Goal: Information Seeking & Learning: Learn about a topic

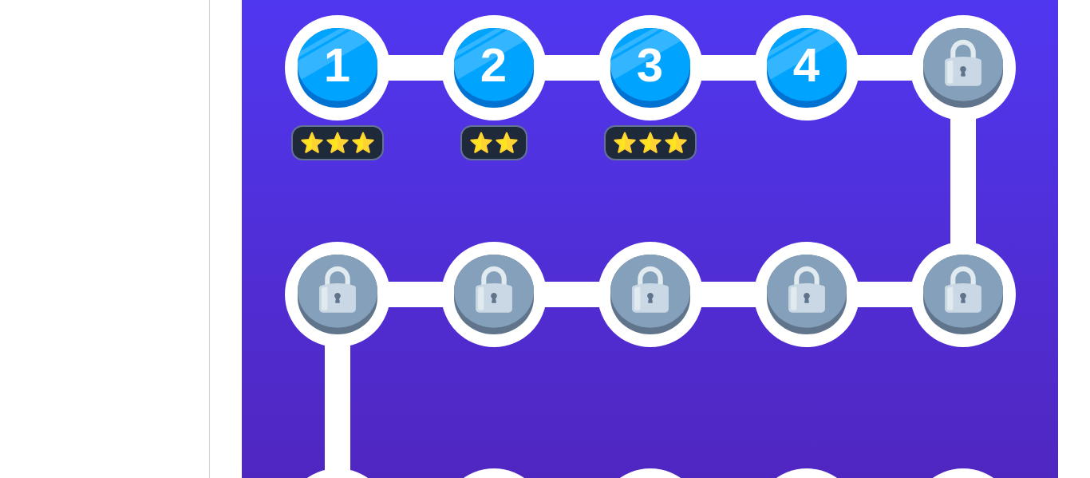
scroll to position [388, 0]
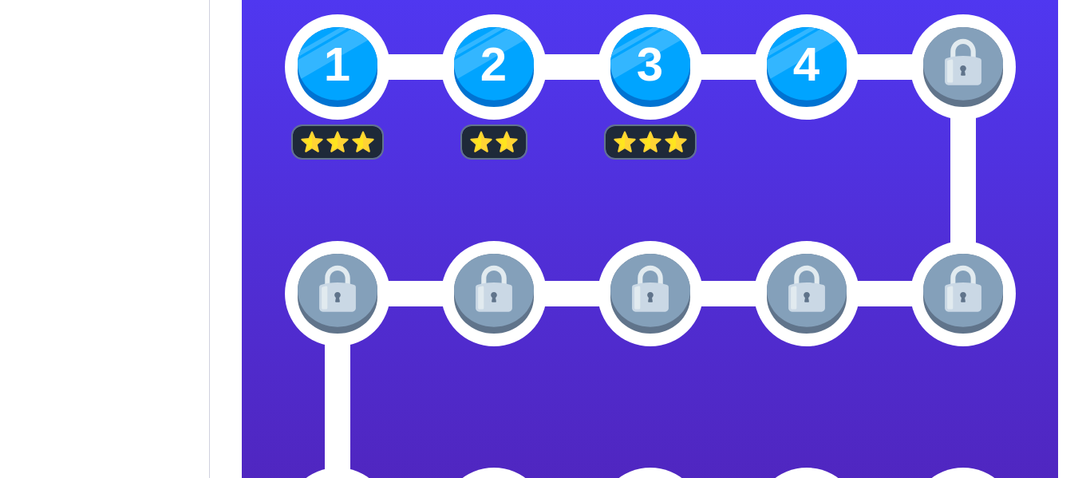
click at [815, 57] on img at bounding box center [807, 67] width 80 height 80
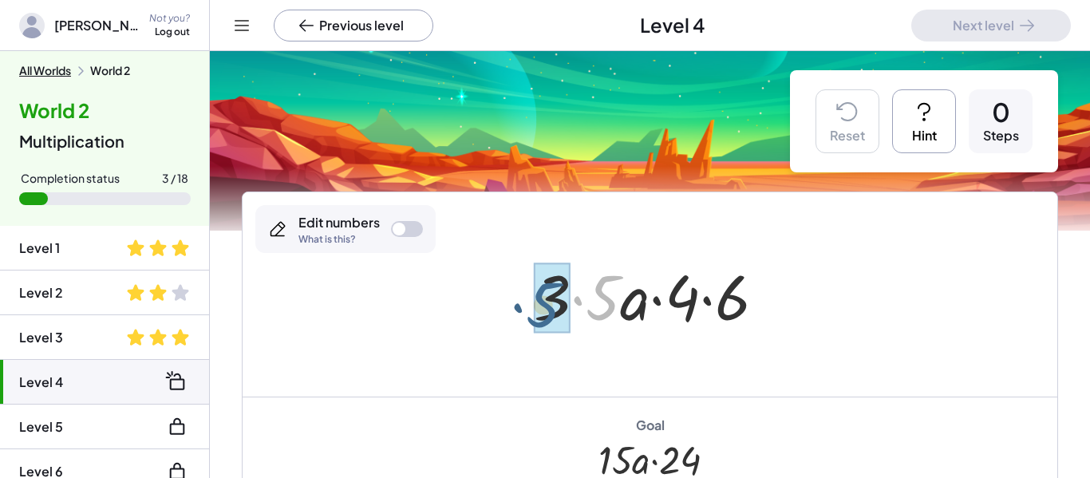
drag, startPoint x: 602, startPoint y: 307, endPoint x: 543, endPoint y: 312, distance: 59.2
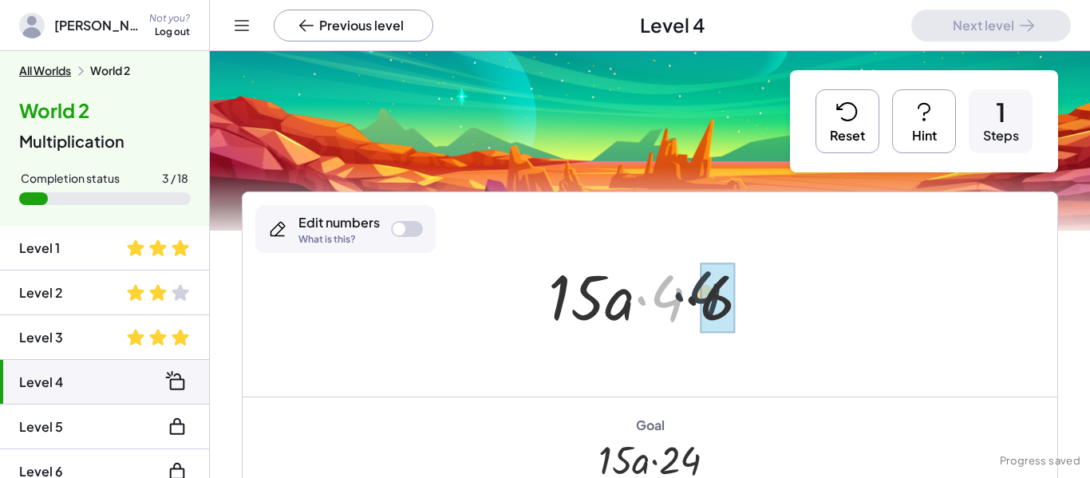
drag, startPoint x: 672, startPoint y: 307, endPoint x: 716, endPoint y: 306, distance: 43.9
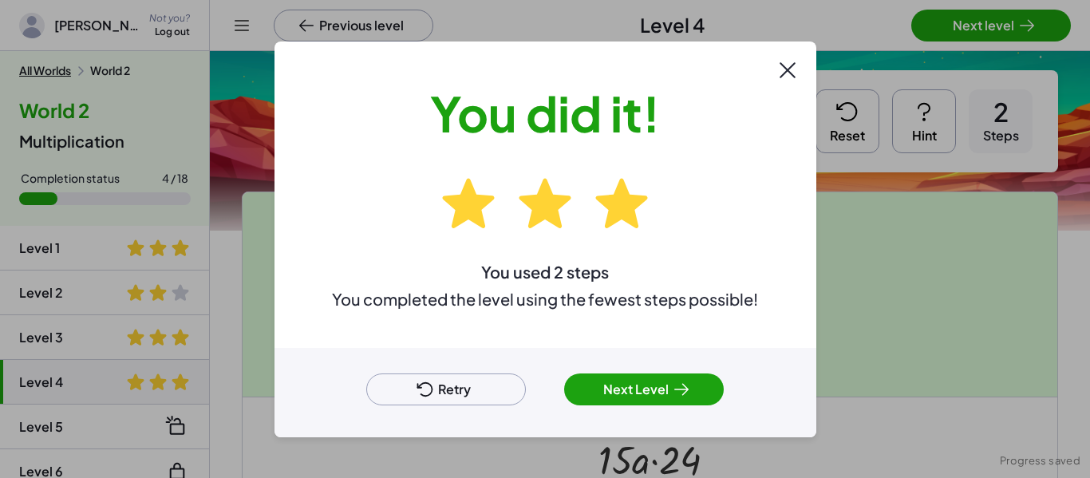
click at [627, 396] on button "Next Level" at bounding box center [644, 389] width 160 height 32
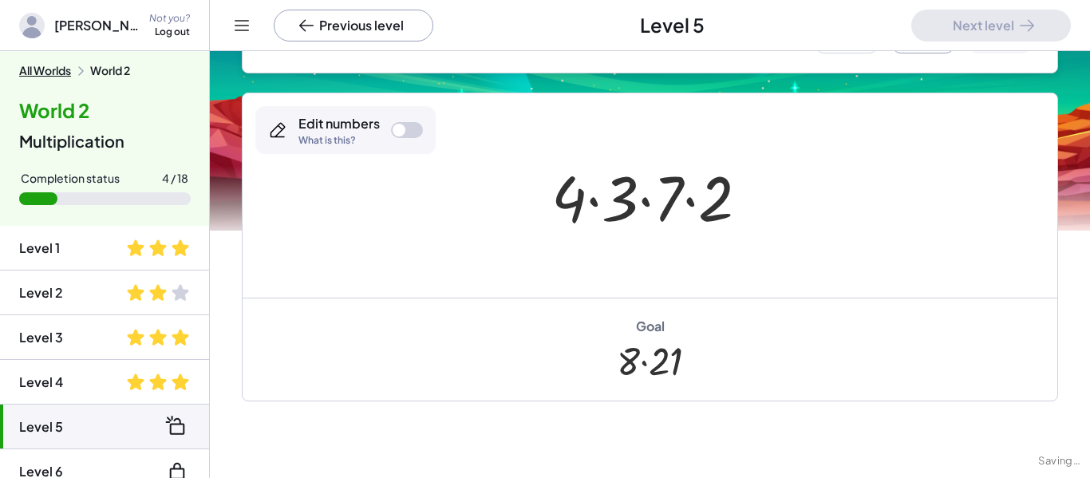
scroll to position [248, 0]
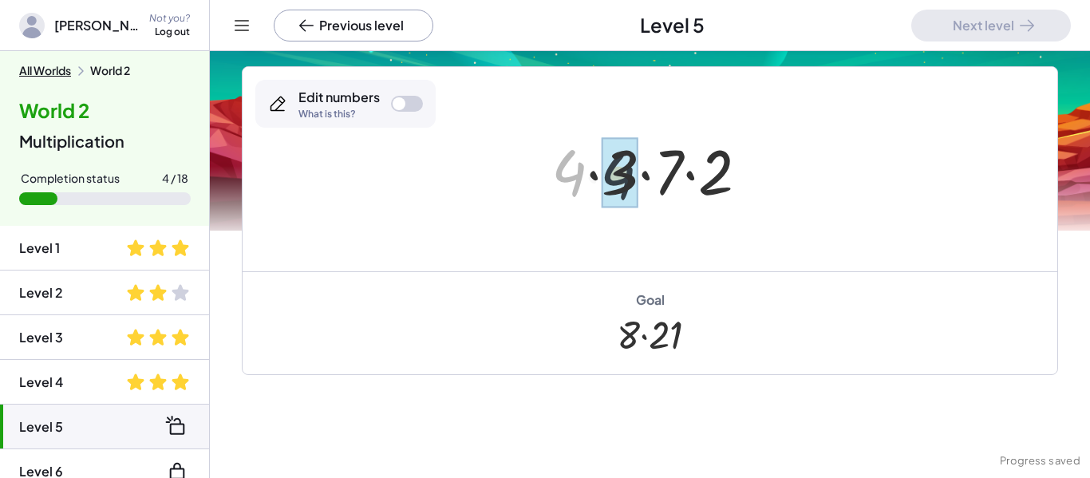
drag, startPoint x: 566, startPoint y: 185, endPoint x: 624, endPoint y: 189, distance: 57.6
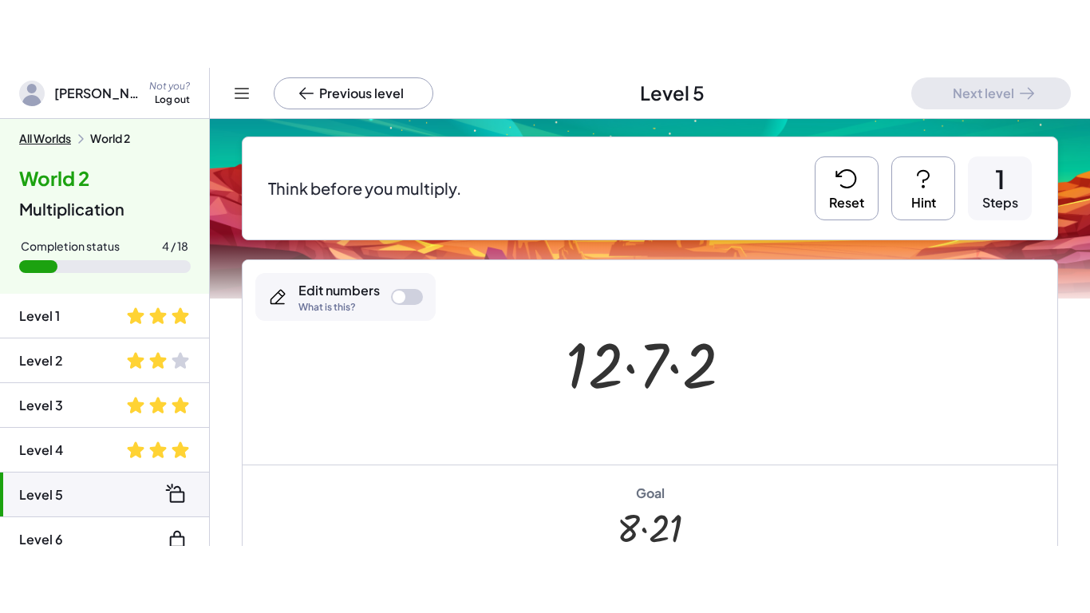
scroll to position [0, 0]
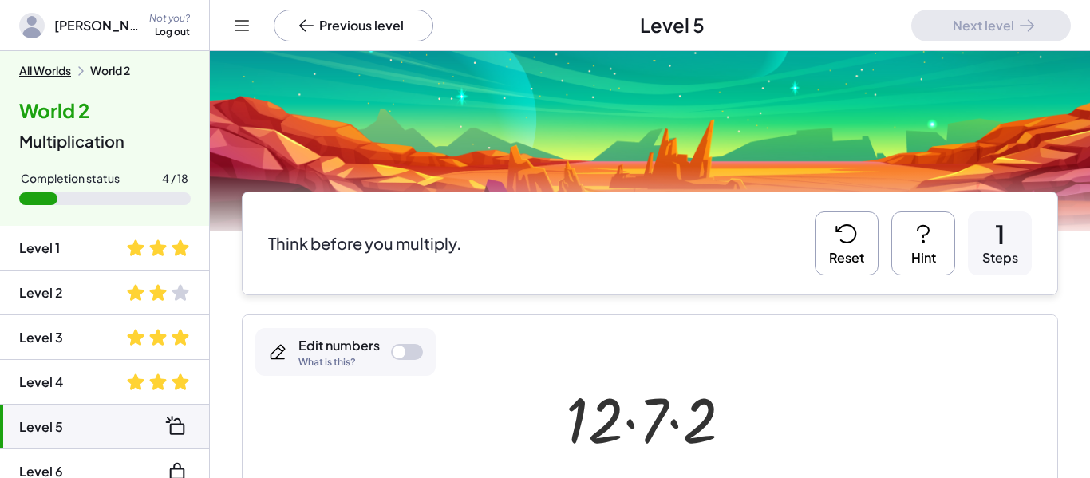
click at [829, 260] on button "Reset" at bounding box center [847, 243] width 64 height 64
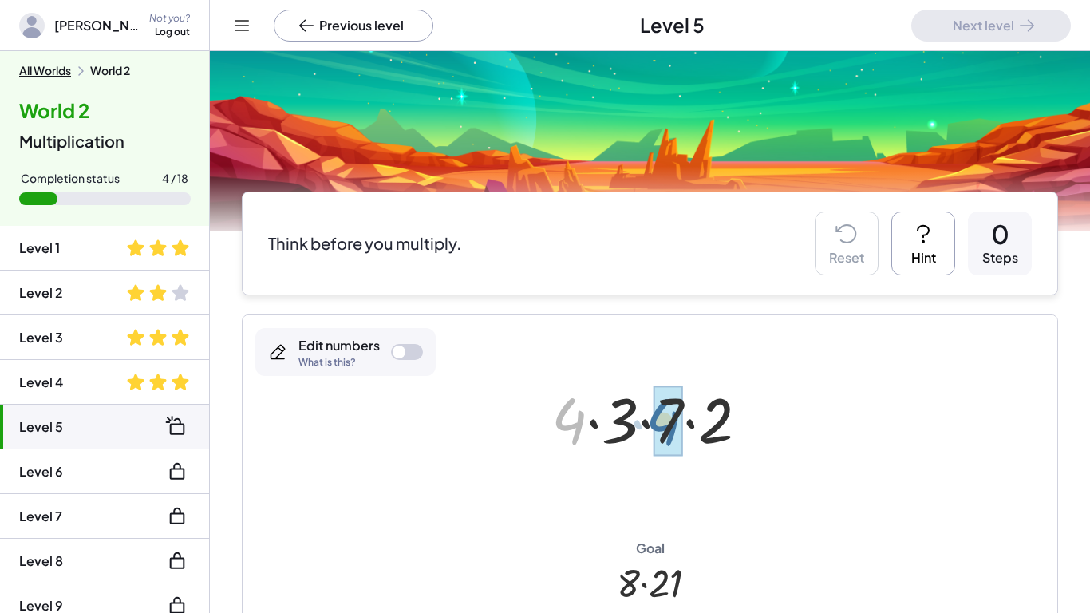
drag, startPoint x: 569, startPoint y: 427, endPoint x: 666, endPoint y: 428, distance: 97.3
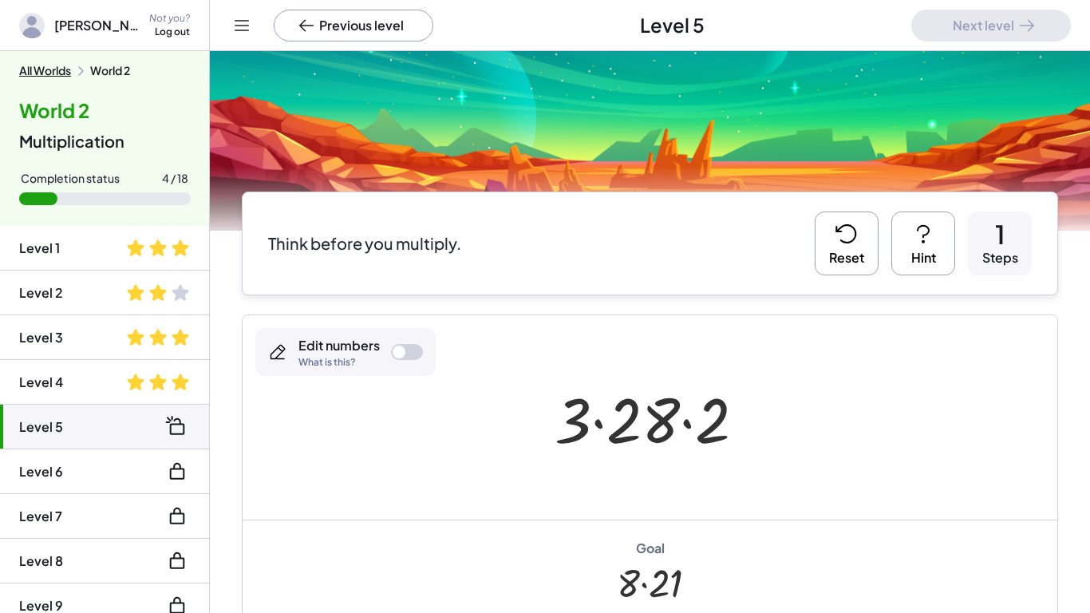
click at [855, 233] on icon at bounding box center [845, 234] width 19 height 18
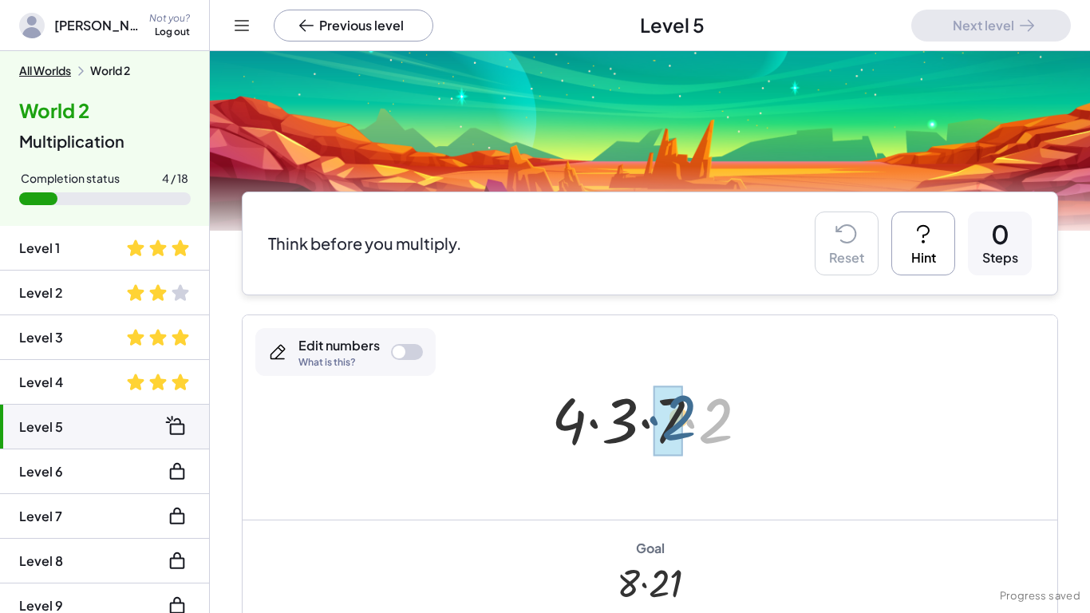
drag, startPoint x: 711, startPoint y: 424, endPoint x: 673, endPoint y: 421, distance: 38.4
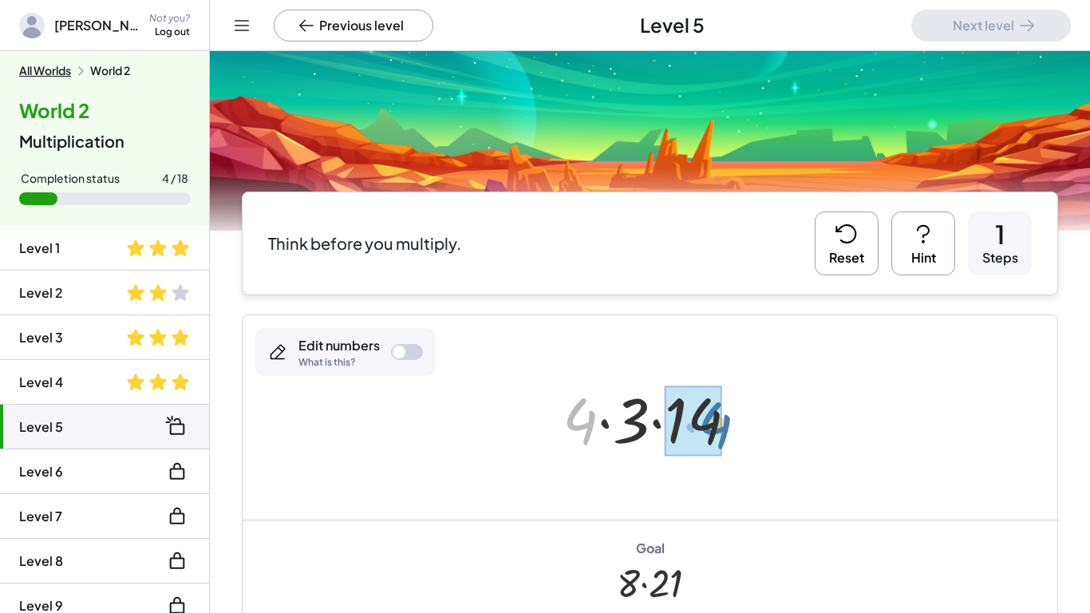
drag, startPoint x: 579, startPoint y: 431, endPoint x: 714, endPoint y: 435, distance: 134.9
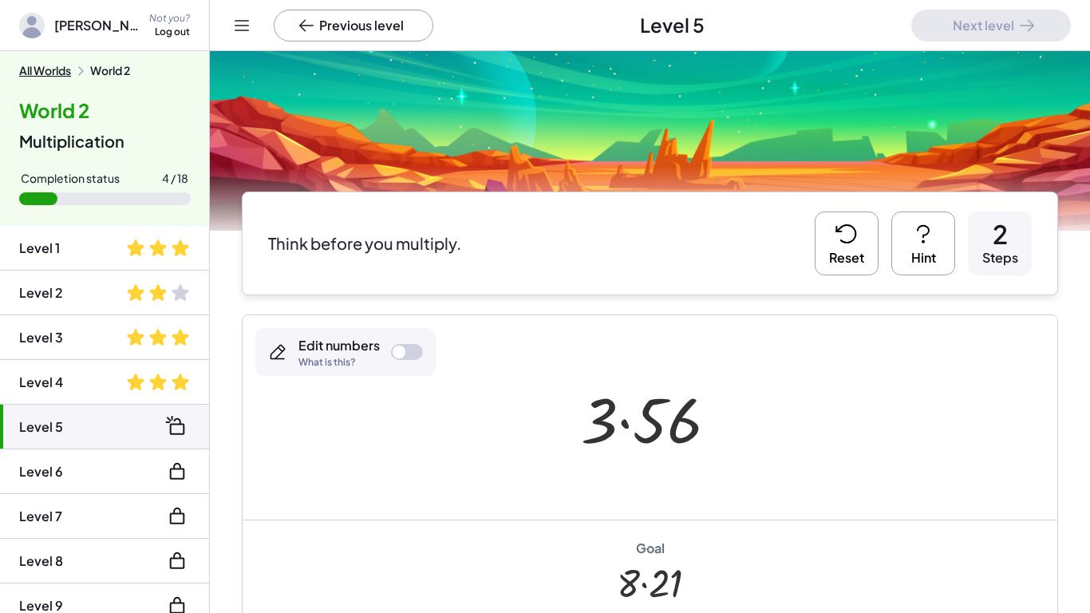
click at [803, 292] on div "Think before you multiply. Reset Hint 2 Steps" at bounding box center [650, 243] width 816 height 104
click at [834, 262] on button "Reset" at bounding box center [847, 243] width 64 height 64
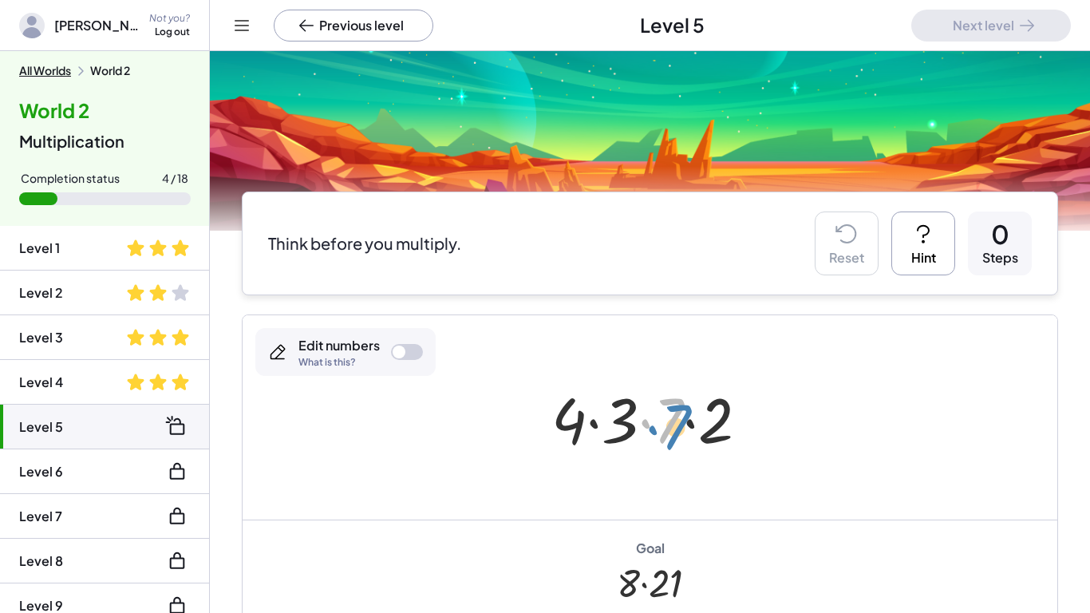
click at [676, 407] on div at bounding box center [655, 418] width 225 height 82
drag, startPoint x: 580, startPoint y: 418, endPoint x: 712, endPoint y: 428, distance: 132.0
click at [712, 428] on div at bounding box center [655, 418] width 225 height 82
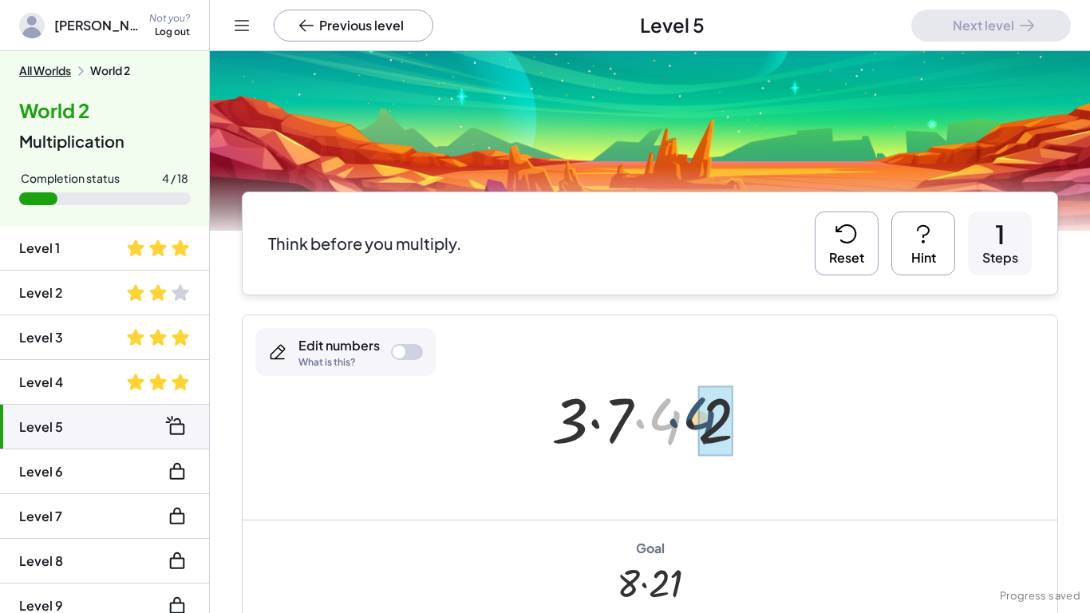
drag, startPoint x: 676, startPoint y: 425, endPoint x: 716, endPoint y: 424, distance: 39.9
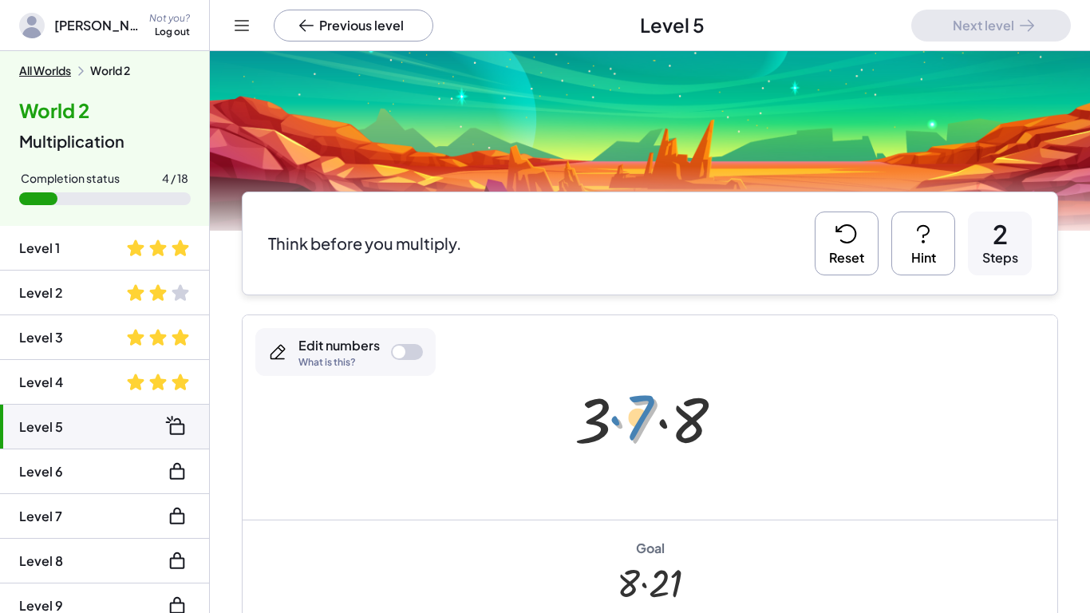
click at [643, 420] on div at bounding box center [655, 418] width 179 height 82
drag, startPoint x: 594, startPoint y: 419, endPoint x: 654, endPoint y: 428, distance: 60.5
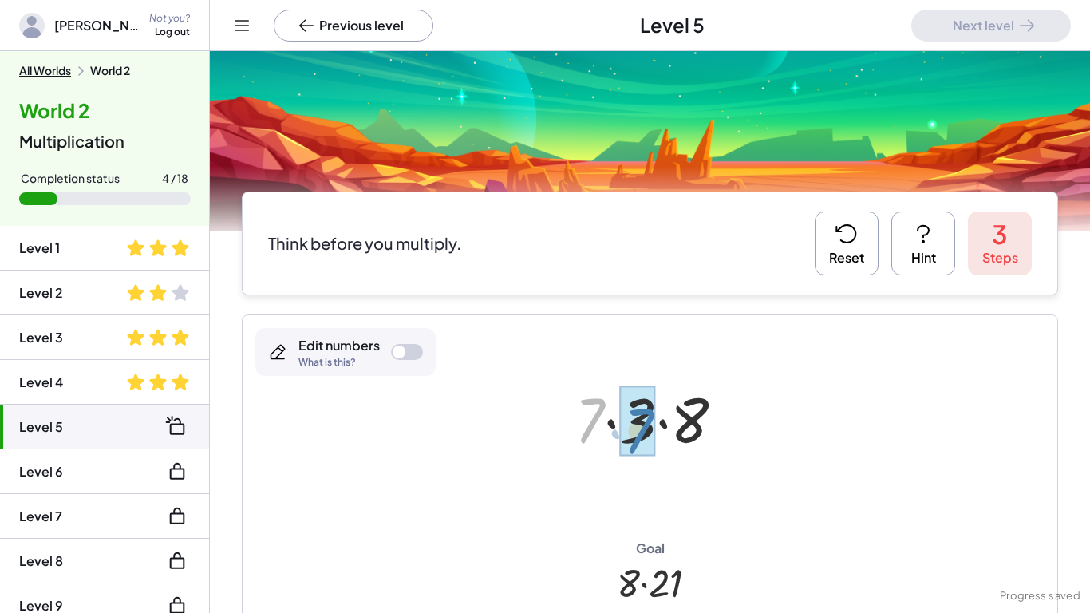
drag, startPoint x: 589, startPoint y: 426, endPoint x: 637, endPoint y: 436, distance: 49.6
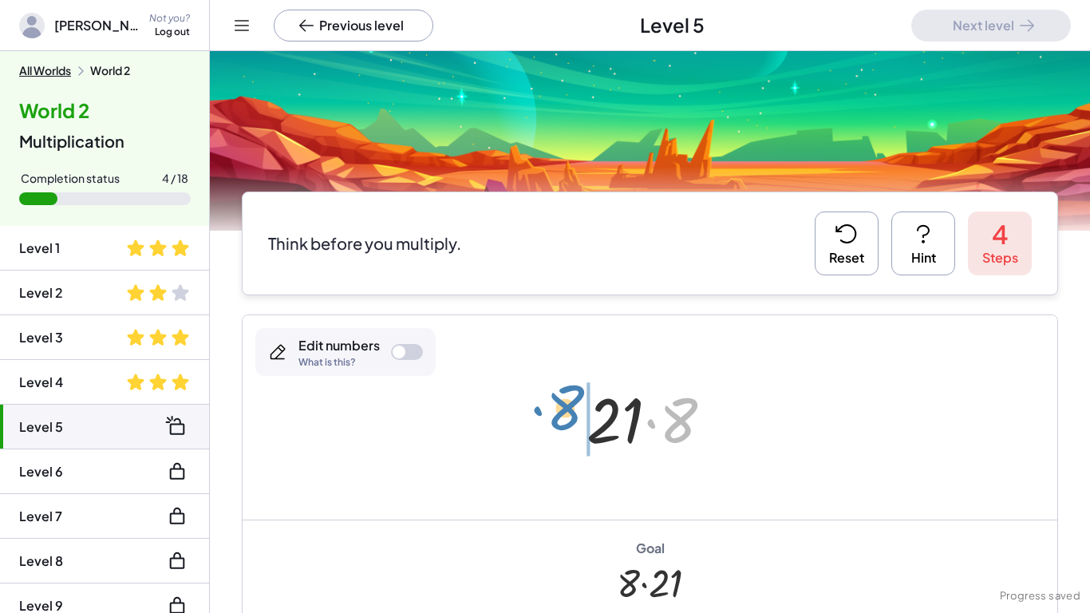
drag, startPoint x: 694, startPoint y: 418, endPoint x: 581, endPoint y: 406, distance: 113.9
click at [581, 406] on div at bounding box center [655, 418] width 155 height 82
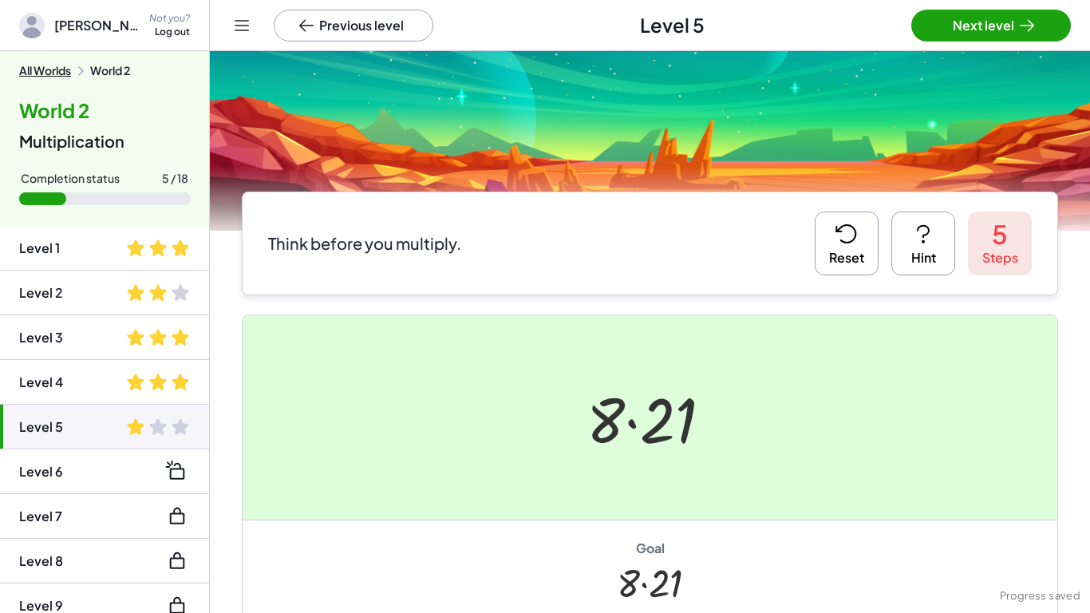
click at [581, 406] on div at bounding box center [545, 306] width 1090 height 613
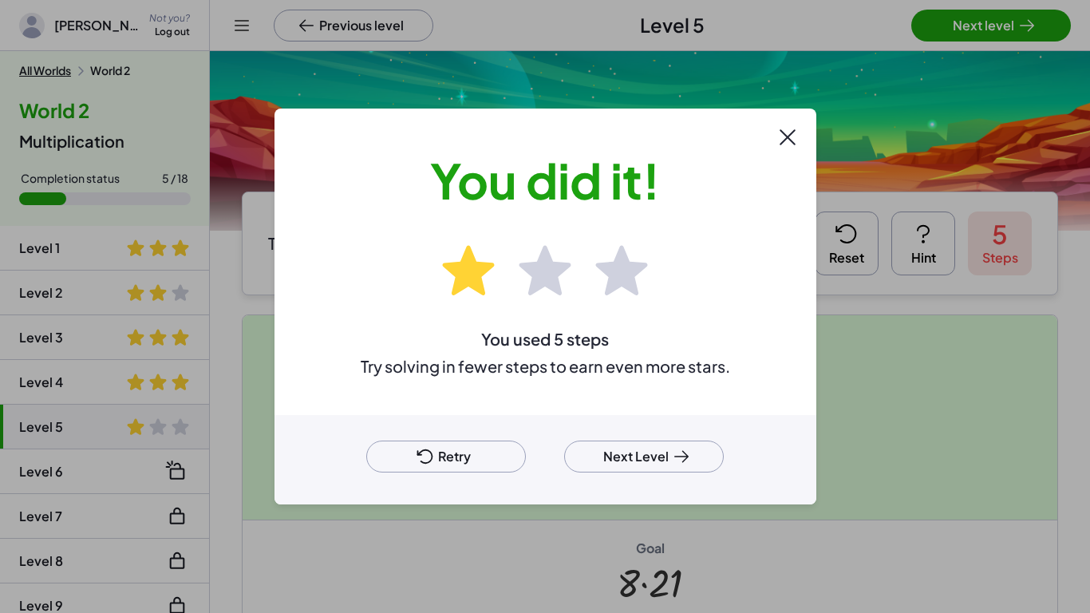
click at [640, 460] on button "Next Level" at bounding box center [644, 456] width 160 height 32
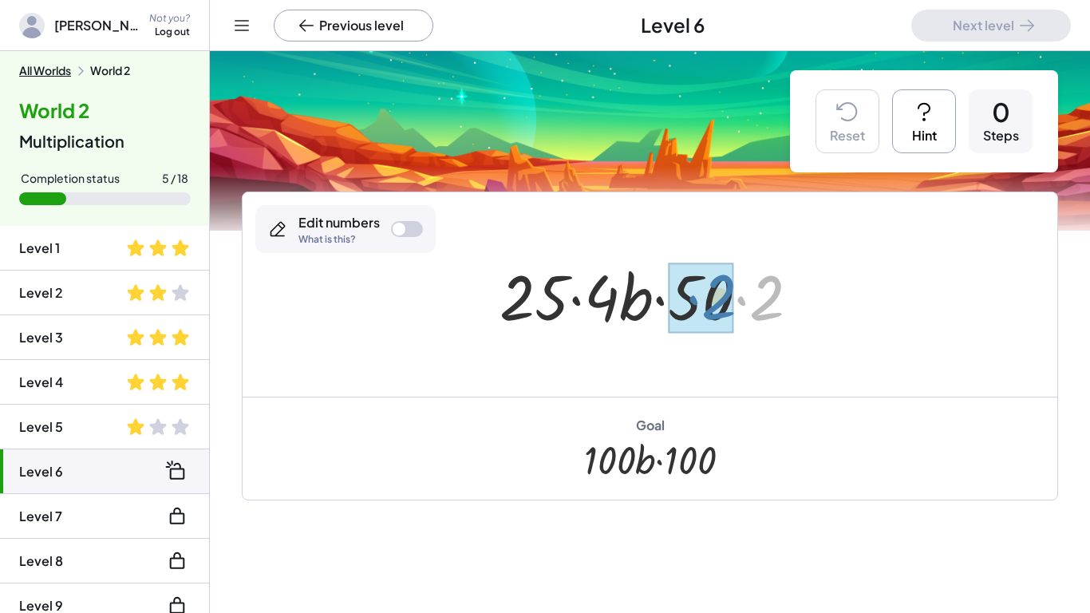
drag, startPoint x: 762, startPoint y: 306, endPoint x: 714, endPoint y: 305, distance: 47.9
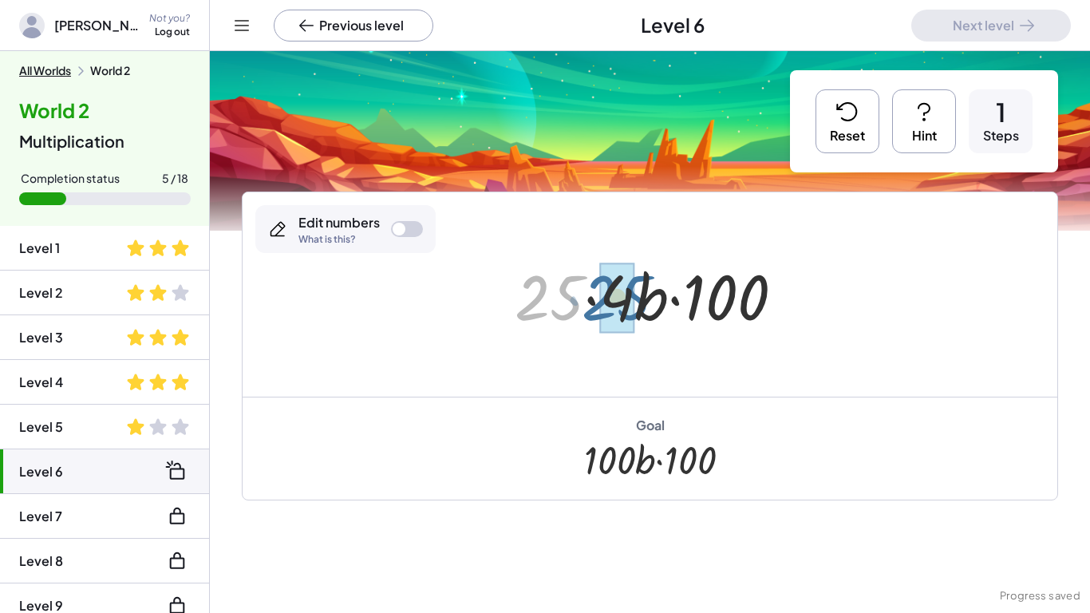
drag, startPoint x: 545, startPoint y: 304, endPoint x: 617, endPoint y: 304, distance: 71.8
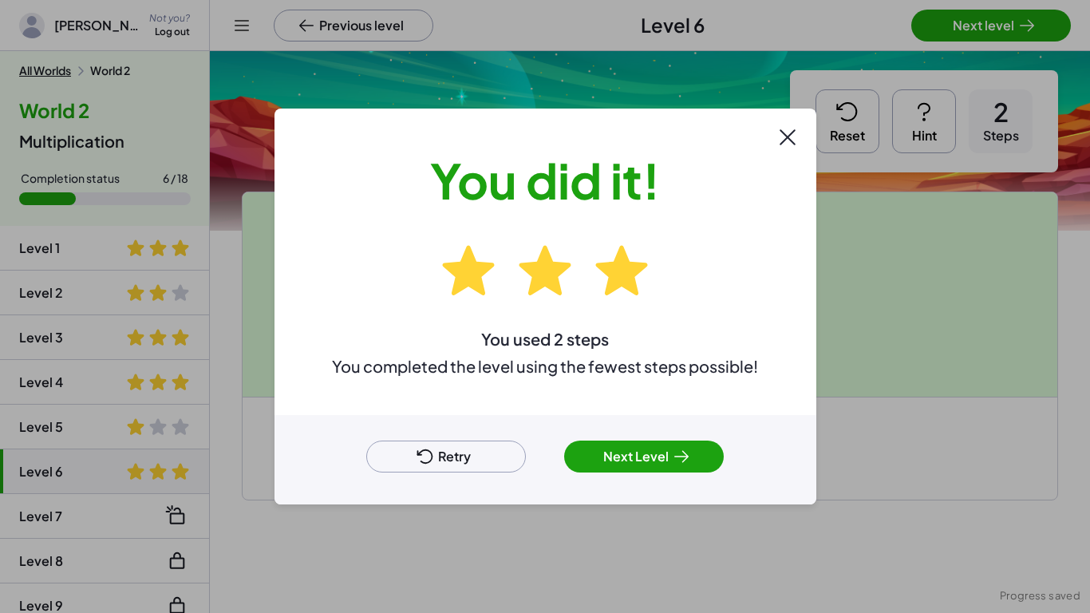
click at [622, 456] on button "Next Level" at bounding box center [644, 456] width 160 height 32
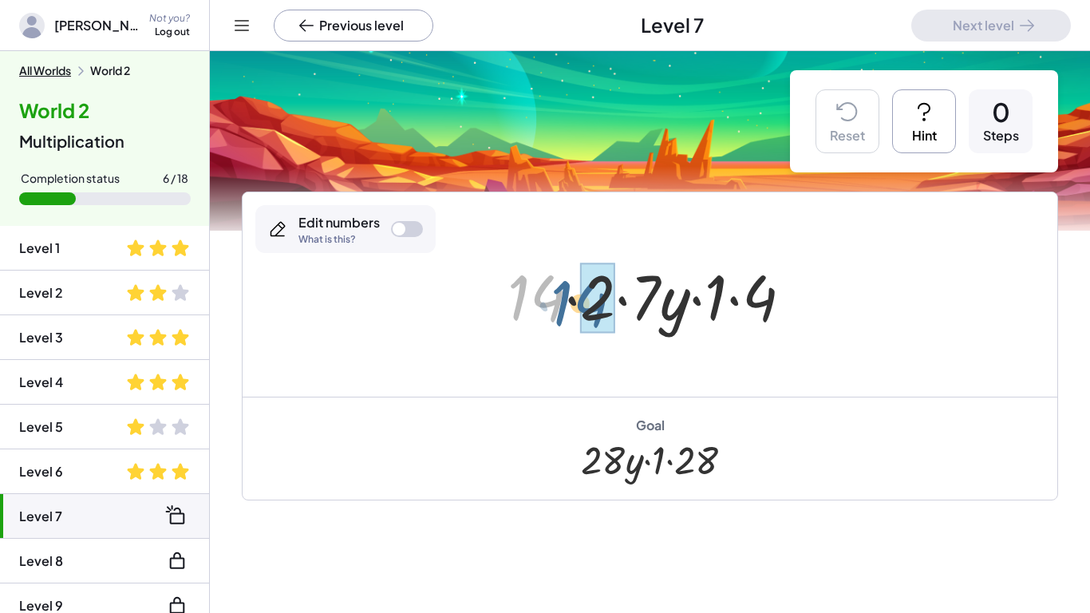
drag, startPoint x: 540, startPoint y: 302, endPoint x: 592, endPoint y: 309, distance: 52.4
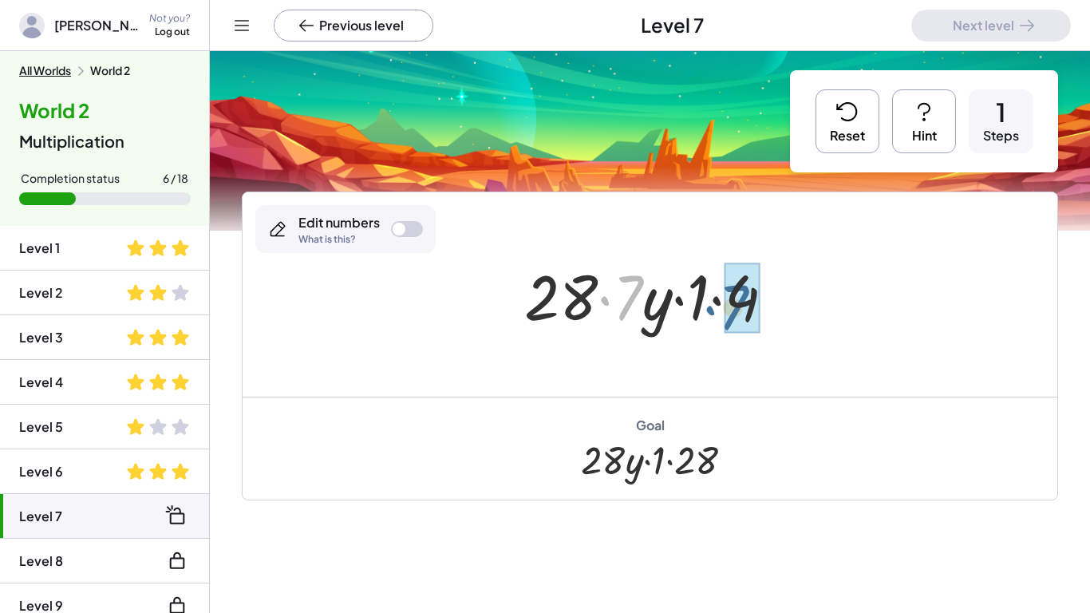
drag, startPoint x: 625, startPoint y: 306, endPoint x: 736, endPoint y: 314, distance: 111.3
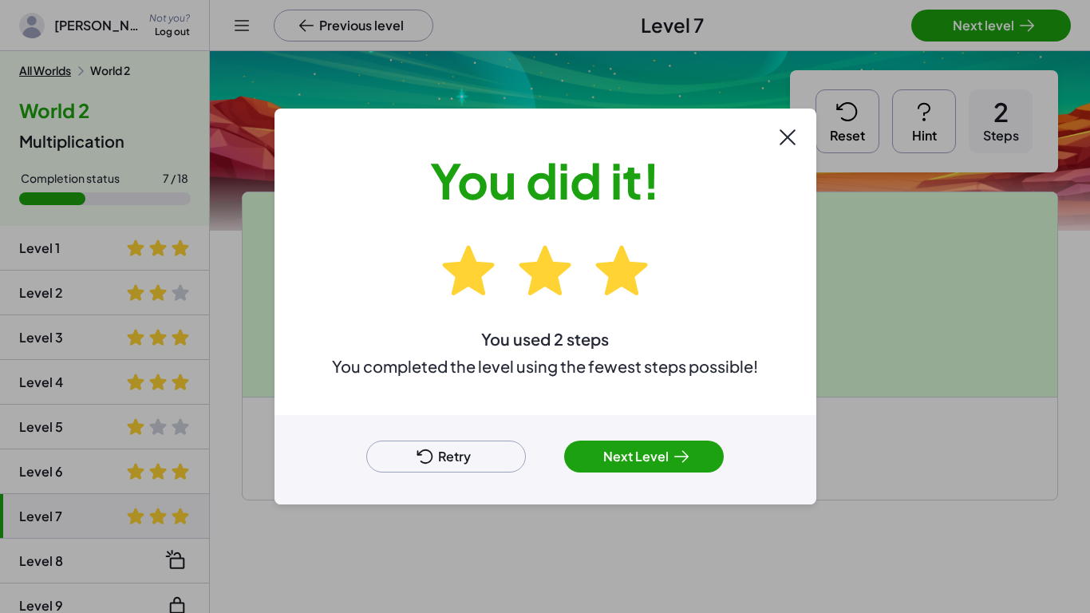
click at [637, 456] on button "Next Level" at bounding box center [644, 456] width 160 height 32
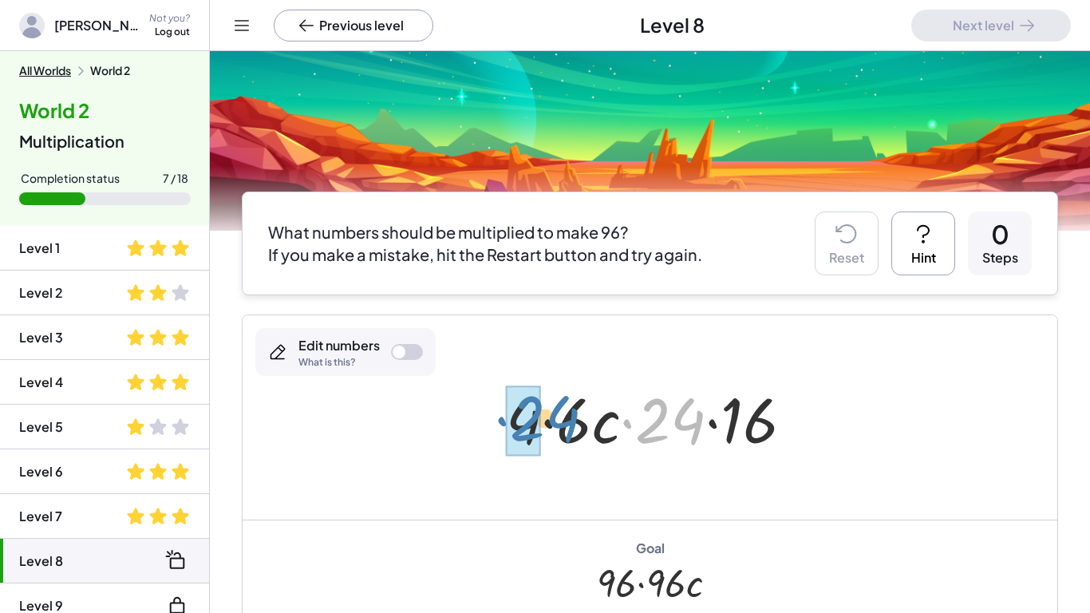
drag, startPoint x: 657, startPoint y: 409, endPoint x: 511, endPoint y: 408, distance: 146.0
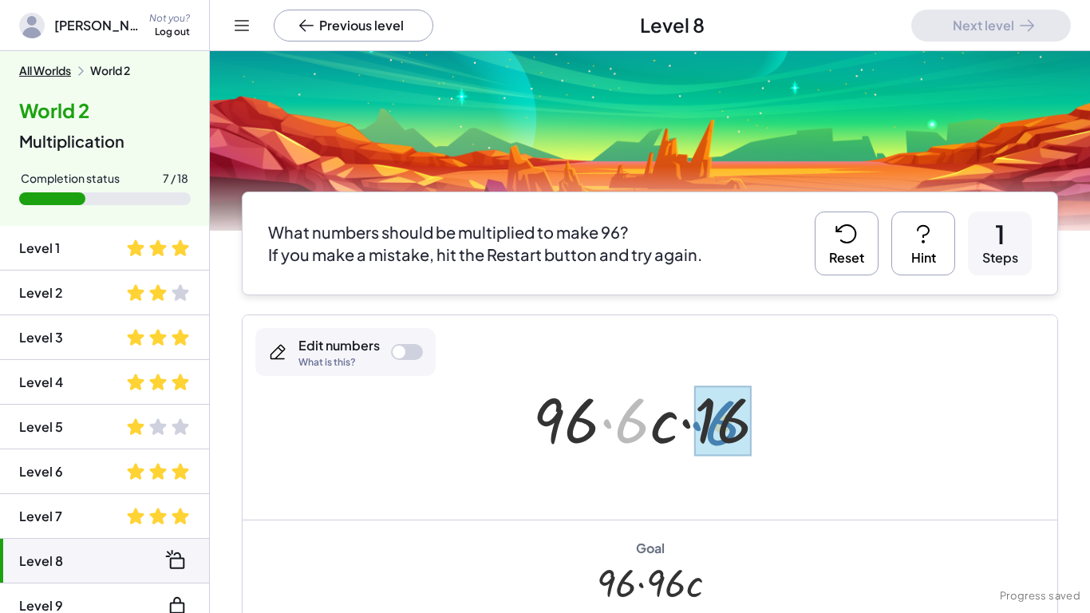
drag, startPoint x: 630, startPoint y: 421, endPoint x: 720, endPoint y: 423, distance: 90.2
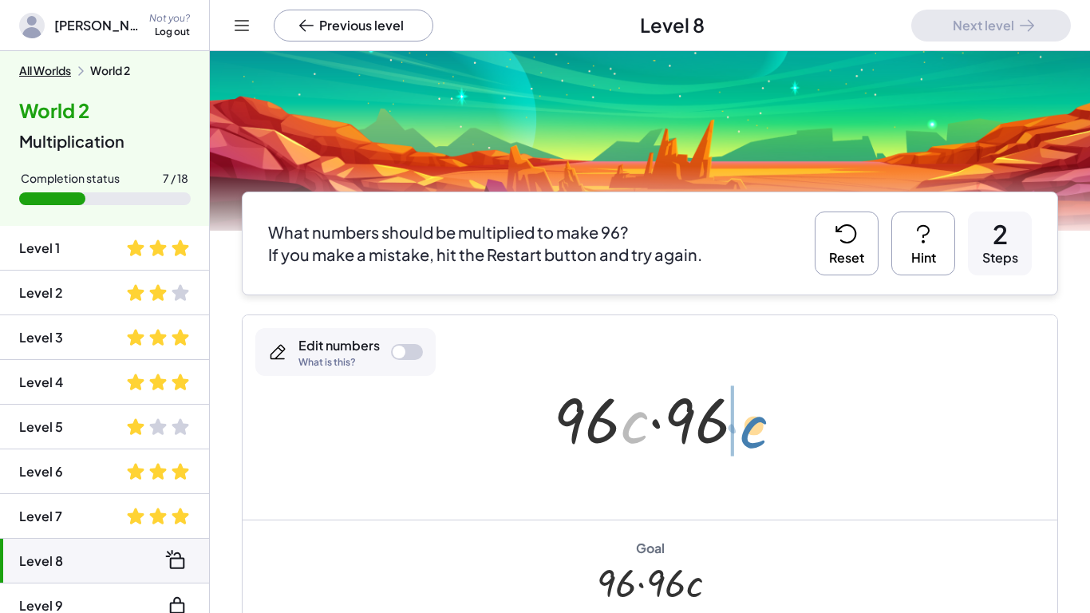
drag, startPoint x: 628, startPoint y: 432, endPoint x: 747, endPoint y: 436, distance: 119.0
click at [747, 436] on div at bounding box center [656, 418] width 221 height 82
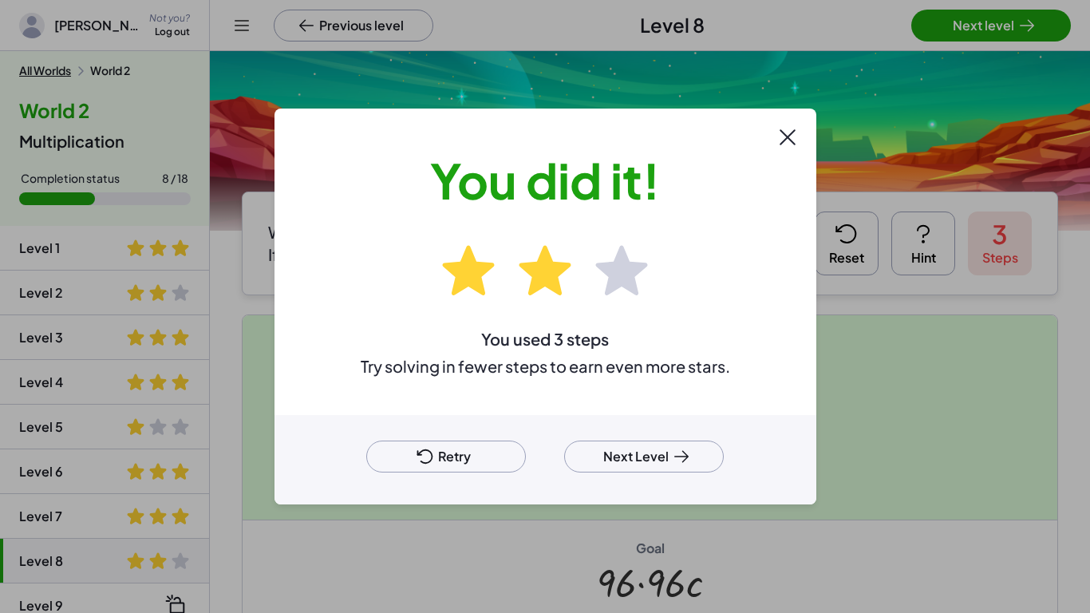
click at [613, 464] on button "Next Level" at bounding box center [644, 456] width 160 height 32
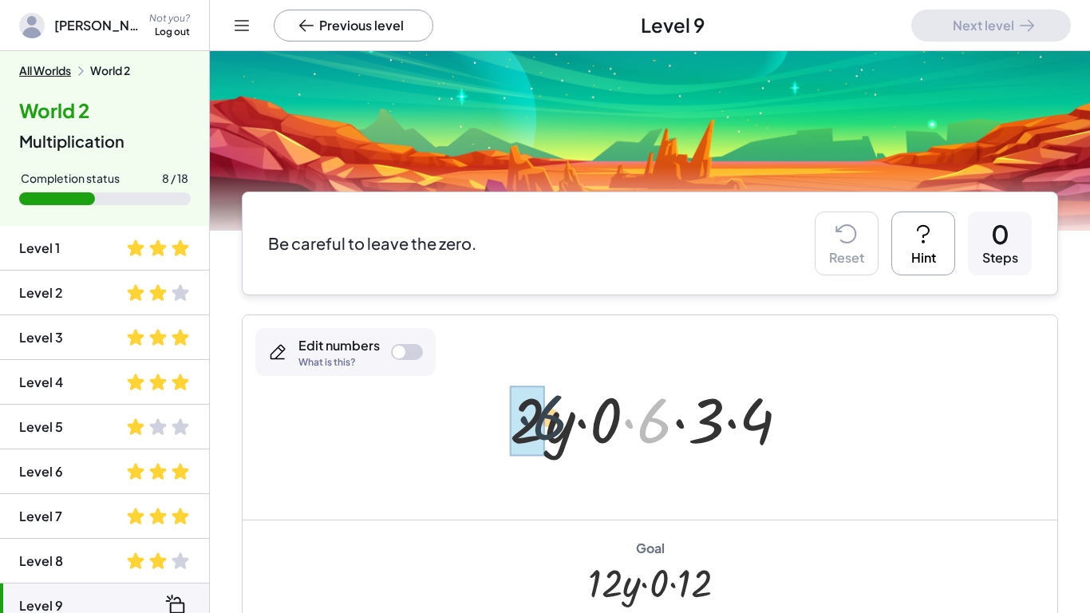
drag, startPoint x: 649, startPoint y: 427, endPoint x: 527, endPoint y: 427, distance: 122.9
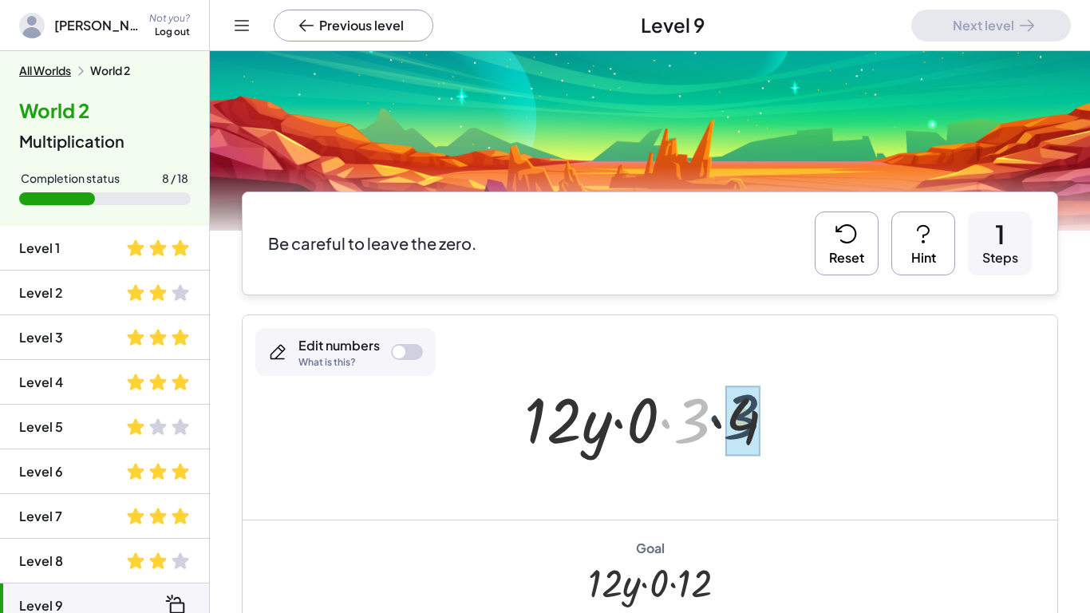
drag, startPoint x: 689, startPoint y: 436, endPoint x: 744, endPoint y: 432, distance: 54.5
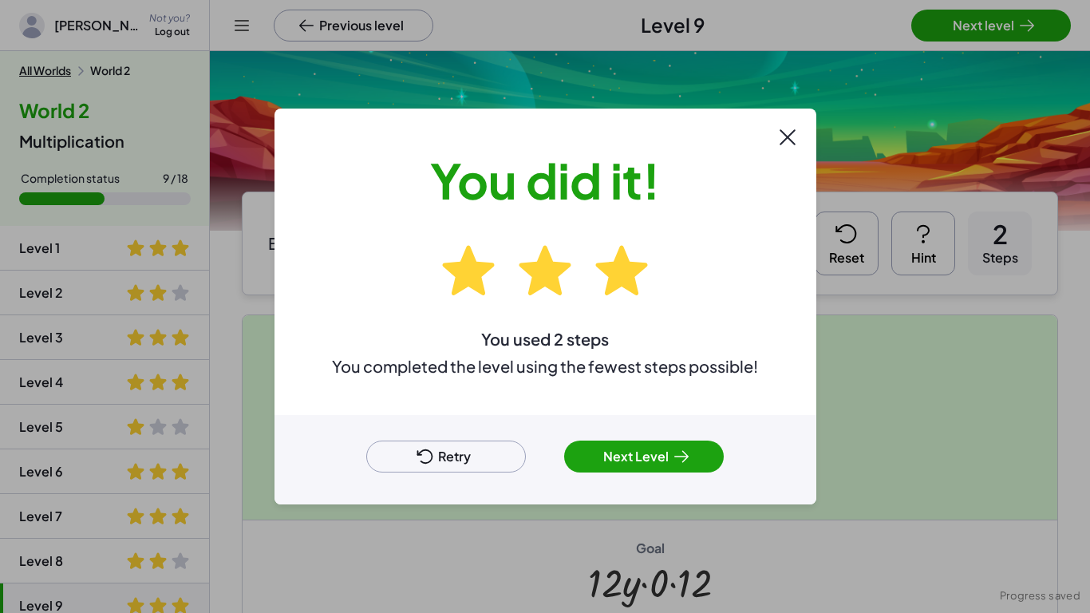
click at [954, 30] on div at bounding box center [545, 306] width 1090 height 613
click at [652, 450] on button "Next Level" at bounding box center [644, 456] width 160 height 32
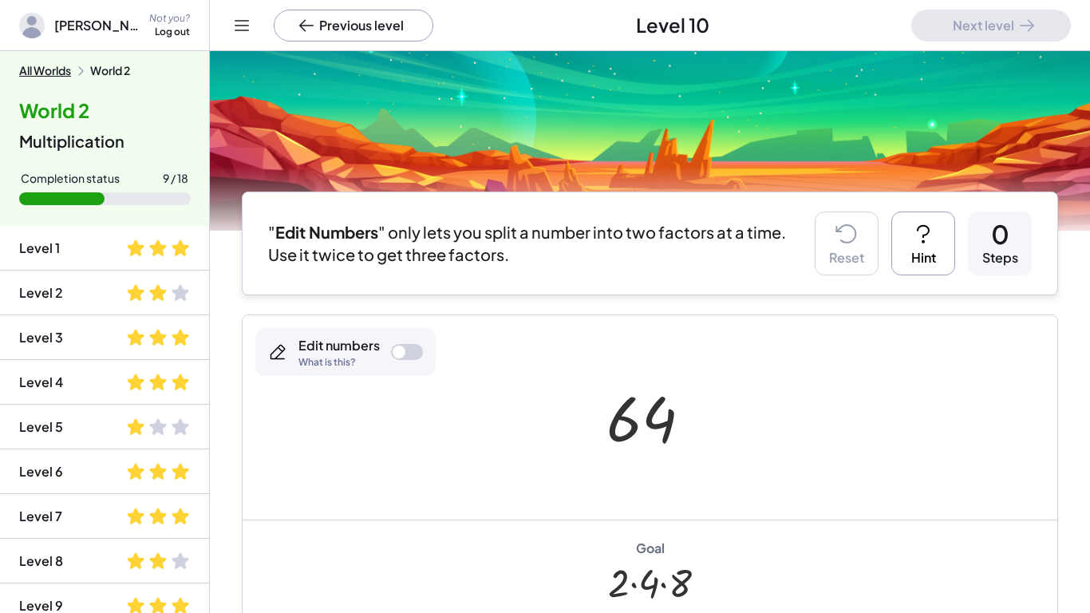
click at [401, 361] on div "Edit numbers What is this?" at bounding box center [345, 352] width 180 height 48
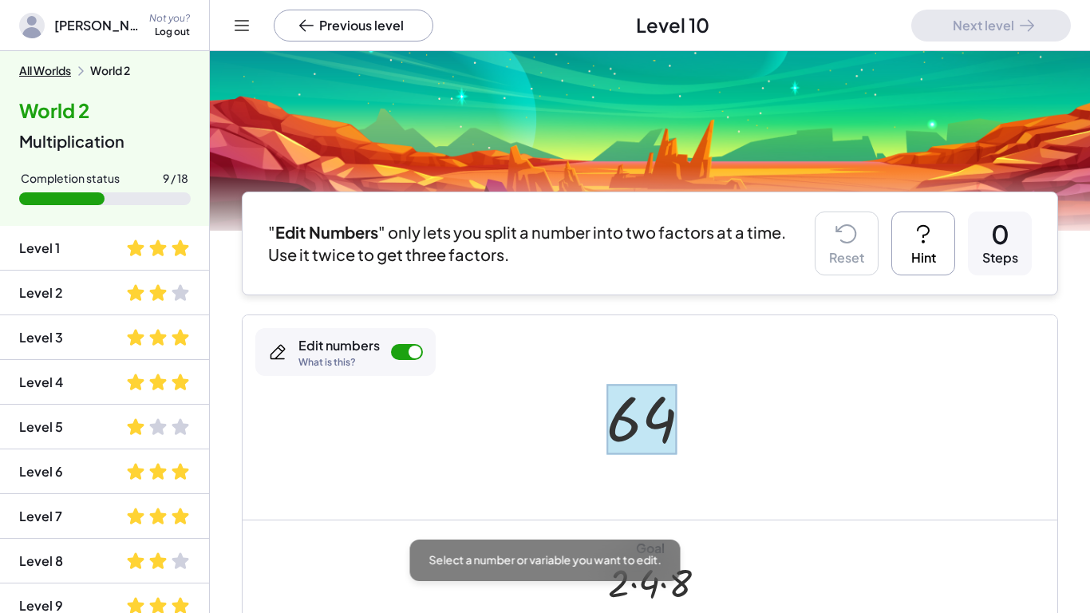
click at [613, 428] on div at bounding box center [641, 419] width 71 height 71
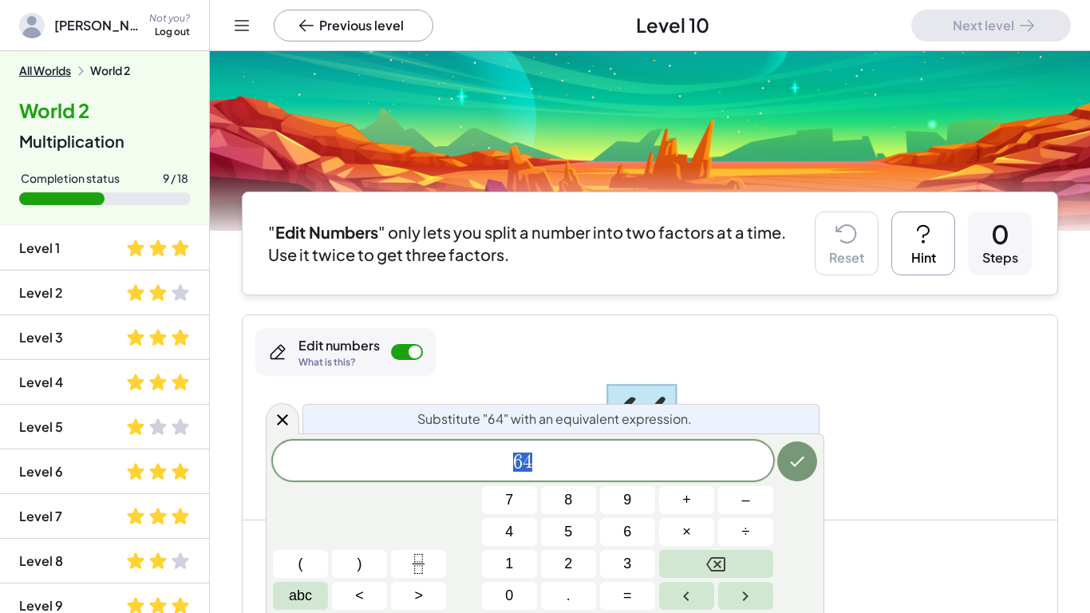
scroll to position [1, 0]
click at [783, 454] on button "Done" at bounding box center [797, 461] width 40 height 40
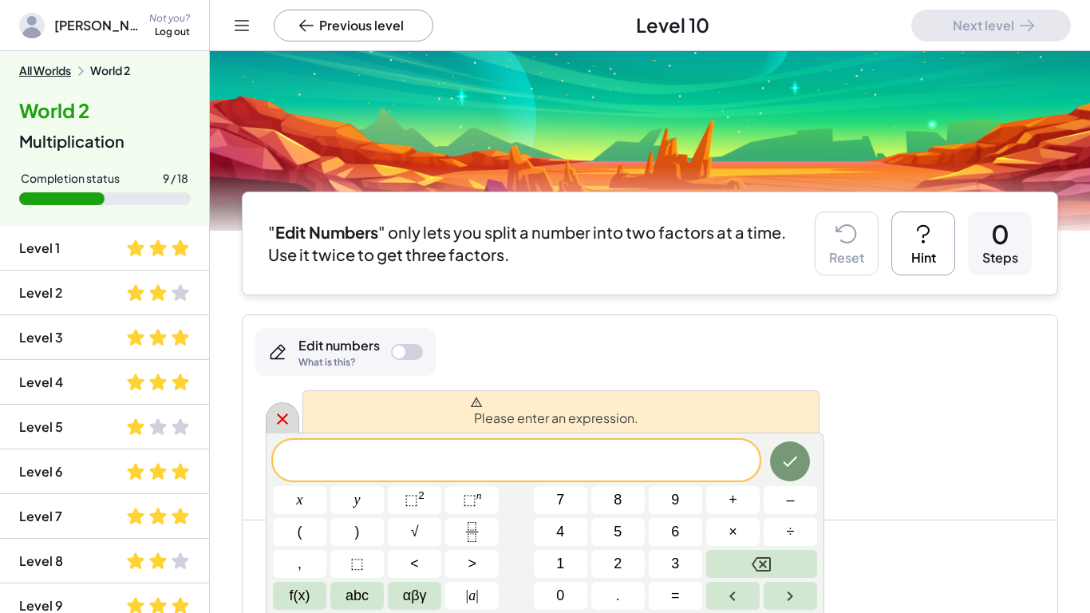
click at [270, 420] on div at bounding box center [283, 417] width 34 height 31
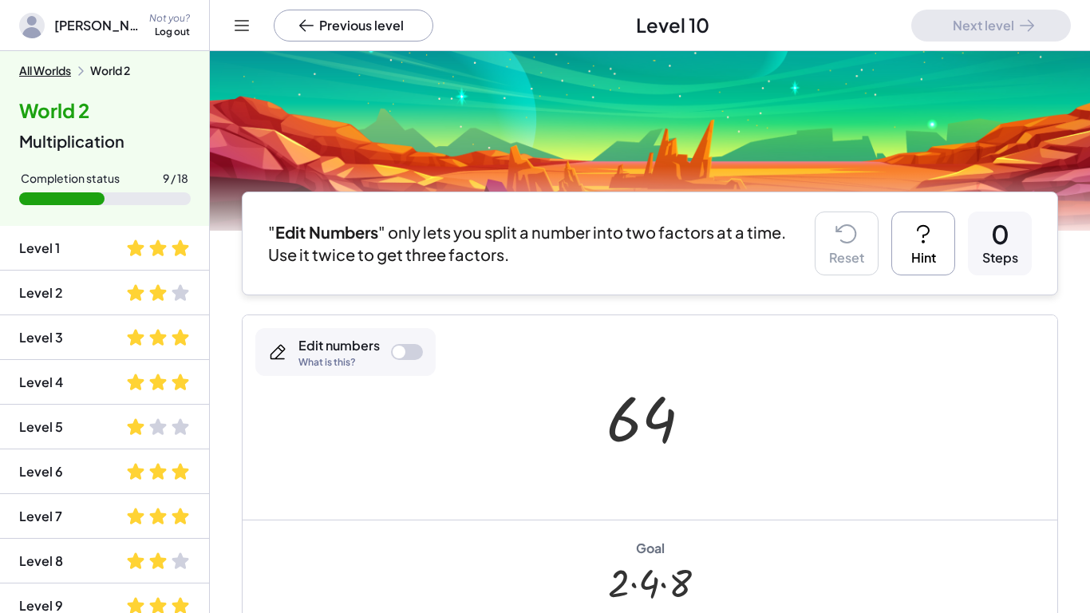
click at [618, 422] on div at bounding box center [655, 417] width 115 height 79
click at [634, 423] on div at bounding box center [655, 417] width 115 height 79
click at [887, 231] on div "Reset Hint 0 Steps" at bounding box center [923, 243] width 217 height 64
click at [944, 247] on button "Hint" at bounding box center [923, 243] width 64 height 64
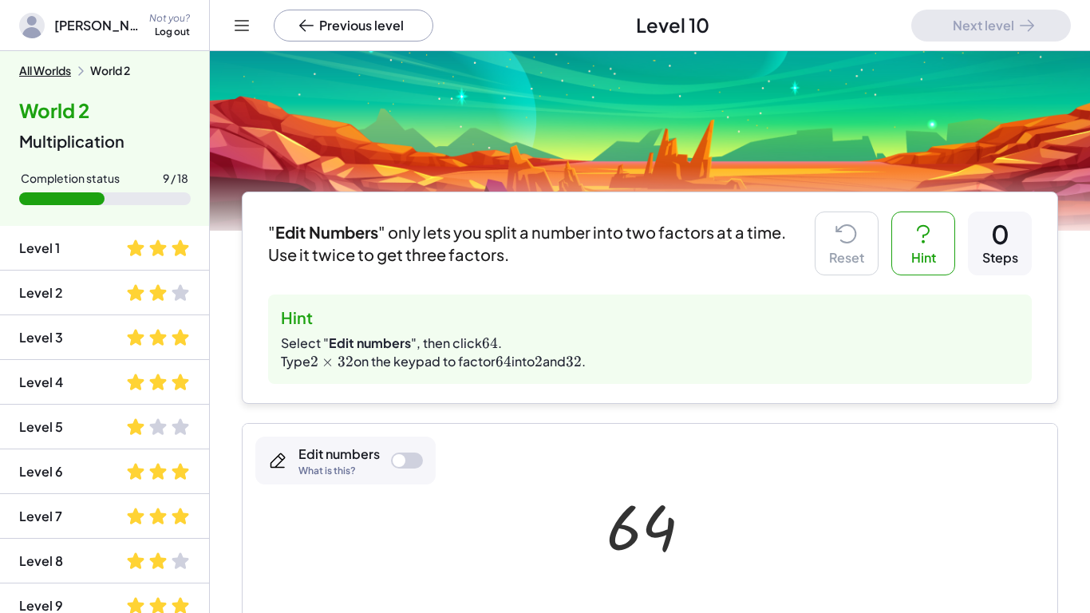
click at [413, 473] on div "Edit numbers What is this?" at bounding box center [345, 460] width 180 height 48
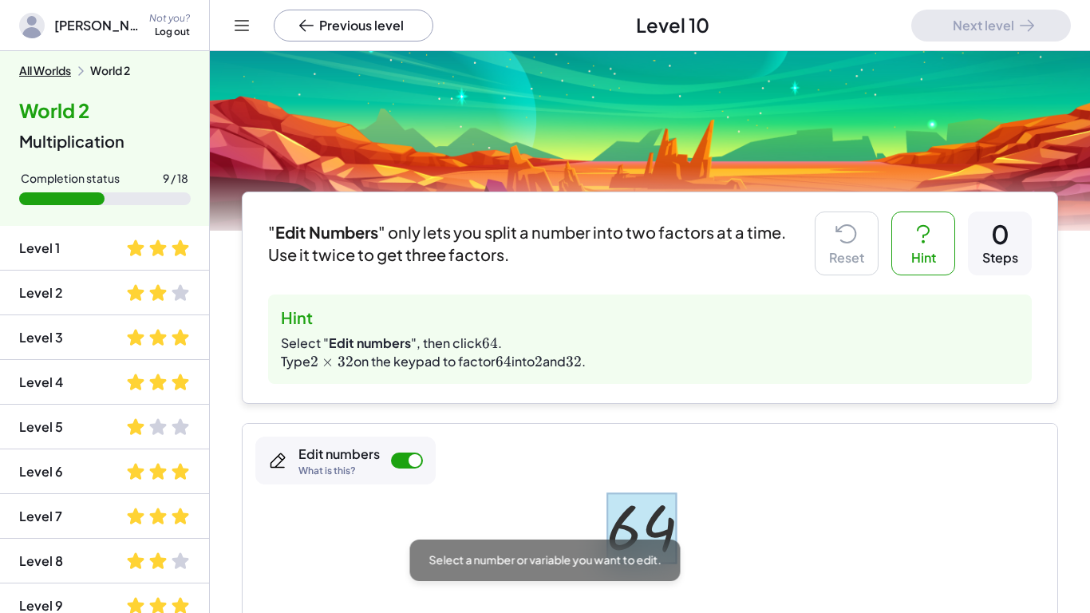
click at [614, 477] on div at bounding box center [641, 527] width 71 height 71
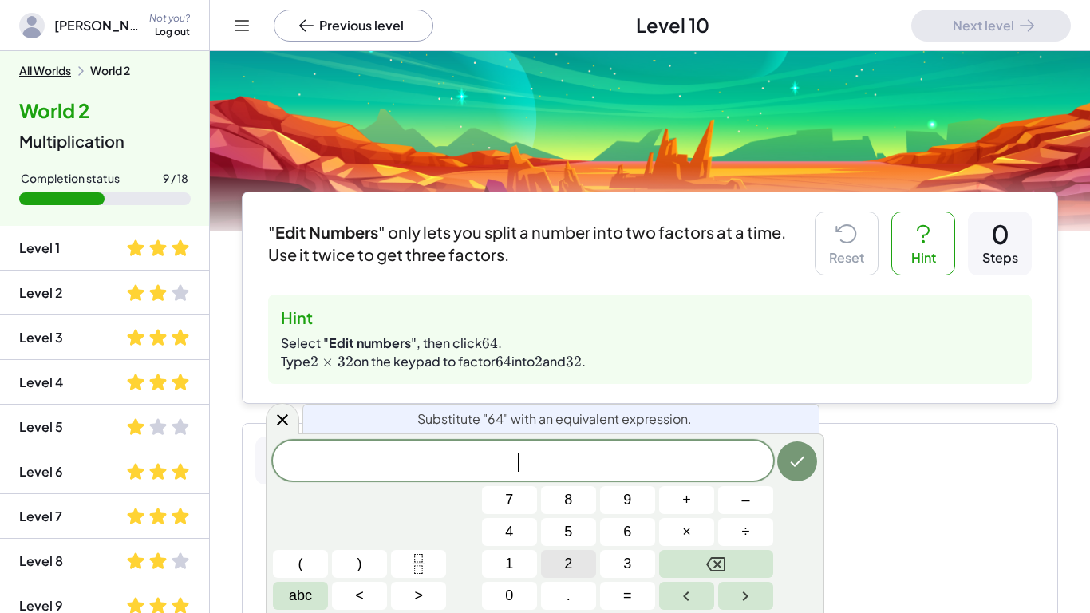
click at [569, 477] on span "2" at bounding box center [568, 564] width 8 height 22
click at [683, 477] on span "×" at bounding box center [686, 532] width 9 height 22
click at [618, 477] on button "3" at bounding box center [627, 564] width 55 height 28
click at [569, 477] on span "2" at bounding box center [568, 564] width 8 height 22
click at [792, 474] on button "Done" at bounding box center [797, 461] width 40 height 40
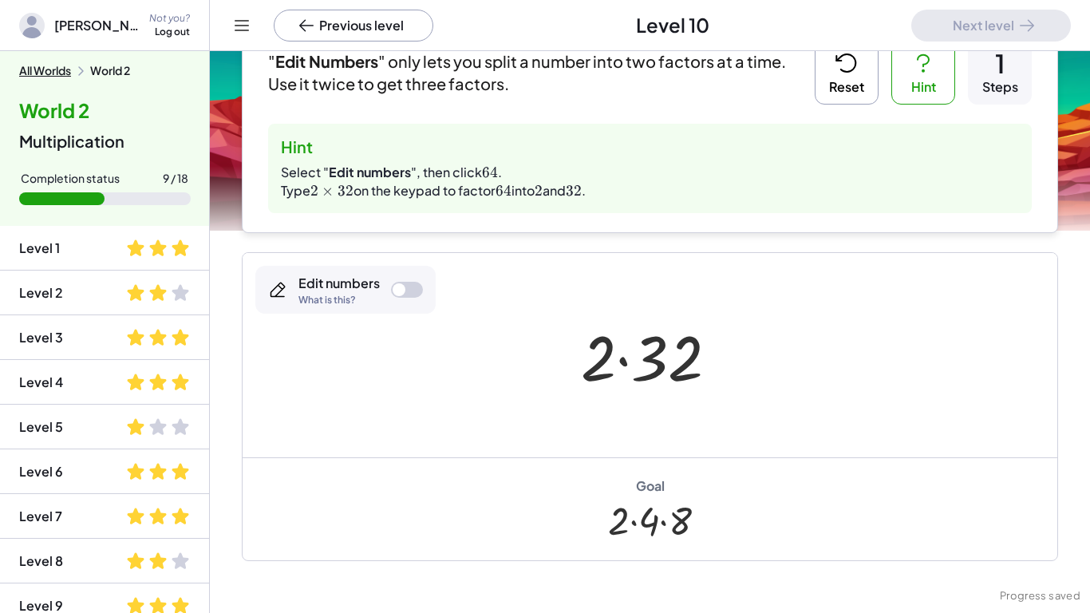
scroll to position [213, 0]
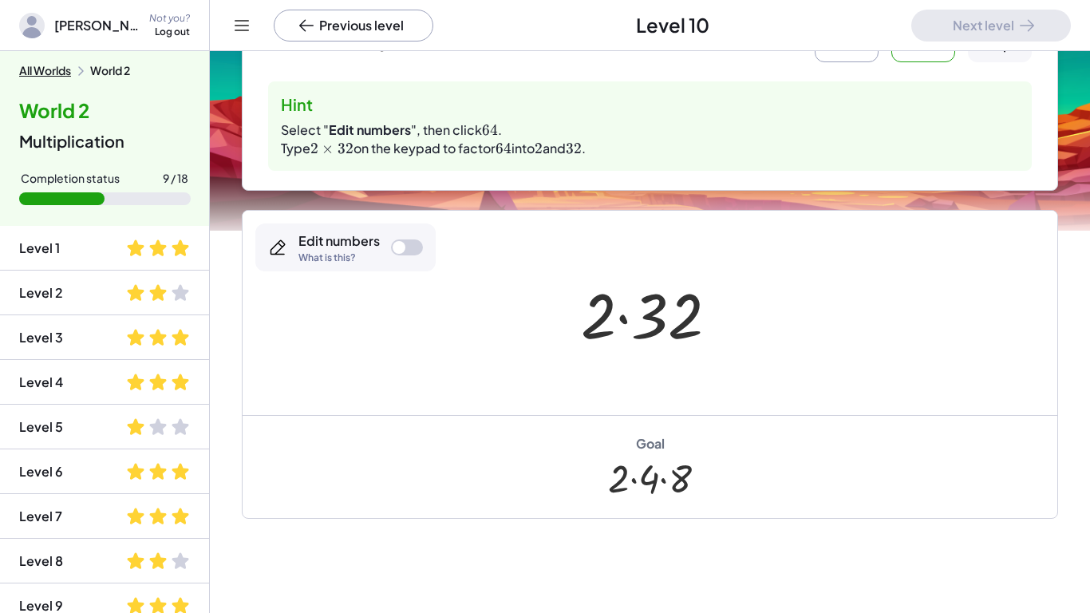
click at [660, 475] on div at bounding box center [649, 478] width 83 height 45
click at [403, 241] on div at bounding box center [407, 247] width 32 height 16
click at [646, 308] on div at bounding box center [659, 316] width 87 height 71
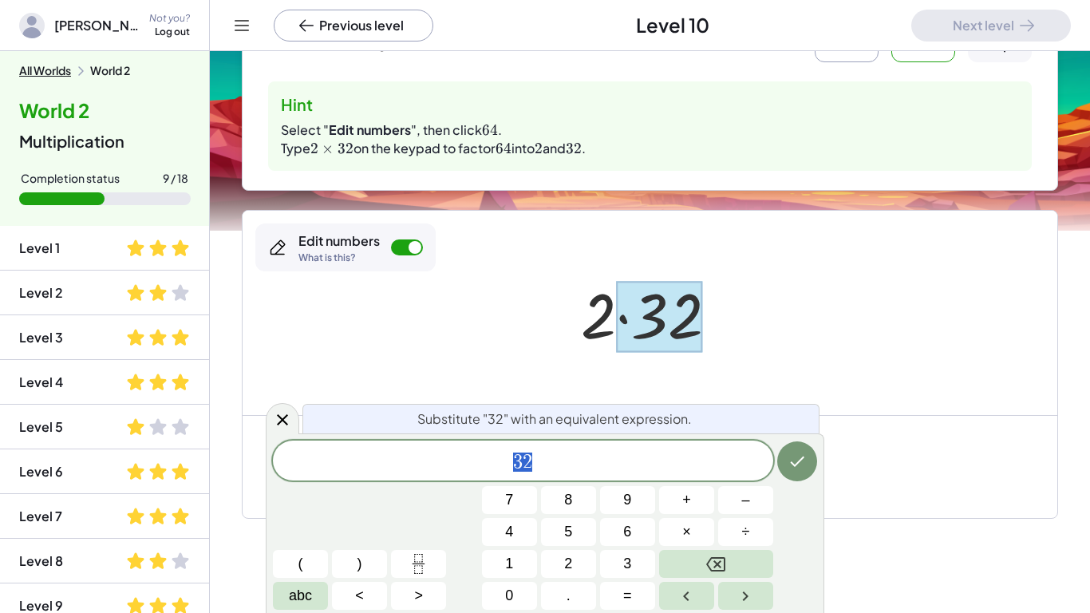
scroll to position [2, 0]
click at [548, 456] on span "3 2 ​" at bounding box center [523, 462] width 500 height 22
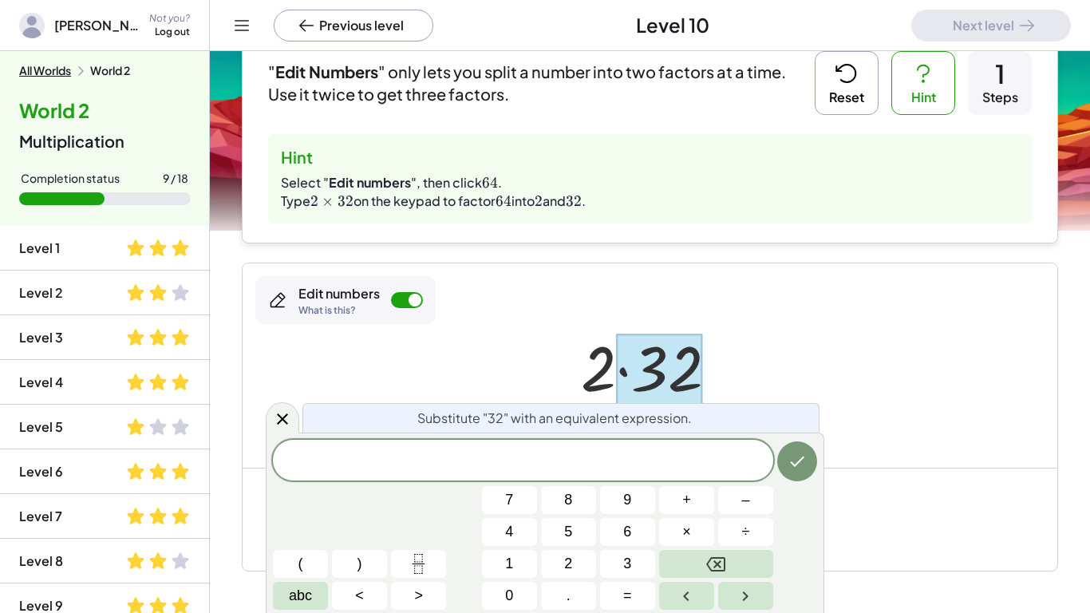
click at [823, 93] on button "Reset" at bounding box center [847, 83] width 64 height 64
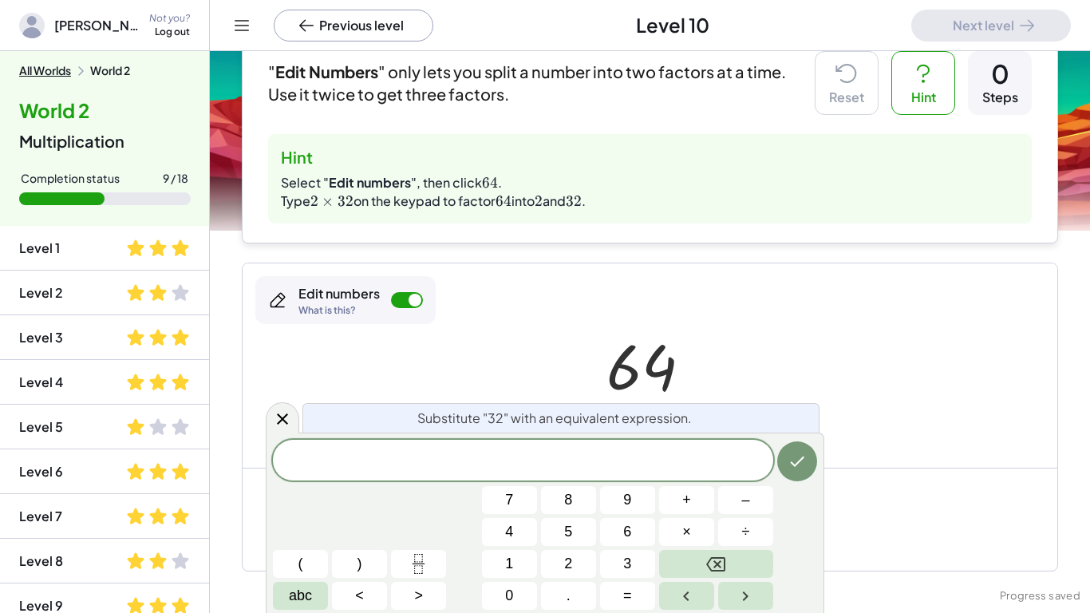
click at [669, 268] on div at bounding box center [650, 365] width 815 height 204
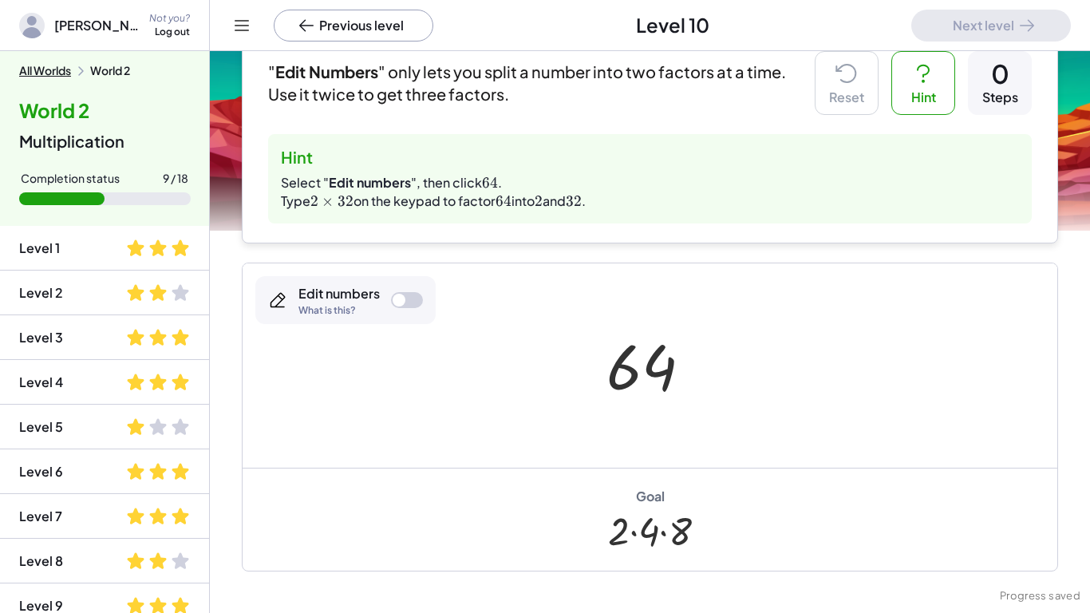
click at [407, 298] on div at bounding box center [407, 300] width 32 height 16
click at [631, 383] on div at bounding box center [641, 367] width 71 height 71
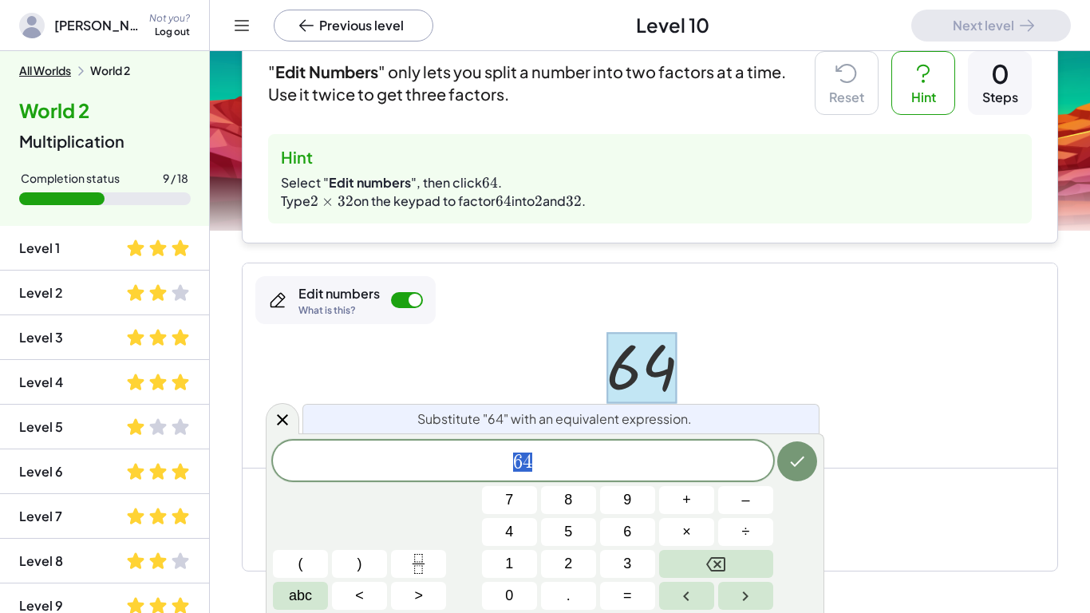
scroll to position [3, 0]
click at [578, 453] on span "6 4" at bounding box center [523, 462] width 500 height 22
click at [578, 453] on span "6 4 ​" at bounding box center [523, 462] width 500 height 22
click at [518, 293] on div at bounding box center [650, 365] width 815 height 204
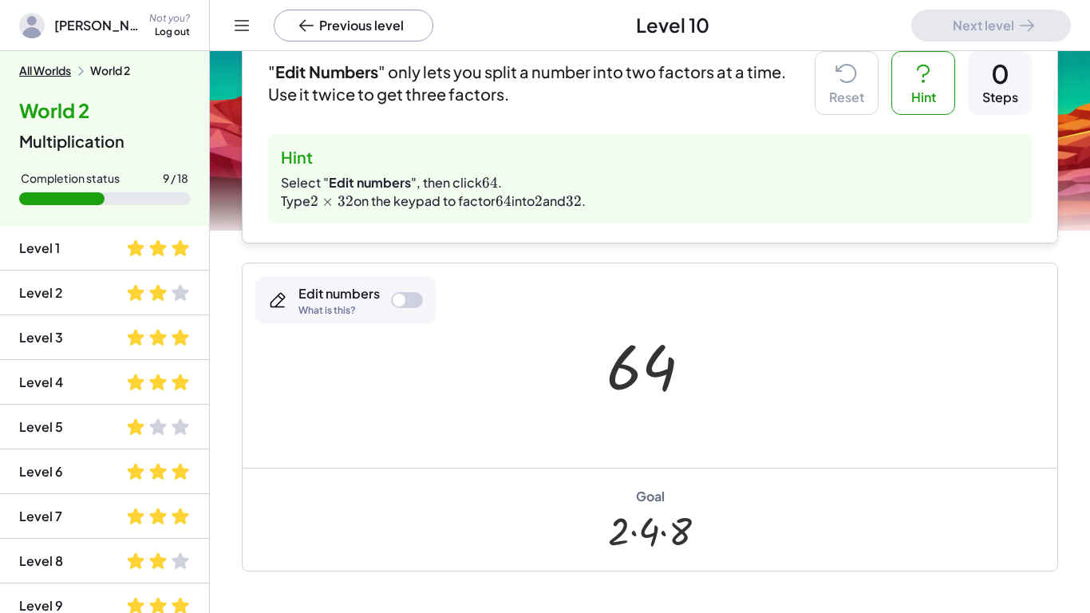
click at [404, 291] on div "Edit numbers What is this?" at bounding box center [345, 300] width 180 height 48
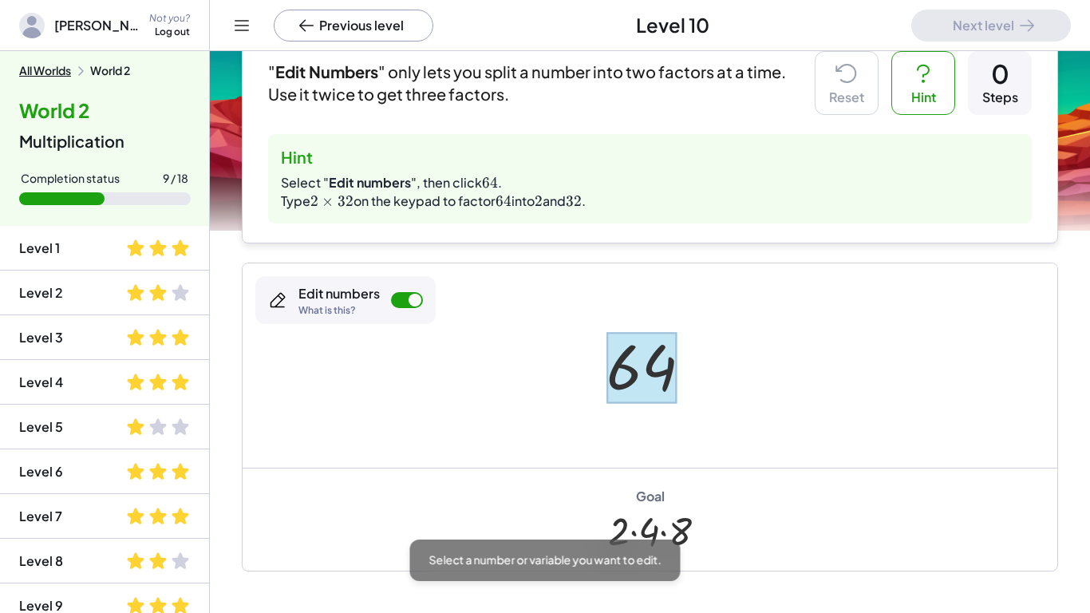
click at [639, 390] on div at bounding box center [641, 367] width 71 height 71
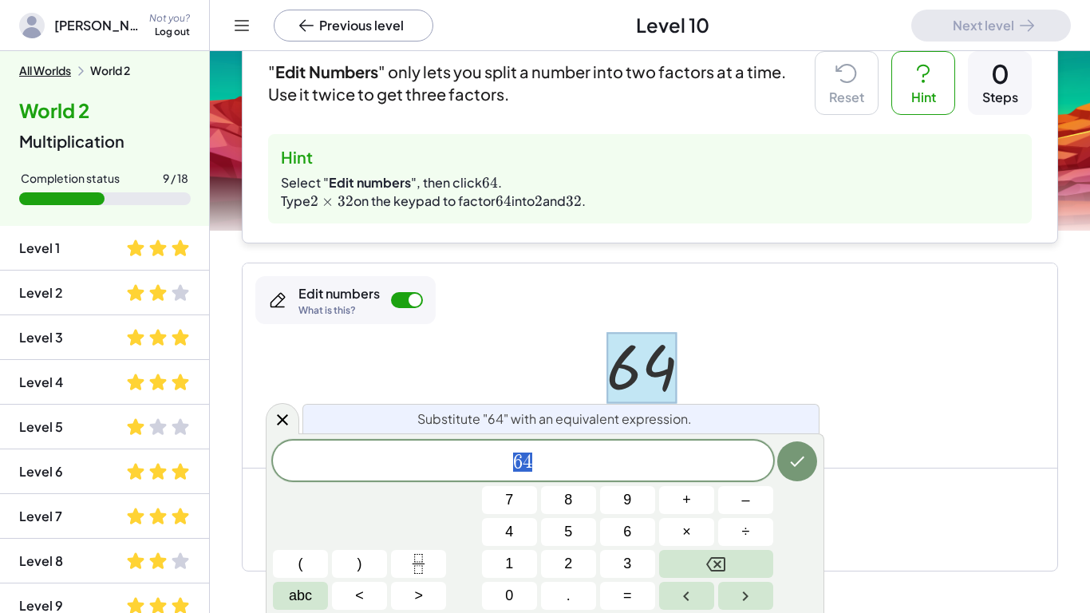
scroll to position [4, 0]
click at [593, 219] on div "Hint Select " Edit numbers ", then click ﻿ 64 64 64 ﻿ . Type ﻿ 2 × 32 2\times32…" at bounding box center [650, 178] width 764 height 89
click at [589, 447] on div "6 4" at bounding box center [523, 460] width 500 height 40
click at [559, 477] on button "2" at bounding box center [568, 564] width 55 height 28
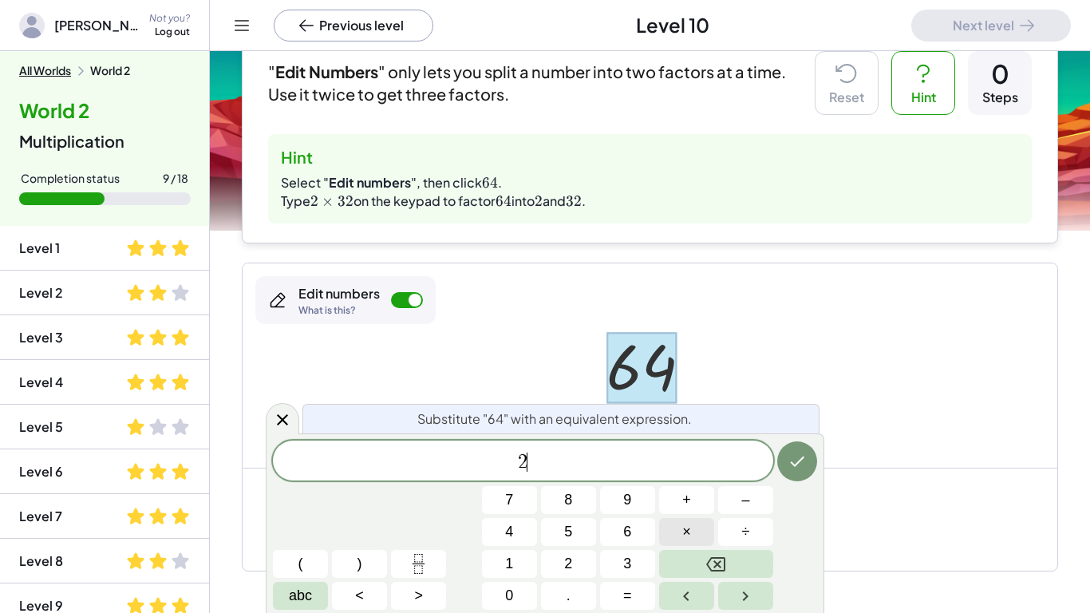
click at [673, 477] on button "×" at bounding box center [686, 532] width 55 height 28
click at [624, 477] on span "3" at bounding box center [627, 564] width 8 height 22
click at [620, 477] on button "3" at bounding box center [627, 564] width 55 height 28
click at [719, 477] on icon "Backspace" at bounding box center [715, 564] width 19 height 14
click at [552, 477] on button "2" at bounding box center [568, 564] width 55 height 28
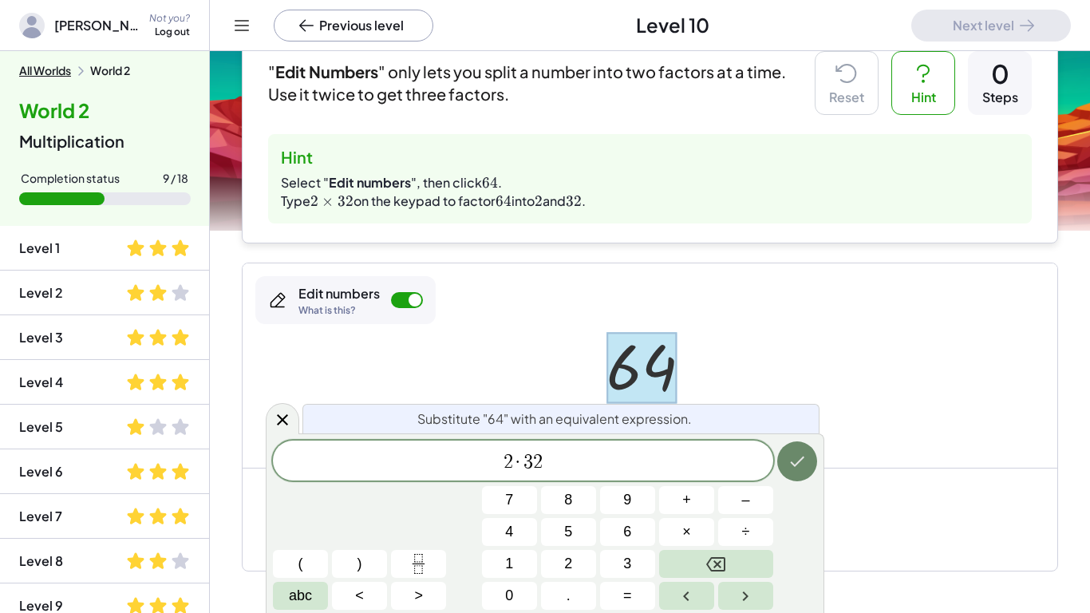
click at [791, 466] on icon "Done" at bounding box center [796, 461] width 19 height 19
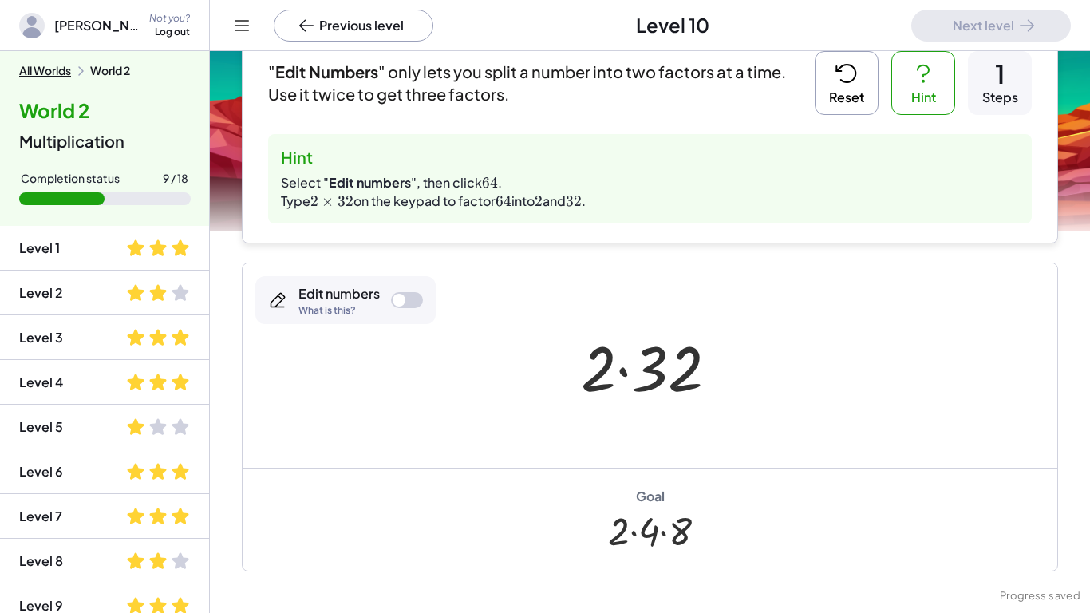
click at [680, 385] on div at bounding box center [656, 366] width 166 height 82
click at [839, 91] on button "Reset" at bounding box center [847, 83] width 64 height 64
click at [401, 303] on div at bounding box center [399, 300] width 13 height 13
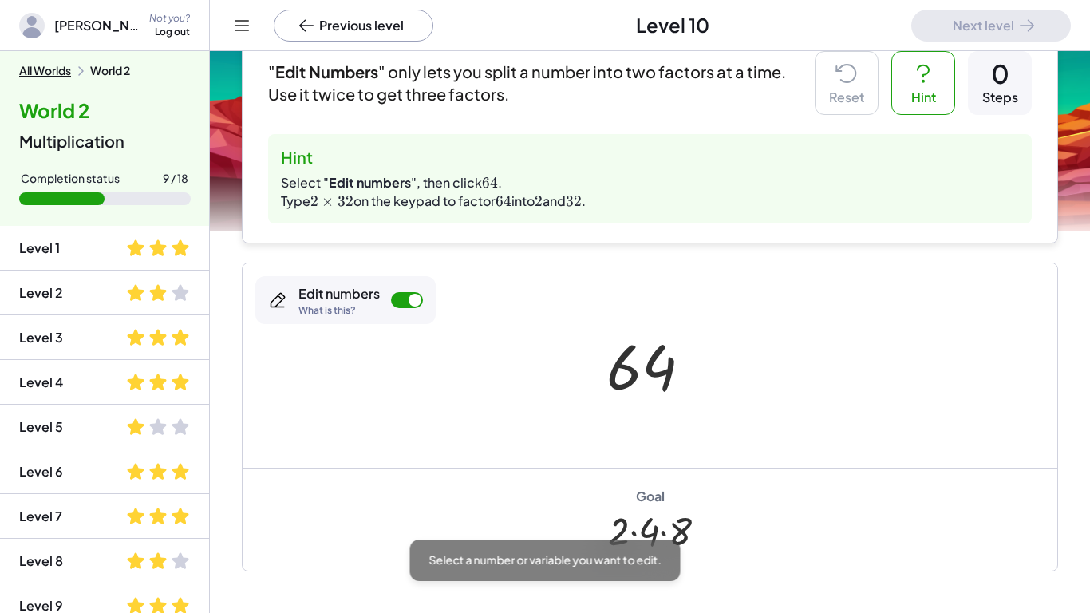
click at [602, 376] on div at bounding box center [655, 365] width 115 height 79
click at [619, 377] on div at bounding box center [641, 367] width 71 height 71
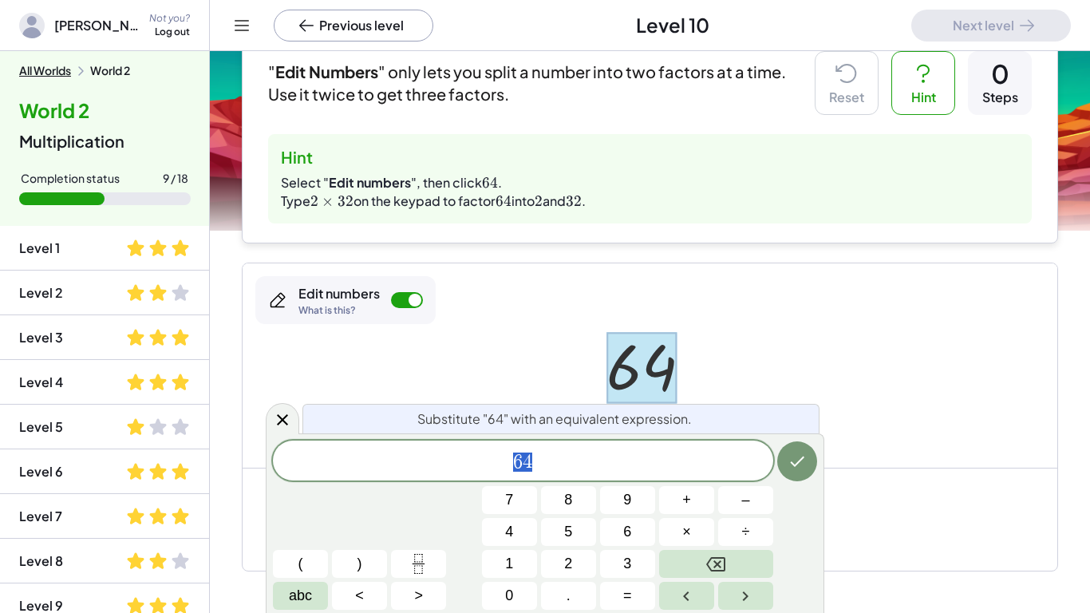
scroll to position [6, 0]
click at [561, 477] on button "2" at bounding box center [568, 564] width 55 height 28
click at [684, 477] on span "×" at bounding box center [686, 532] width 9 height 22
click at [605, 477] on button "3" at bounding box center [627, 564] width 55 height 28
click at [574, 477] on button "2" at bounding box center [568, 564] width 55 height 28
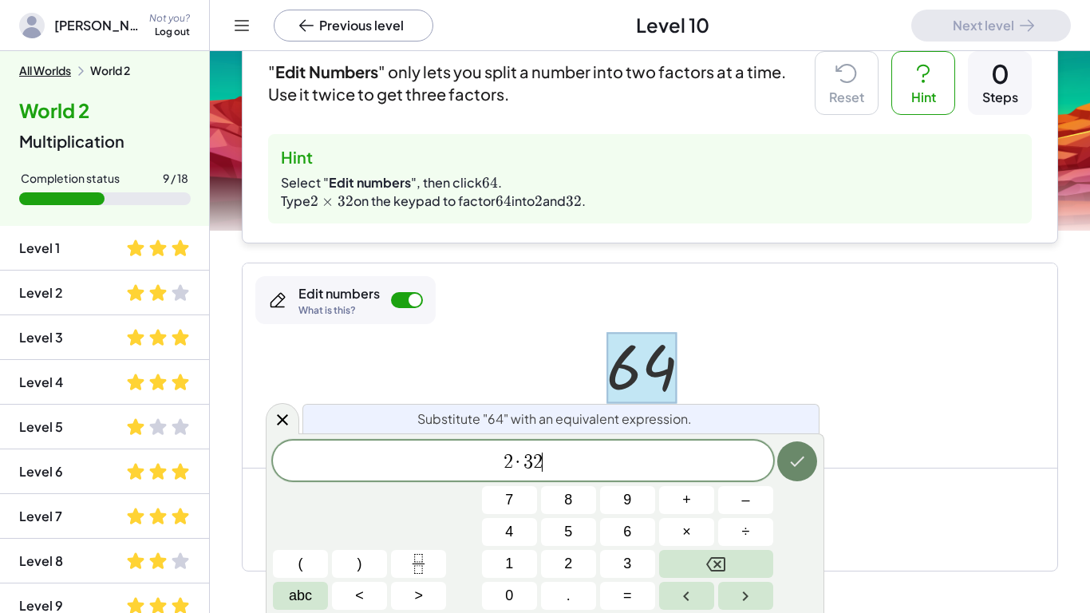
click at [801, 471] on button "Done" at bounding box center [797, 461] width 40 height 40
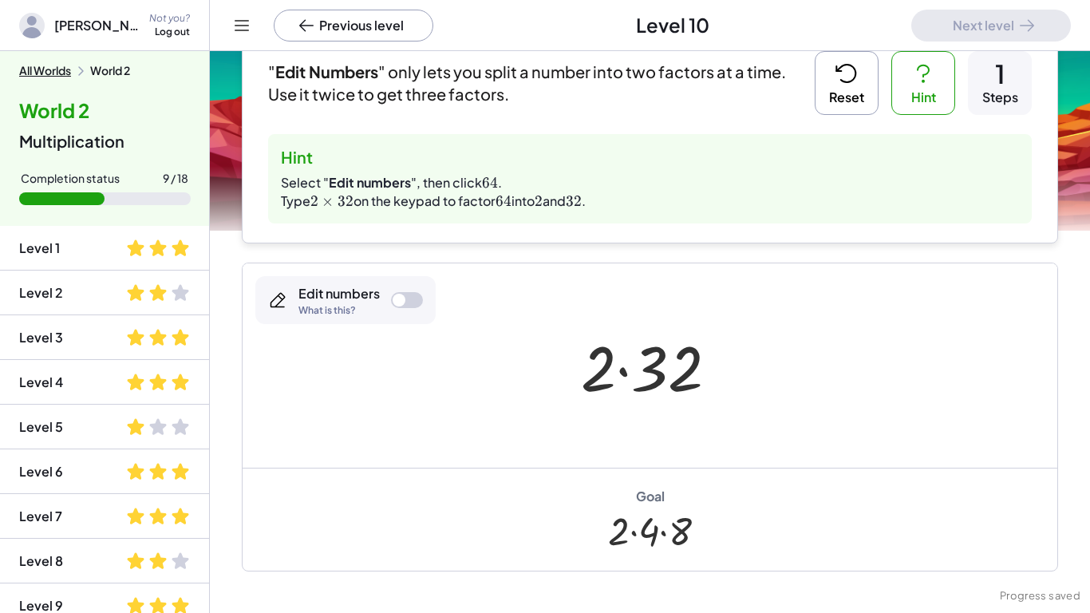
click at [668, 401] on div at bounding box center [656, 366] width 166 height 82
click at [849, 106] on button "Reset" at bounding box center [847, 83] width 64 height 64
click at [414, 290] on div "Edit numbers What is this?" at bounding box center [345, 300] width 180 height 48
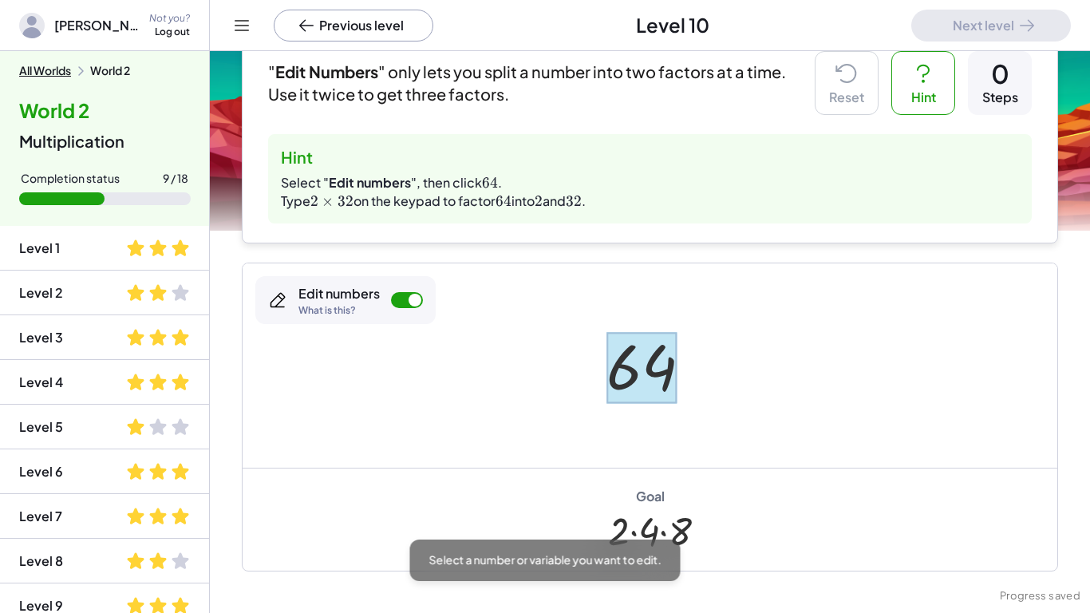
click at [641, 380] on div at bounding box center [641, 367] width 71 height 71
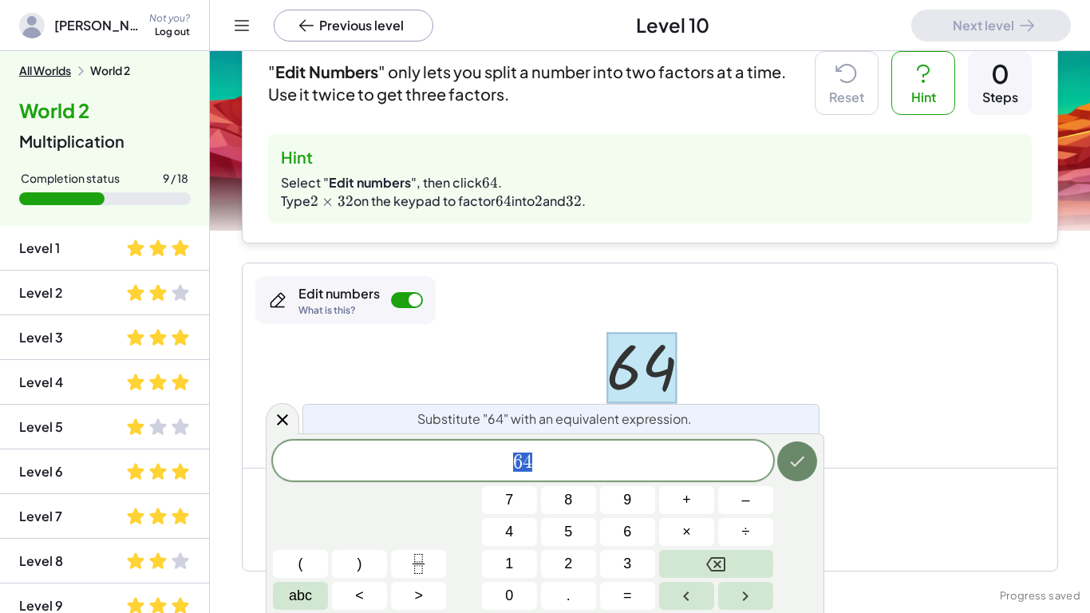
click at [784, 444] on button "Done" at bounding box center [797, 461] width 40 height 40
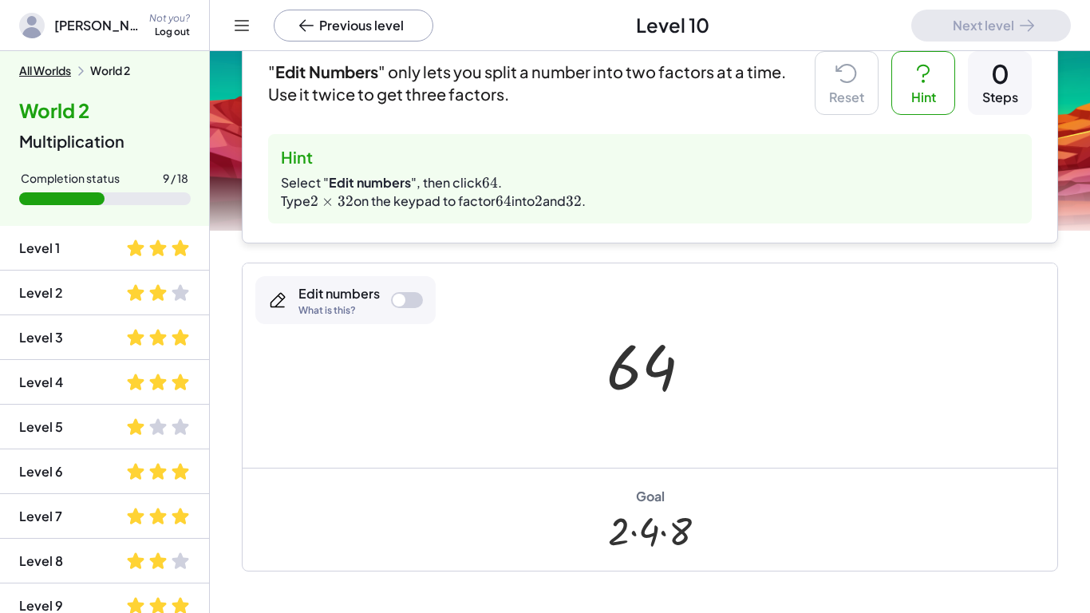
click at [423, 299] on div "Edit numbers What is this?" at bounding box center [345, 300] width 180 height 48
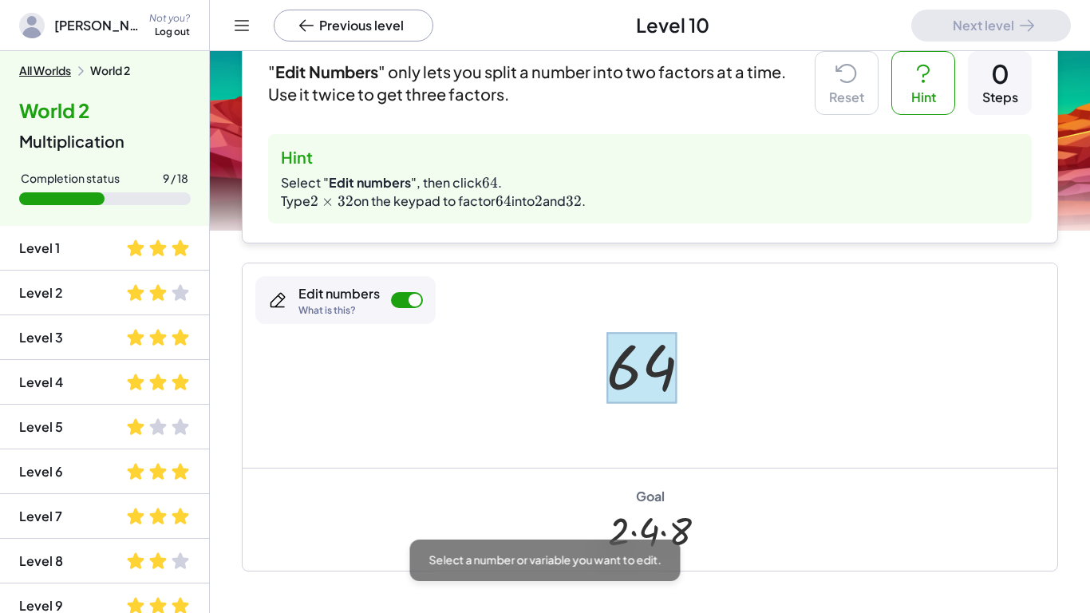
click at [671, 362] on div at bounding box center [641, 367] width 71 height 71
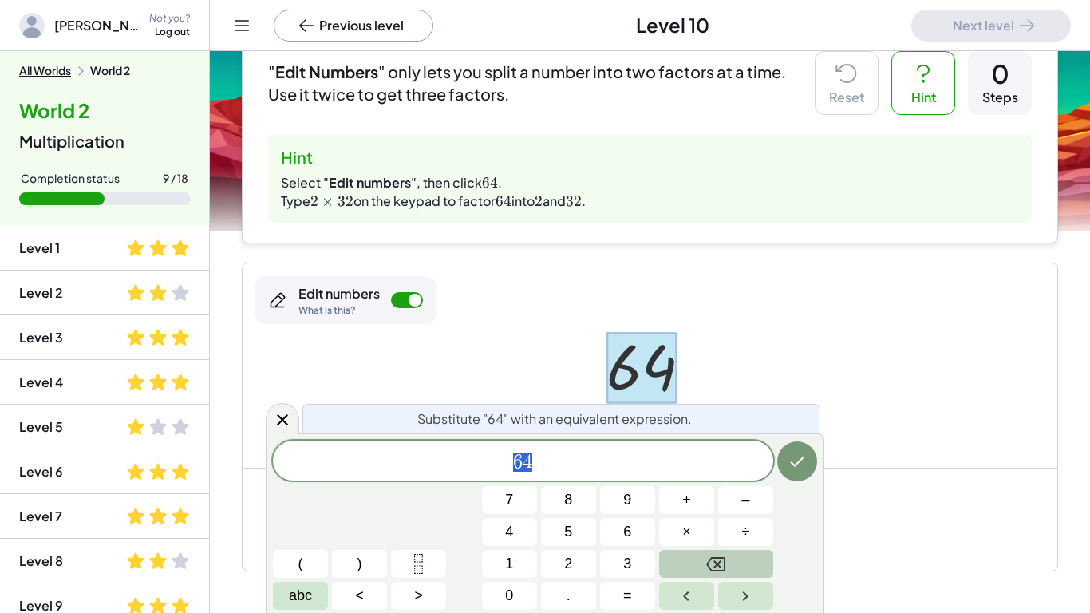
click at [705, 477] on button "Backspace" at bounding box center [716, 564] width 114 height 28
click at [544, 477] on button "2" at bounding box center [568, 564] width 55 height 28
click at [677, 477] on button "×" at bounding box center [686, 532] width 55 height 28
click at [617, 477] on button "3" at bounding box center [627, 564] width 55 height 28
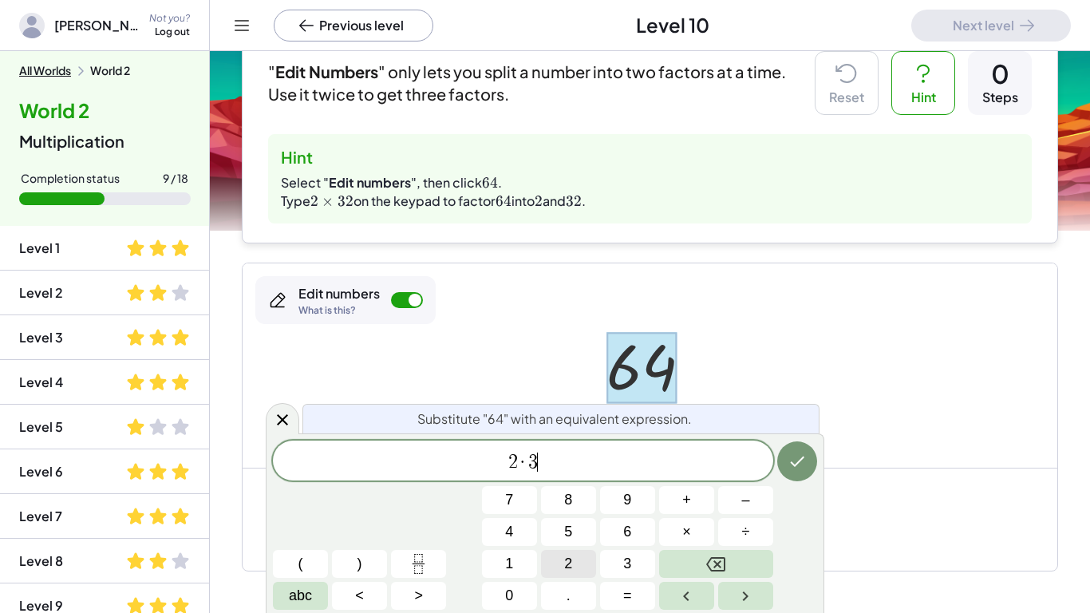
click at [547, 477] on button "2" at bounding box center [568, 564] width 55 height 28
click at [790, 464] on icon "Done" at bounding box center [796, 461] width 19 height 19
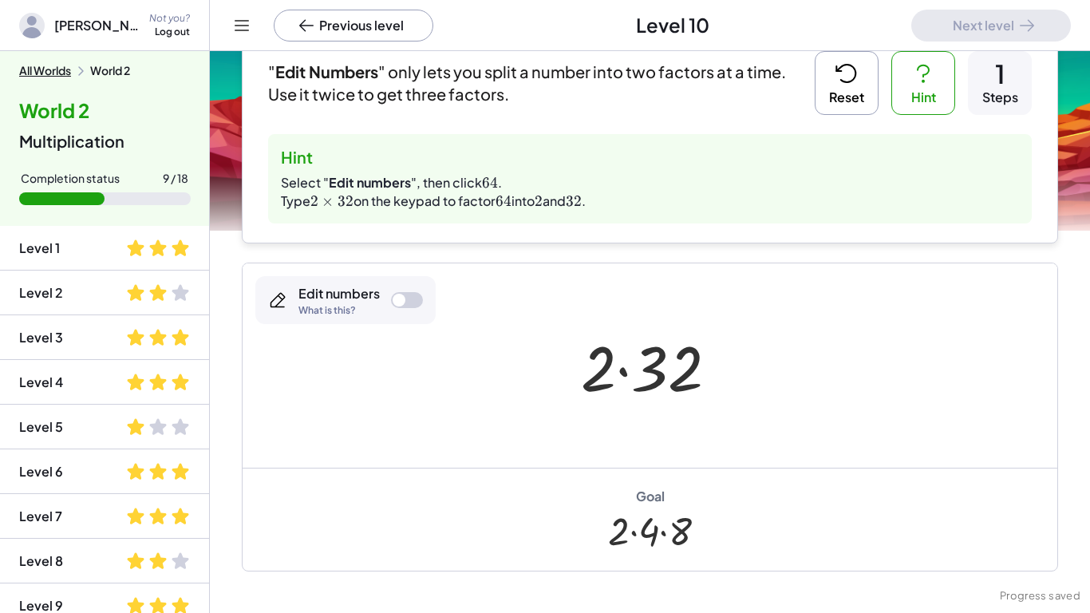
click at [399, 298] on div at bounding box center [399, 300] width 13 height 13
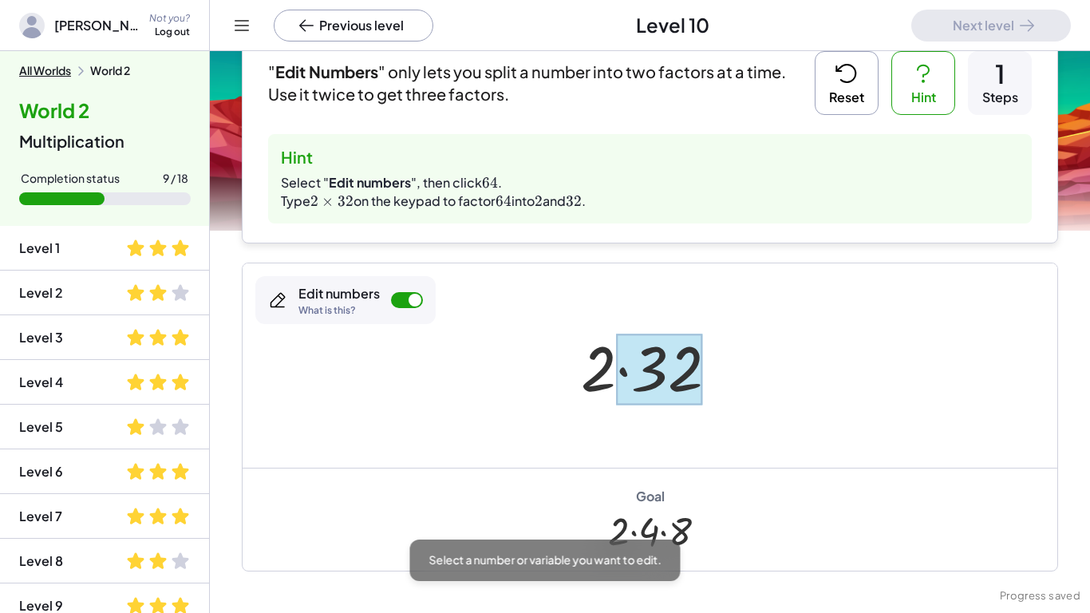
click at [638, 361] on div at bounding box center [659, 369] width 87 height 71
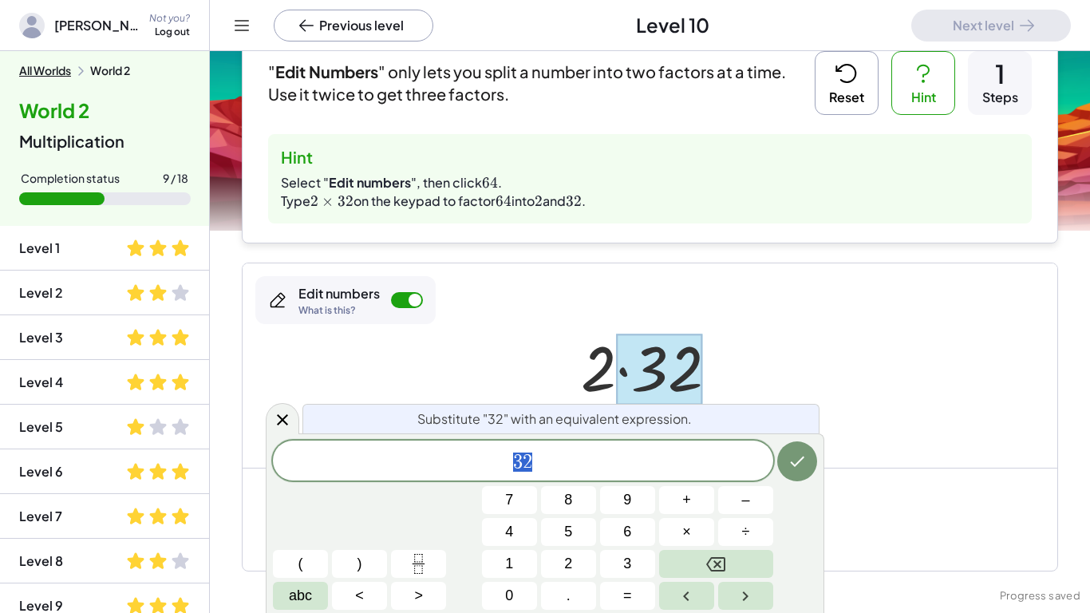
scroll to position [8, 0]
click at [729, 477] on button "Backspace" at bounding box center [716, 564] width 114 height 28
click at [525, 477] on button "4" at bounding box center [509, 532] width 55 height 28
click at [702, 477] on button "×" at bounding box center [686, 532] width 55 height 28
click at [569, 477] on span "8" at bounding box center [568, 500] width 8 height 22
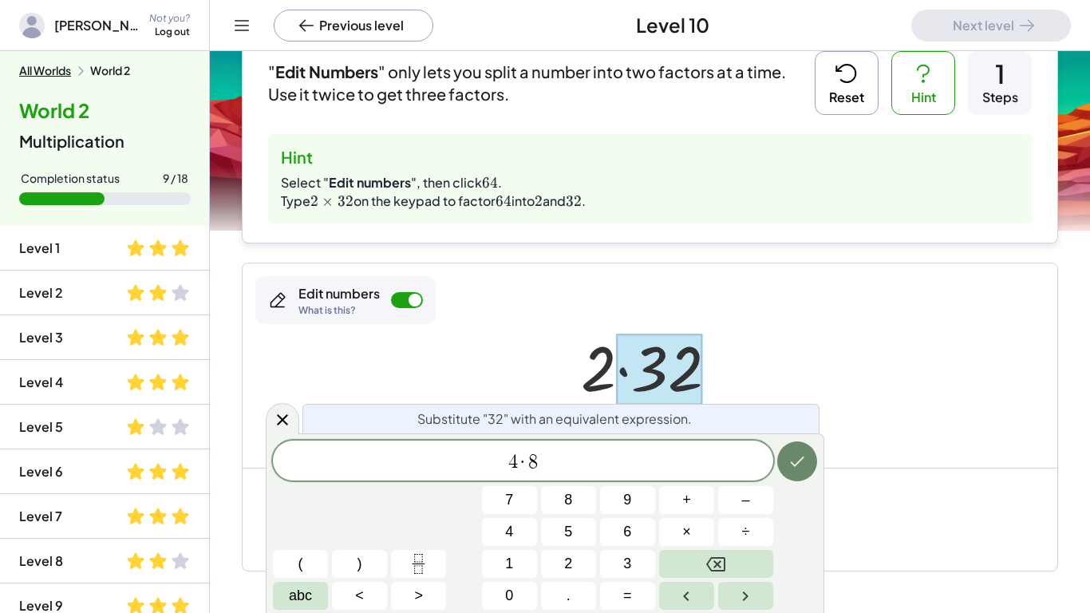
click at [811, 466] on button "Done" at bounding box center [797, 461] width 40 height 40
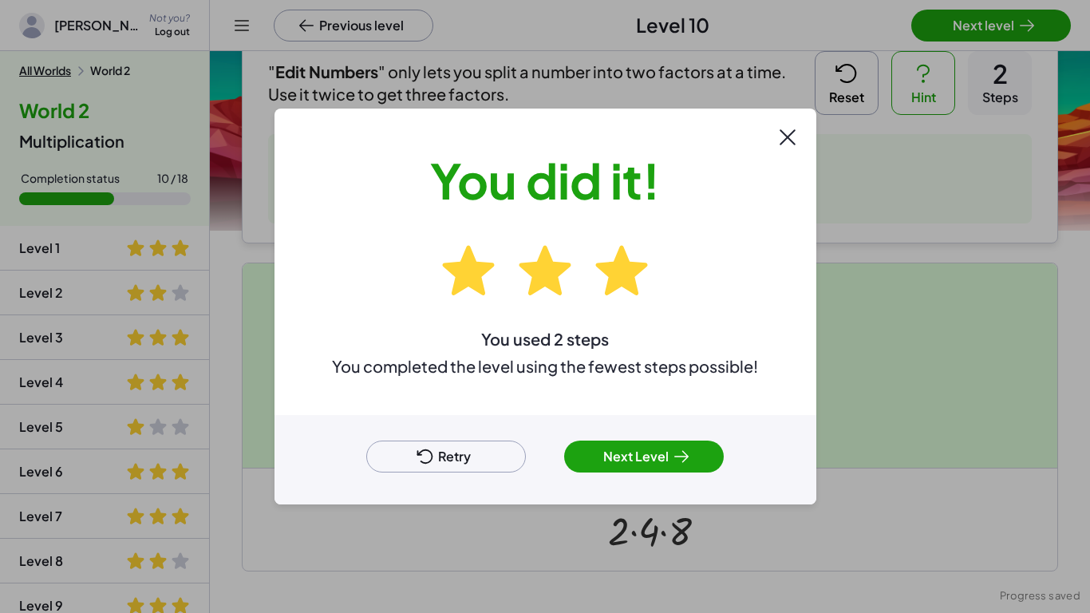
click at [645, 437] on div "Retry Next Level" at bounding box center [545, 459] width 542 height 89
click at [645, 450] on button "Next Level" at bounding box center [644, 456] width 160 height 32
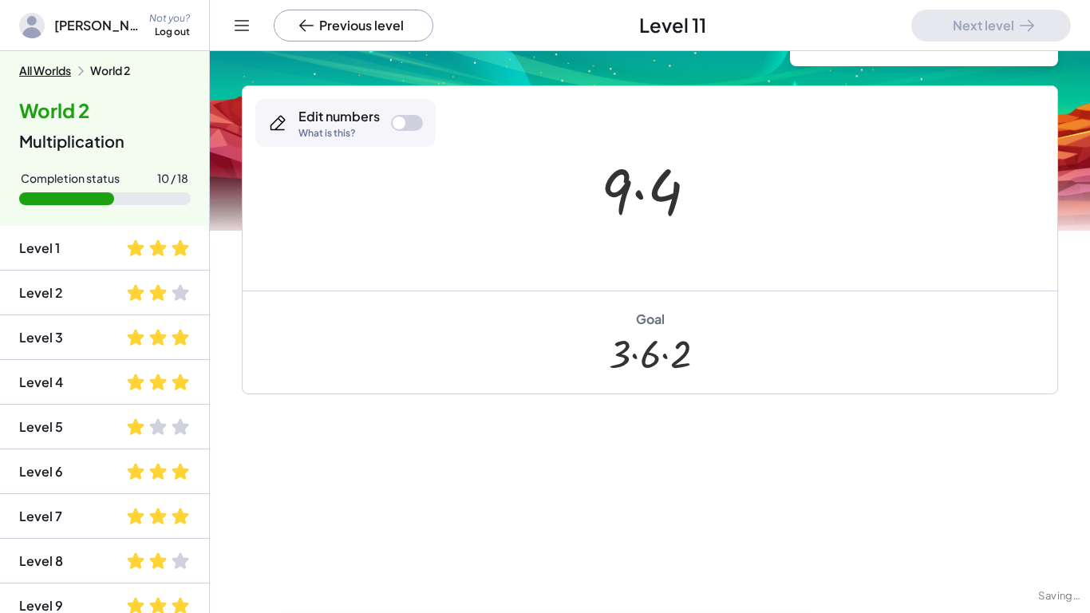
scroll to position [106, 0]
click at [417, 117] on div at bounding box center [407, 123] width 32 height 16
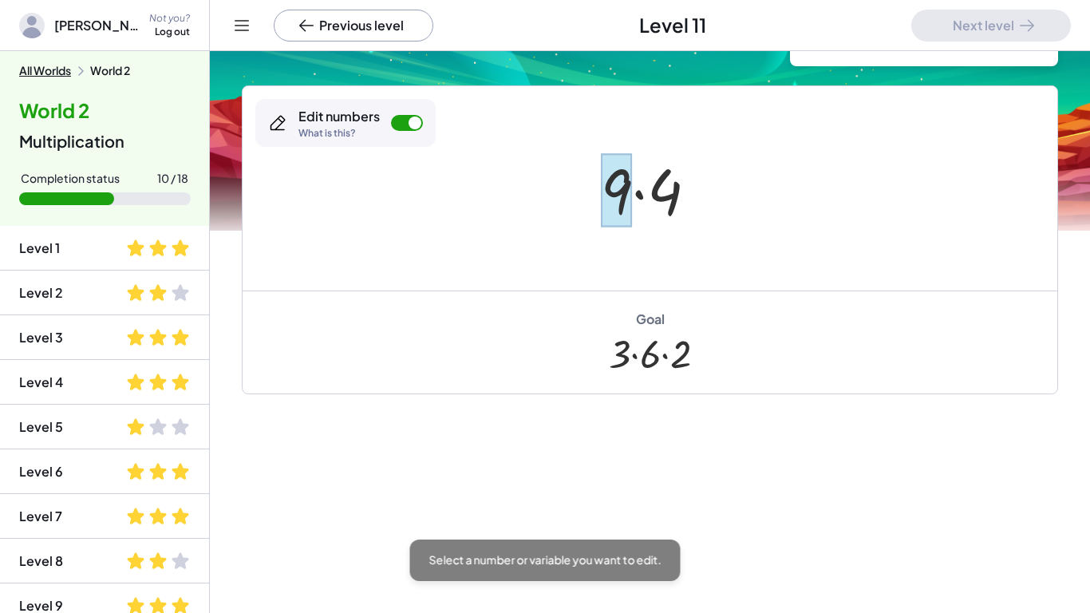
click at [612, 176] on div at bounding box center [616, 190] width 31 height 74
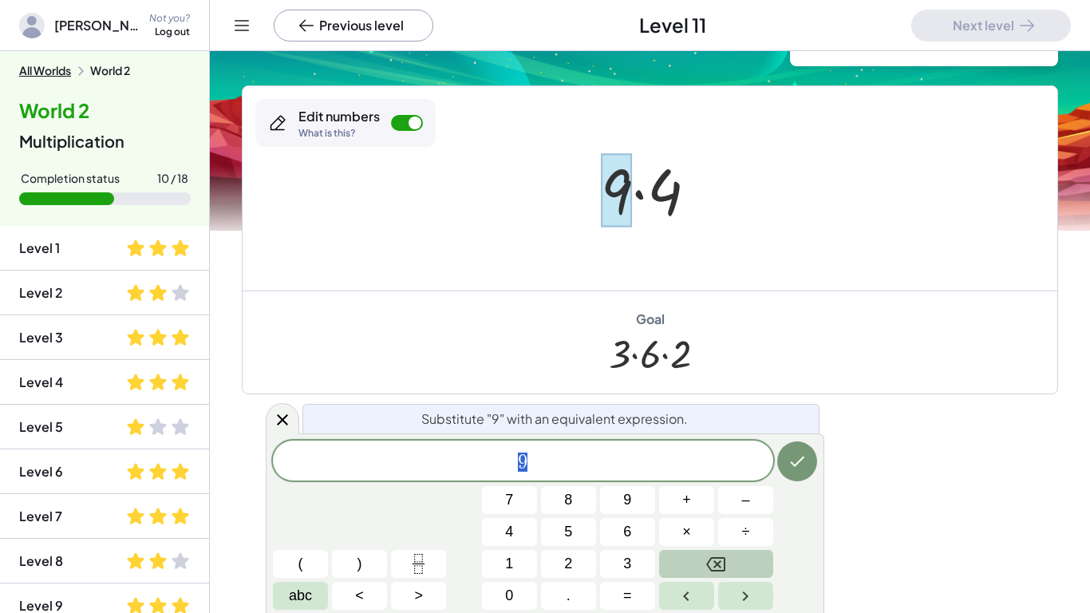
click at [716, 477] on icon "Backspace" at bounding box center [715, 564] width 19 height 14
click at [614, 477] on button "3" at bounding box center [627, 564] width 55 height 28
click at [682, 477] on span "+" at bounding box center [686, 500] width 9 height 22
click at [643, 477] on button "6" at bounding box center [627, 532] width 55 height 28
click at [796, 458] on icon "Done" at bounding box center [796, 461] width 19 height 19
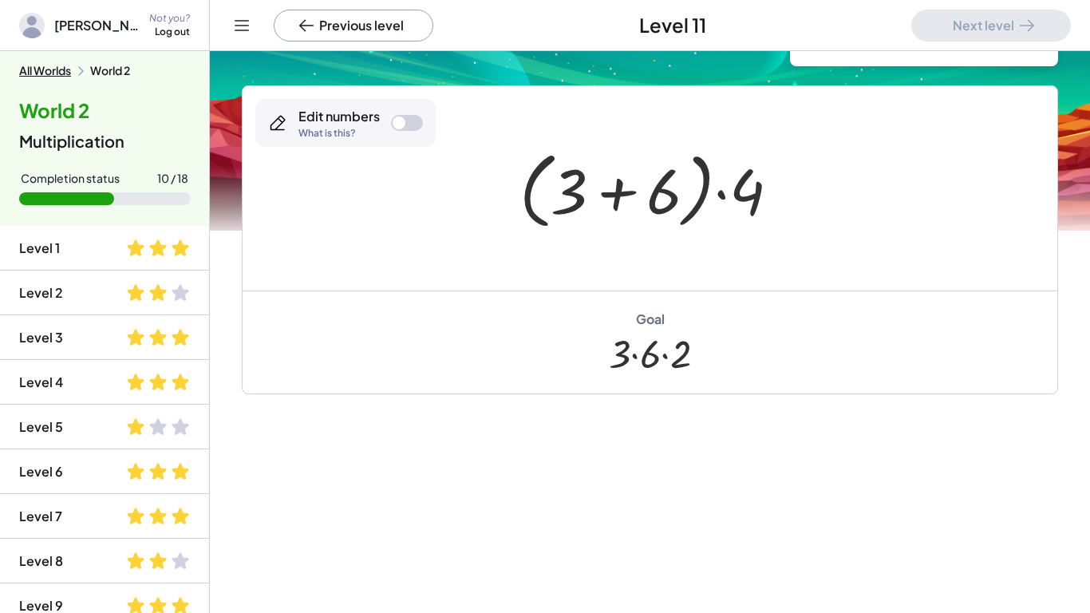
click at [742, 179] on div at bounding box center [655, 189] width 289 height 92
click at [744, 199] on div at bounding box center [655, 189] width 289 height 92
click at [590, 203] on div at bounding box center [655, 189] width 289 height 92
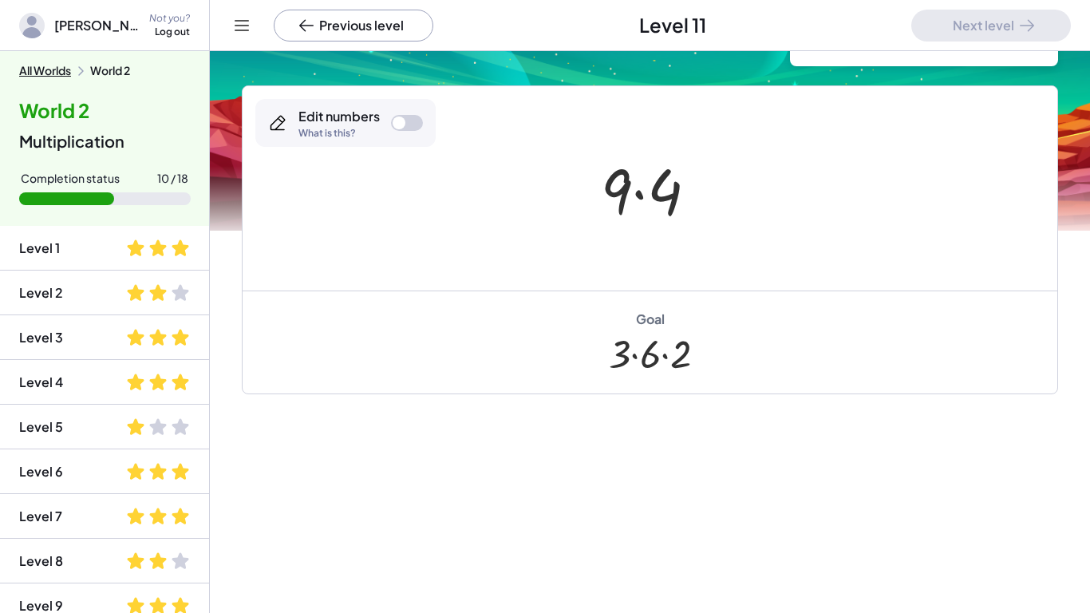
scroll to position [0, 0]
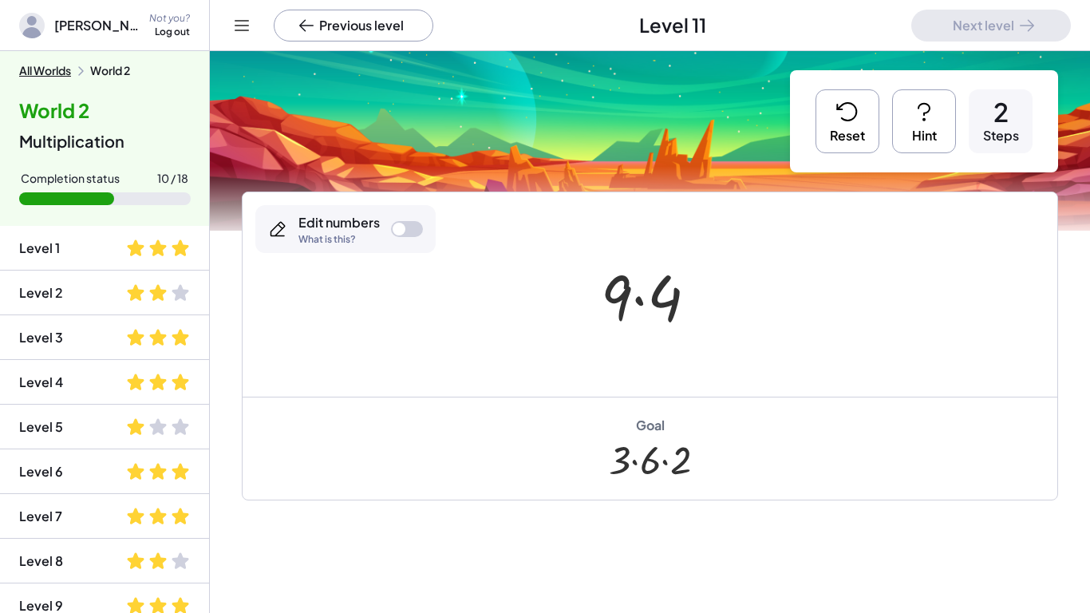
click at [913, 139] on button "Hint" at bounding box center [924, 121] width 64 height 64
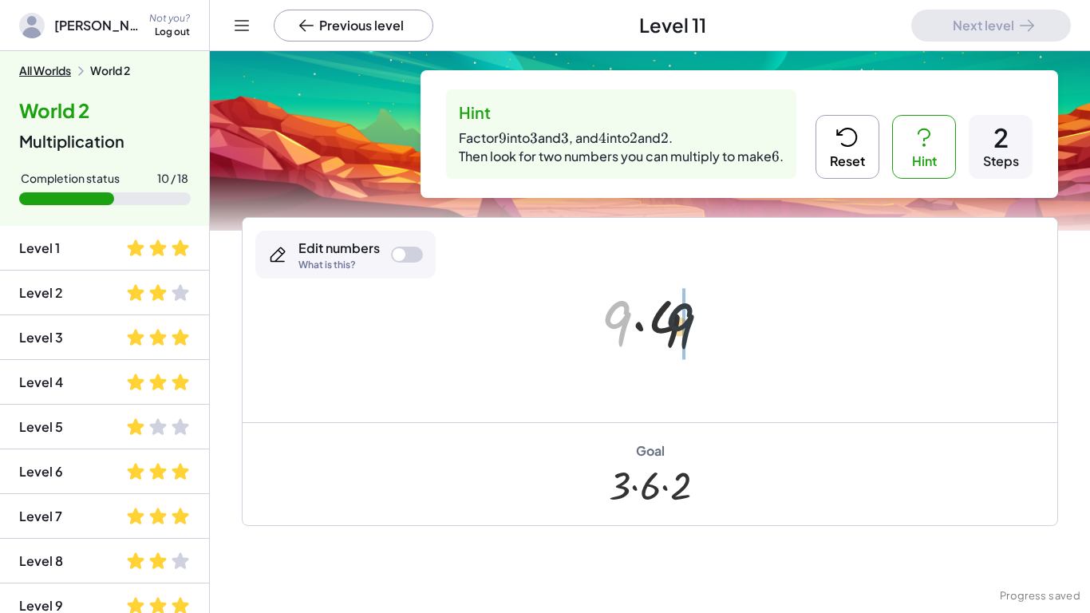
drag, startPoint x: 616, startPoint y: 318, endPoint x: 699, endPoint y: 320, distance: 83.0
click at [699, 320] on div at bounding box center [655, 320] width 125 height 82
drag, startPoint x: 622, startPoint y: 330, endPoint x: 720, endPoint y: 325, distance: 99.1
drag, startPoint x: 611, startPoint y: 326, endPoint x: 724, endPoint y: 326, distance: 112.5
drag, startPoint x: 615, startPoint y: 330, endPoint x: 719, endPoint y: 324, distance: 103.9
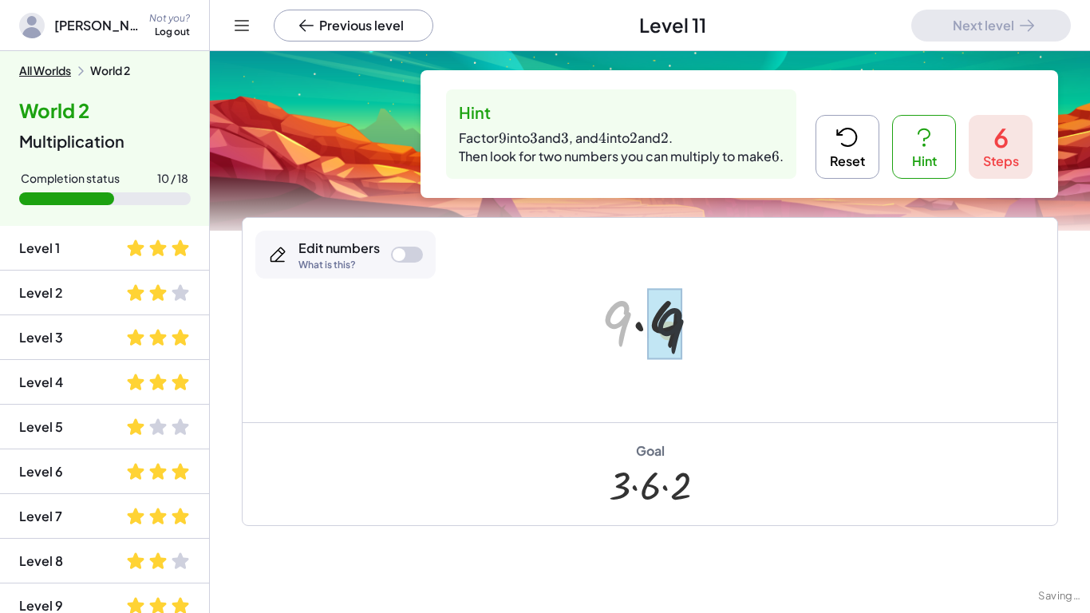
drag, startPoint x: 618, startPoint y: 332, endPoint x: 701, endPoint y: 344, distance: 83.8
click at [701, 344] on div at bounding box center [655, 320] width 125 height 82
click at [839, 135] on icon at bounding box center [839, 132] width 5 height 5
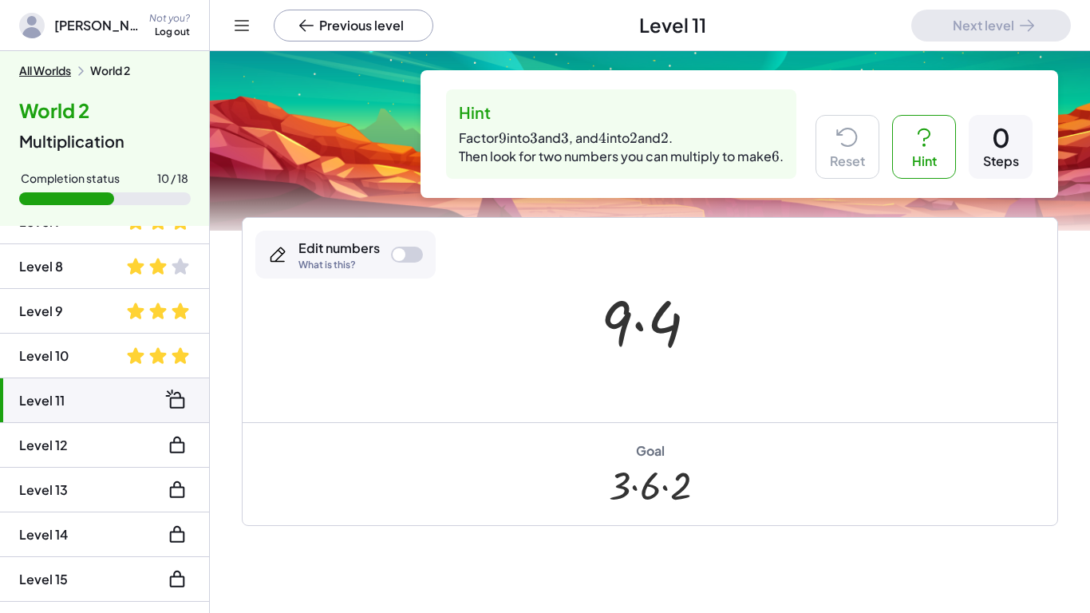
scroll to position [297, 0]
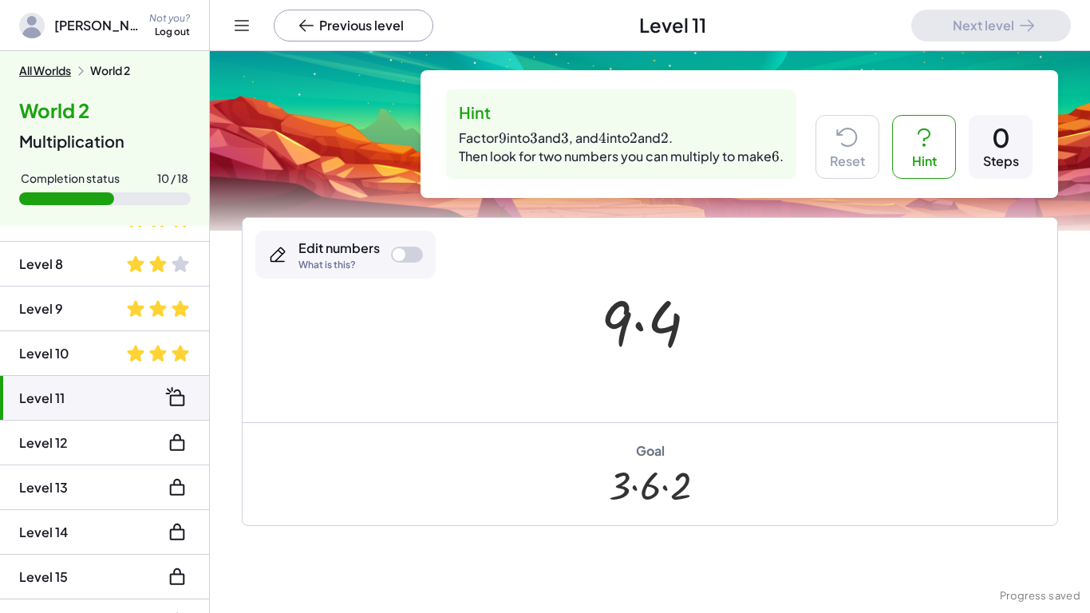
click at [907, 178] on button "Hint" at bounding box center [924, 147] width 64 height 64
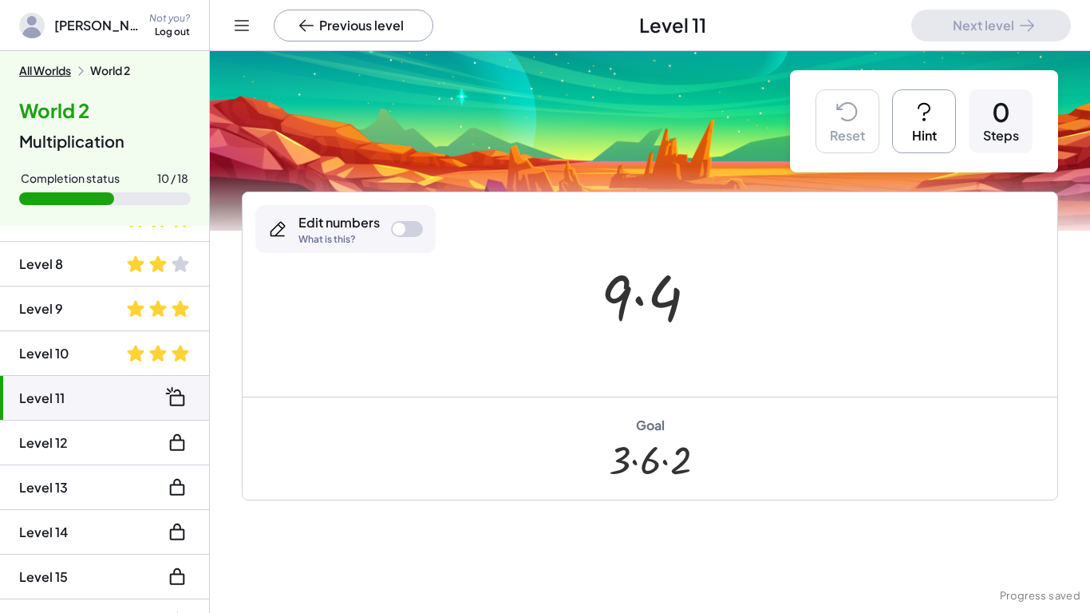
click at [922, 142] on button "Hint" at bounding box center [924, 121] width 64 height 64
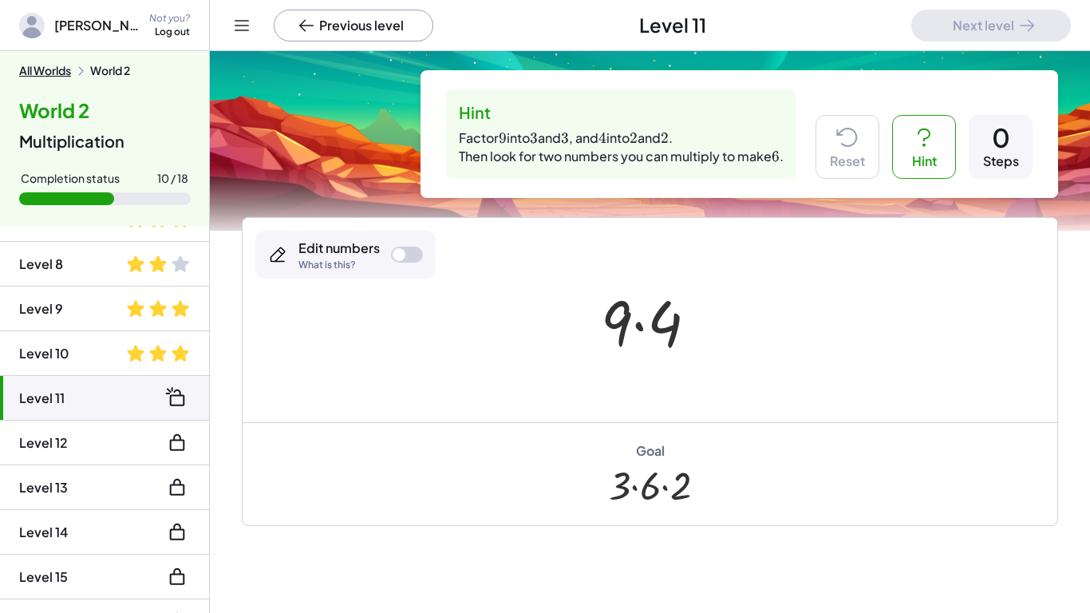
click at [411, 247] on div at bounding box center [407, 255] width 32 height 16
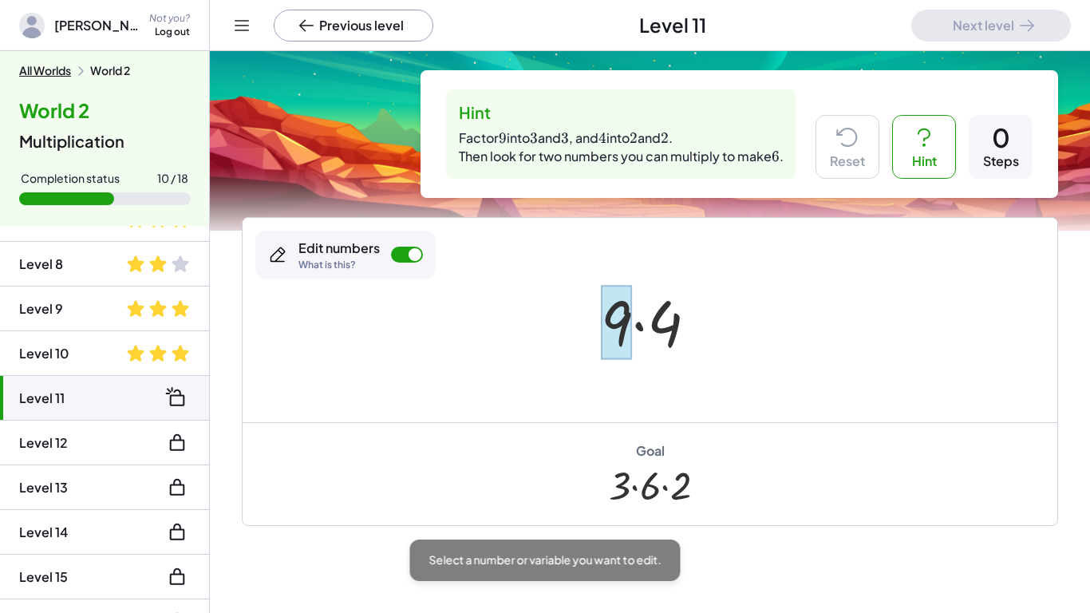
click at [632, 322] on div at bounding box center [655, 320] width 125 height 82
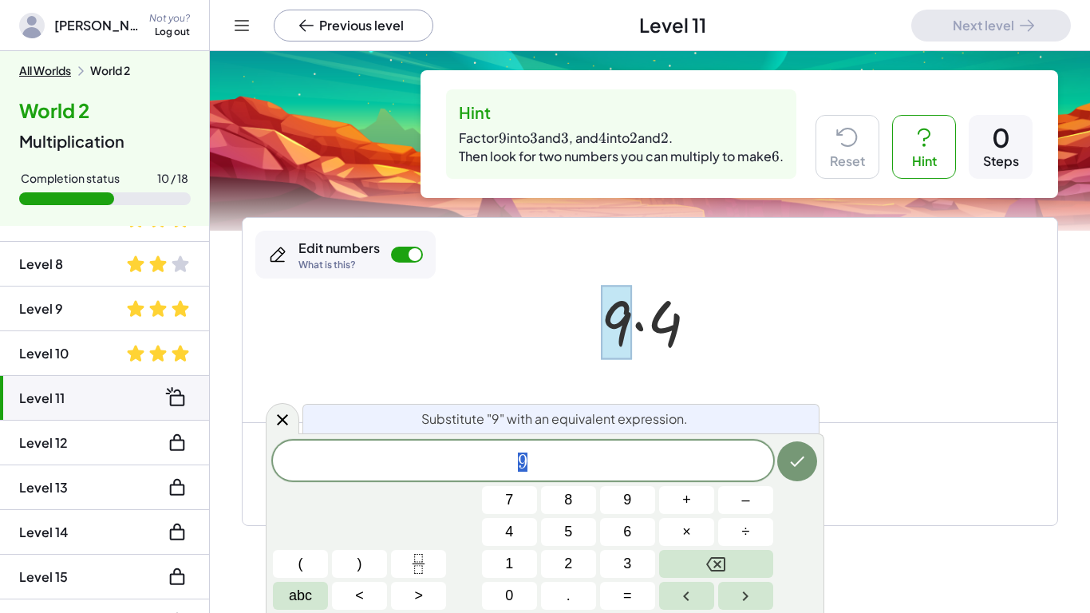
scroll to position [10, 0]
click at [722, 477] on icon "Backspace" at bounding box center [715, 564] width 19 height 19
click at [623, 477] on span "3" at bounding box center [627, 564] width 8 height 22
click at [686, 477] on div "3 ​ 7 8 9 + – 4 5 6 × ÷ ( ) 1 2 3 abc < > 0 . =" at bounding box center [545, 524] width 544 height 169
click at [691, 477] on button "×" at bounding box center [686, 532] width 55 height 28
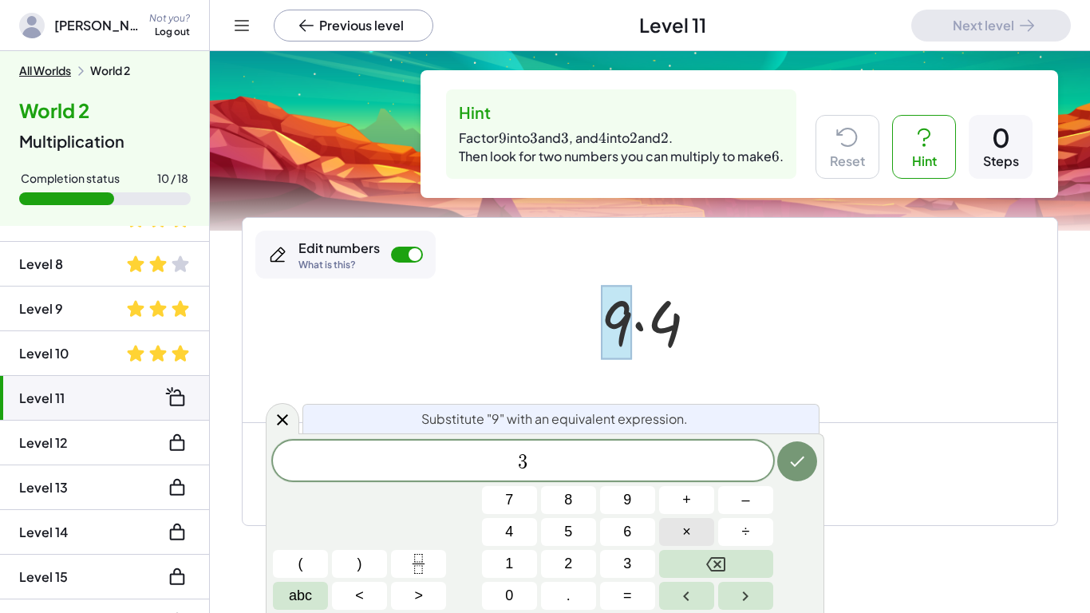
scroll to position [10, 0]
click at [624, 477] on span "3" at bounding box center [627, 564] width 8 height 22
click at [803, 468] on icon "Done" at bounding box center [796, 461] width 19 height 19
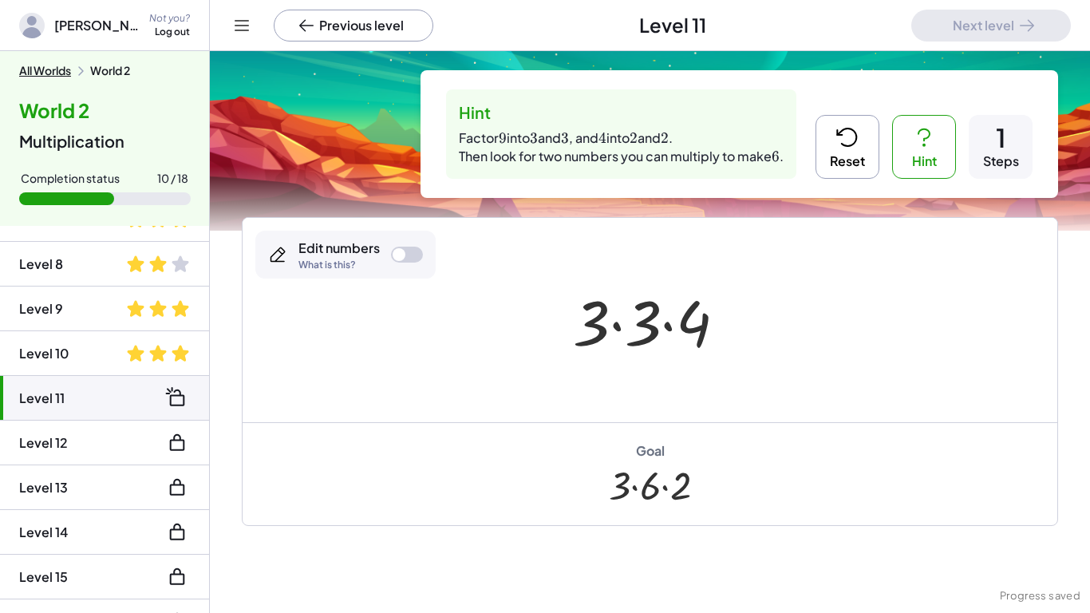
click at [693, 324] on div at bounding box center [656, 320] width 182 height 82
click at [844, 137] on icon at bounding box center [848, 137] width 26 height 26
click at [408, 239] on div "Edit numbers What is this?" at bounding box center [345, 255] width 180 height 48
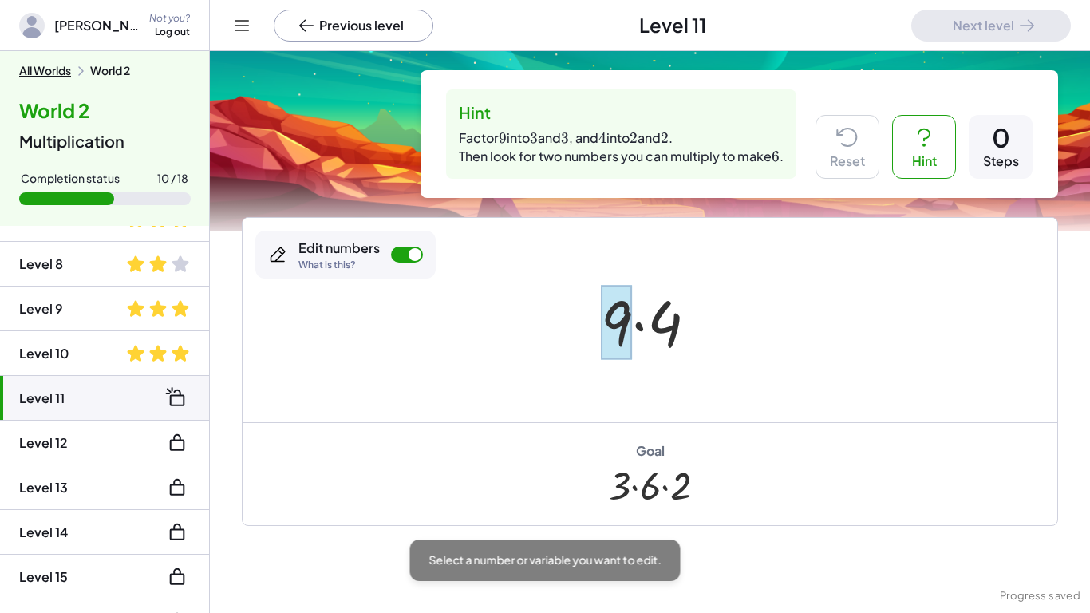
click at [607, 314] on div at bounding box center [616, 322] width 31 height 74
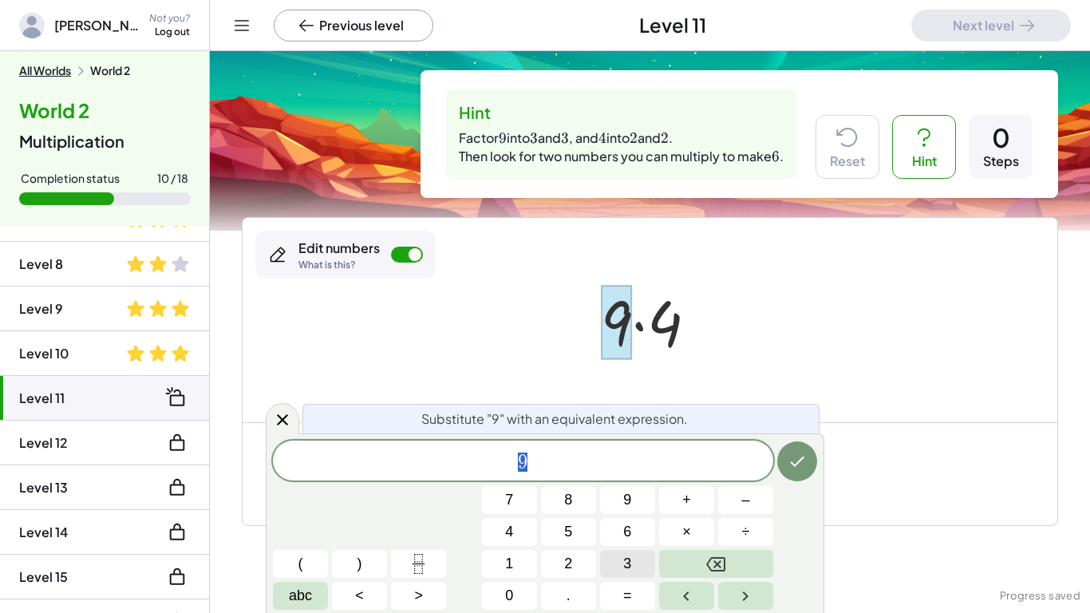
click at [624, 477] on span "3" at bounding box center [627, 564] width 8 height 22
click at [685, 477] on span "×" at bounding box center [686, 532] width 9 height 22
click at [634, 477] on button "3" at bounding box center [627, 564] width 55 height 28
click at [800, 467] on icon "Done" at bounding box center [796, 461] width 19 height 19
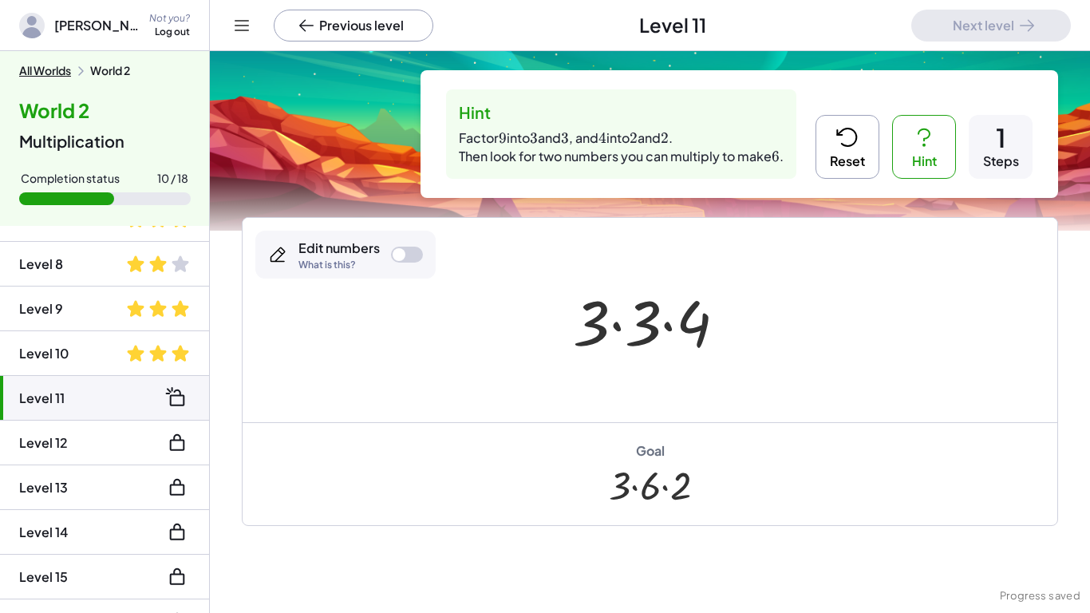
click at [408, 239] on div "Edit numbers What is this?" at bounding box center [345, 255] width 180 height 48
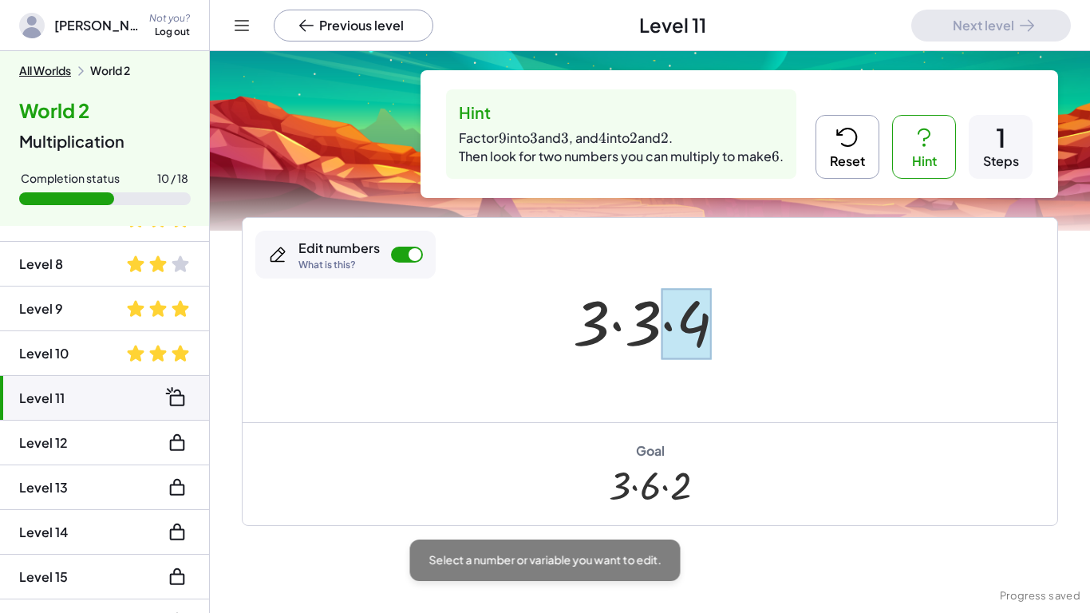
click at [690, 298] on div at bounding box center [686, 323] width 50 height 71
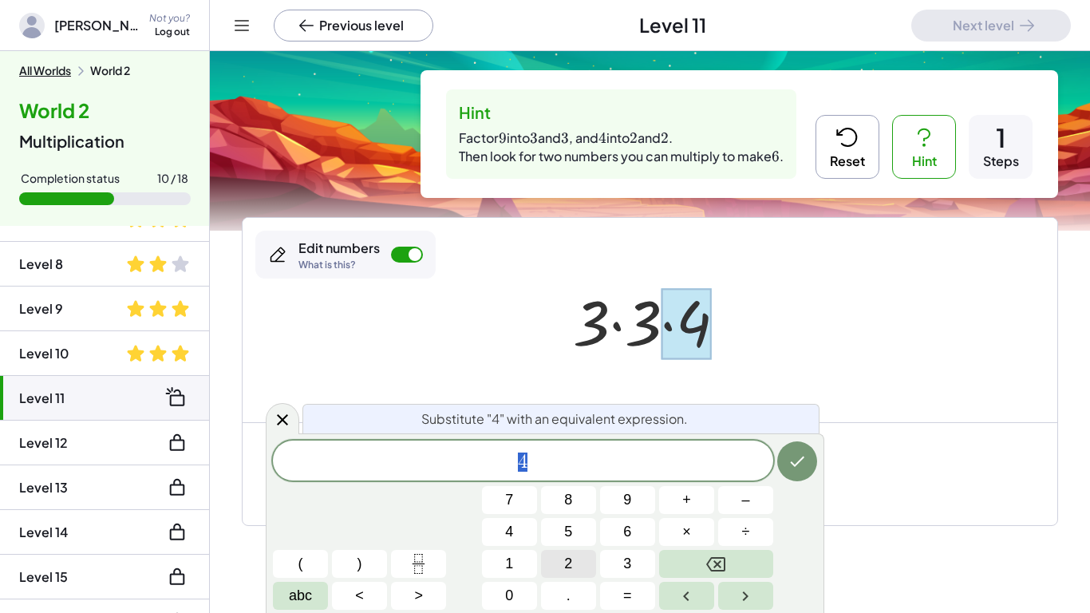
click at [554, 477] on button "2" at bounding box center [568, 564] width 55 height 28
click at [681, 477] on button "×" at bounding box center [686, 532] width 55 height 28
click at [580, 477] on button "2" at bounding box center [568, 564] width 55 height 28
click at [832, 453] on div "Goal · 3 · 6 · 2" at bounding box center [650, 473] width 815 height 103
click at [796, 465] on icon "Done" at bounding box center [796, 461] width 19 height 19
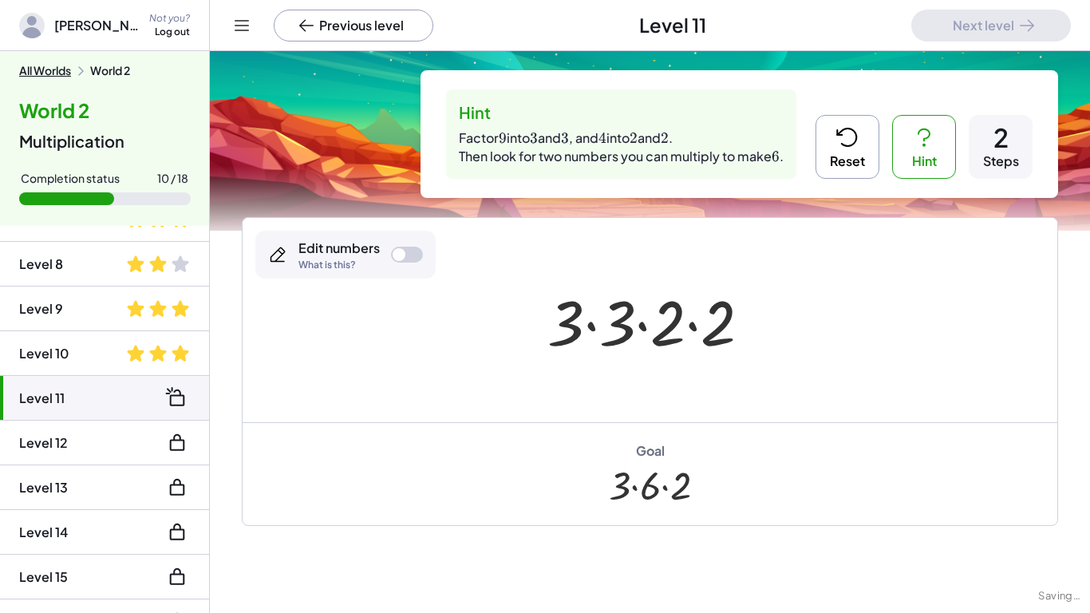
scroll to position [0, 0]
click at [557, 337] on div at bounding box center [655, 320] width 232 height 82
drag, startPoint x: 616, startPoint y: 337, endPoint x: 660, endPoint y: 334, distance: 44.0
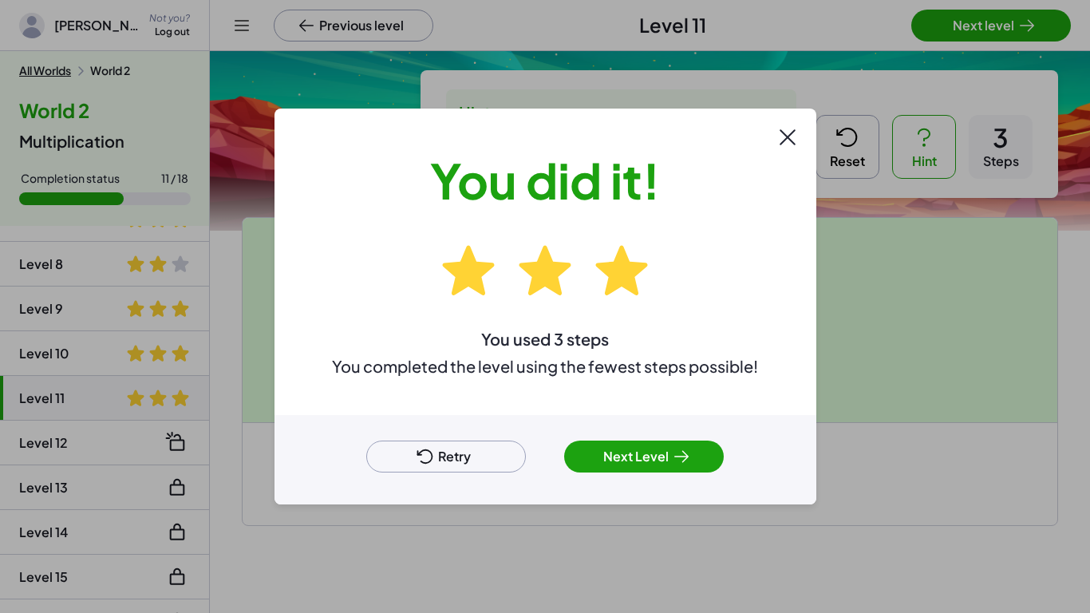
click at [630, 448] on button "Next Level" at bounding box center [644, 456] width 160 height 32
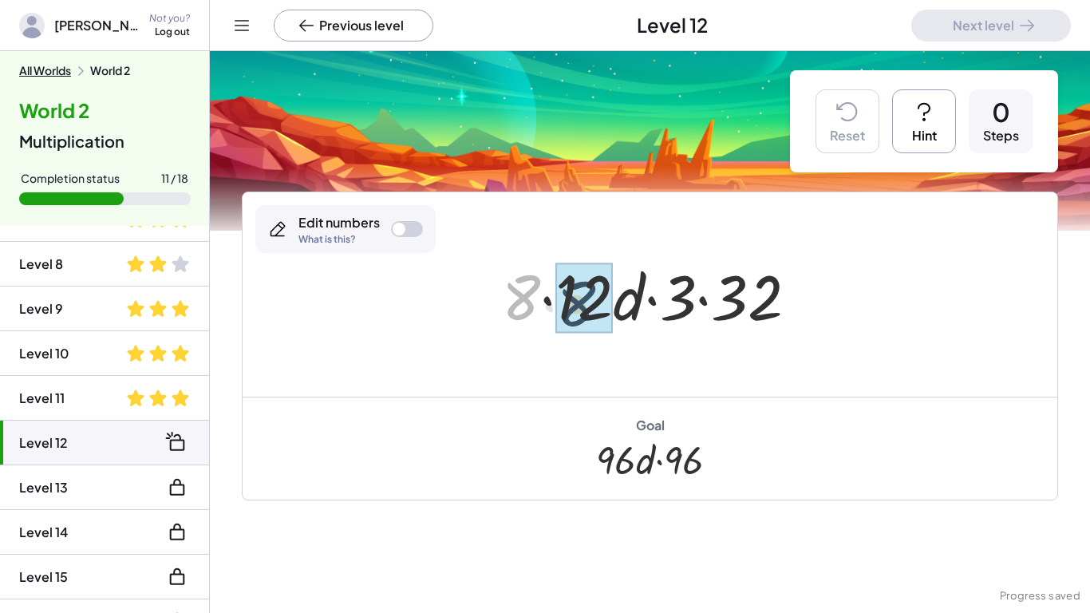
drag, startPoint x: 518, startPoint y: 286, endPoint x: 582, endPoint y: 293, distance: 64.2
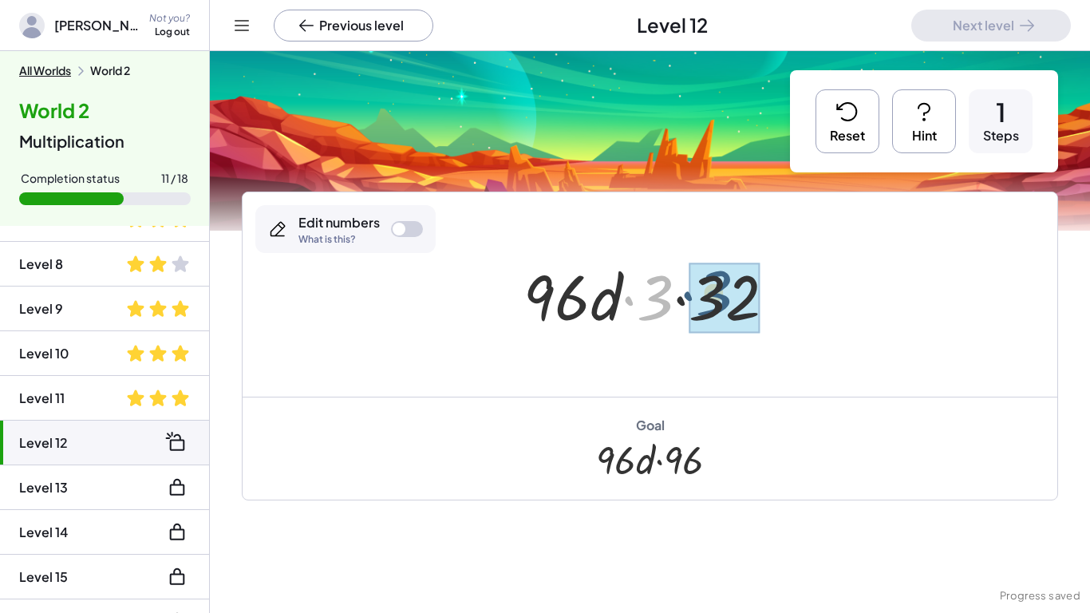
drag, startPoint x: 654, startPoint y: 305, endPoint x: 716, endPoint y: 300, distance: 61.6
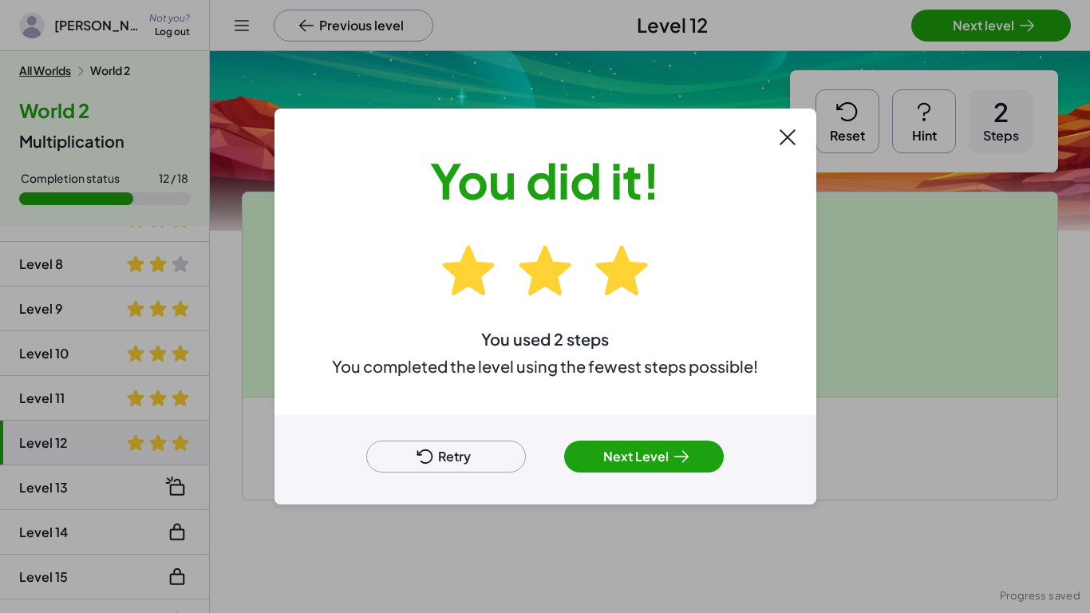
click at [653, 459] on button "Next Level" at bounding box center [644, 456] width 160 height 32
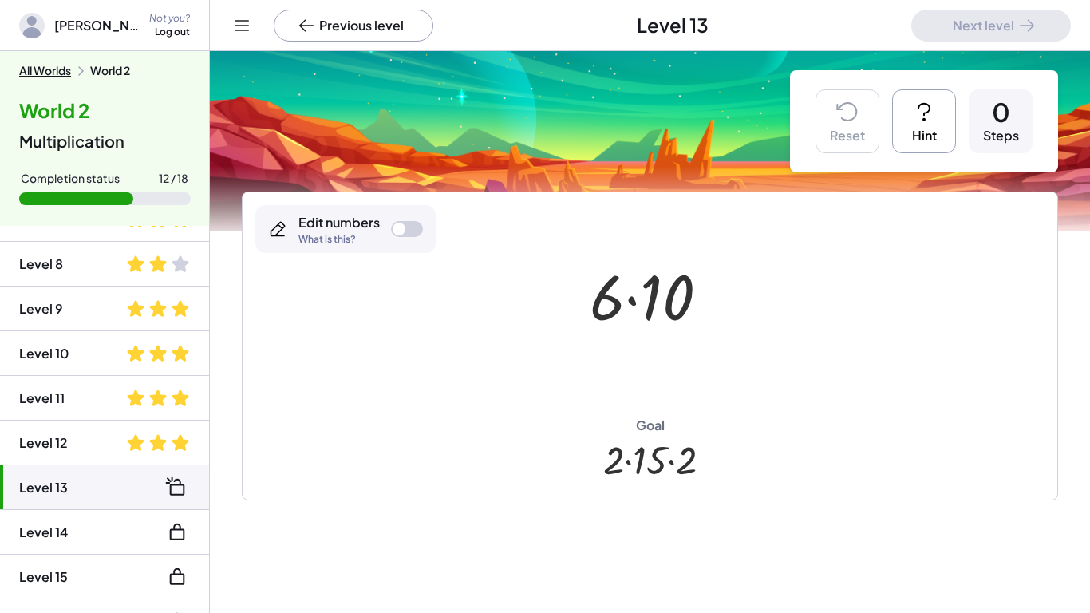
click at [417, 235] on div at bounding box center [407, 229] width 32 height 16
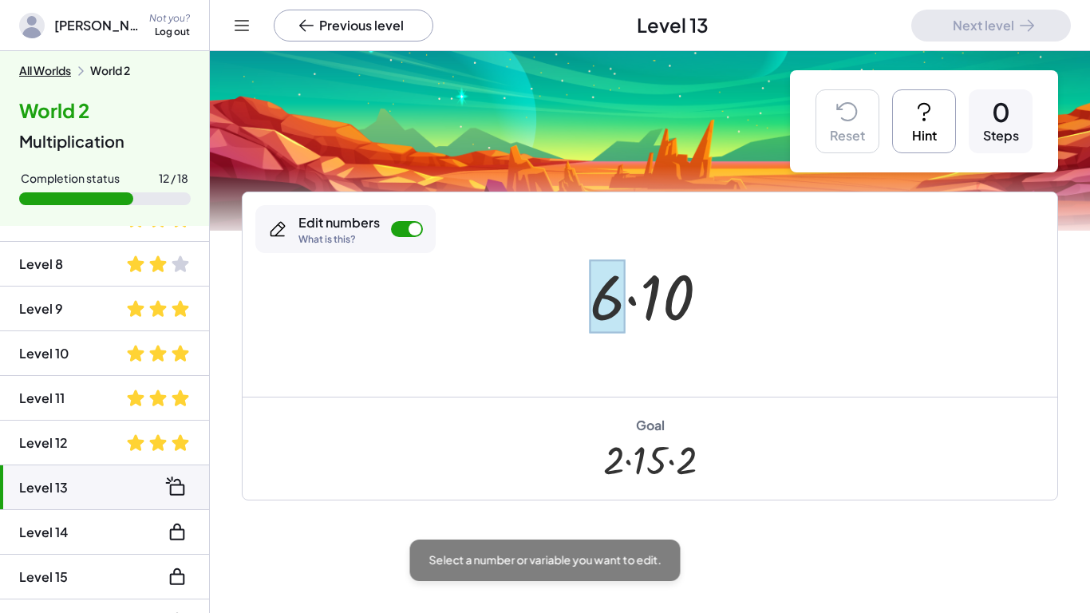
click at [594, 309] on div at bounding box center [607, 296] width 35 height 74
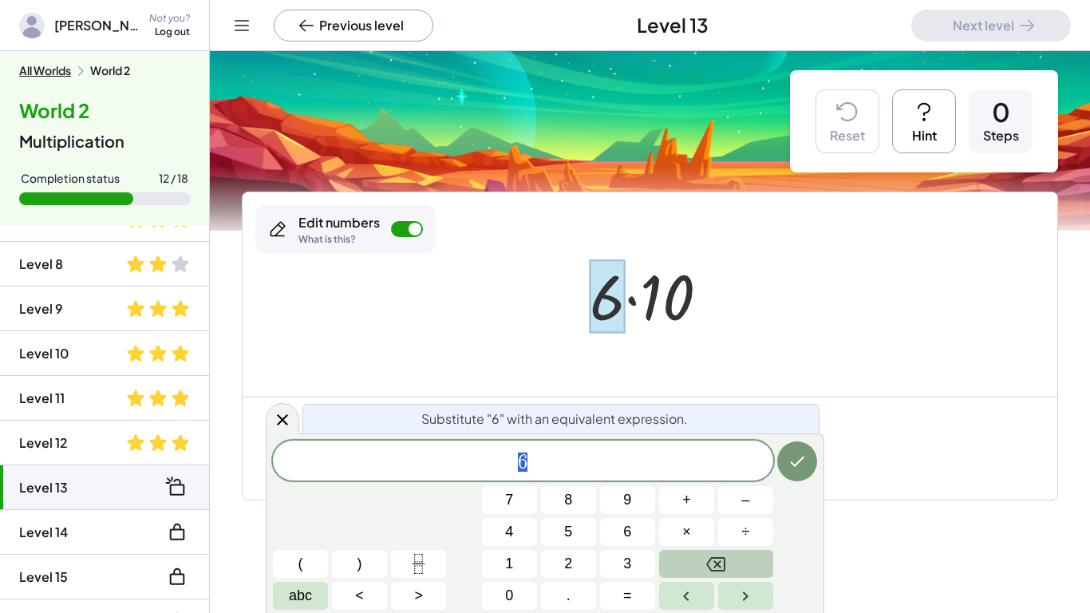
click at [732, 477] on button "Backspace" at bounding box center [716, 564] width 114 height 28
click at [560, 477] on button "2" at bounding box center [568, 564] width 55 height 28
click at [689, 477] on span "×" at bounding box center [686, 532] width 9 height 22
click at [578, 477] on button "2" at bounding box center [568, 564] width 55 height 28
click at [682, 477] on span "×" at bounding box center [686, 532] width 9 height 22
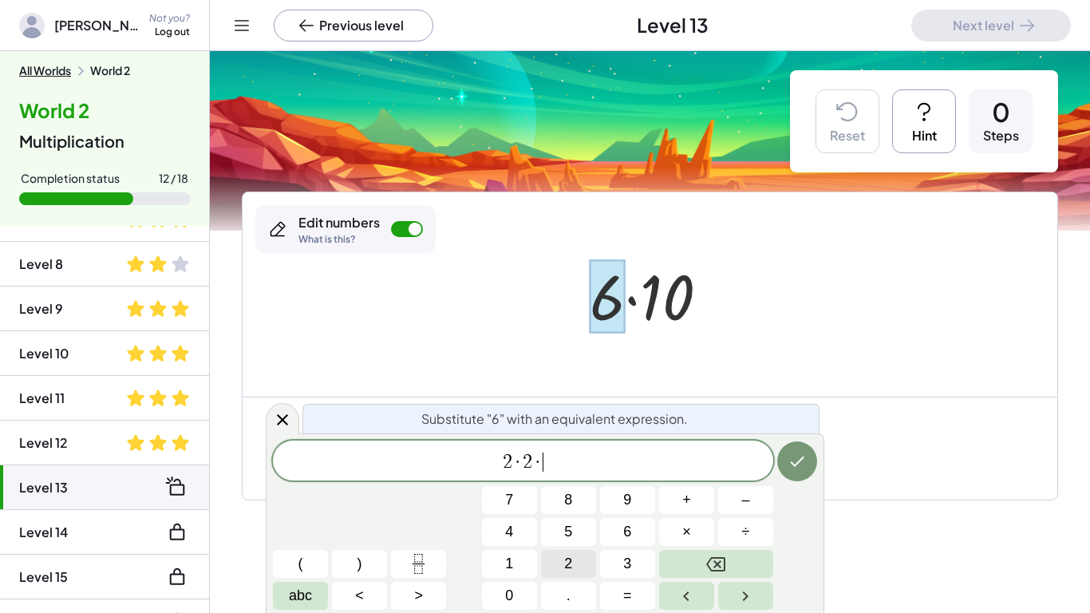
click at [573, 477] on button "2" at bounding box center [568, 564] width 55 height 28
click at [789, 468] on icon "Done" at bounding box center [796, 461] width 19 height 19
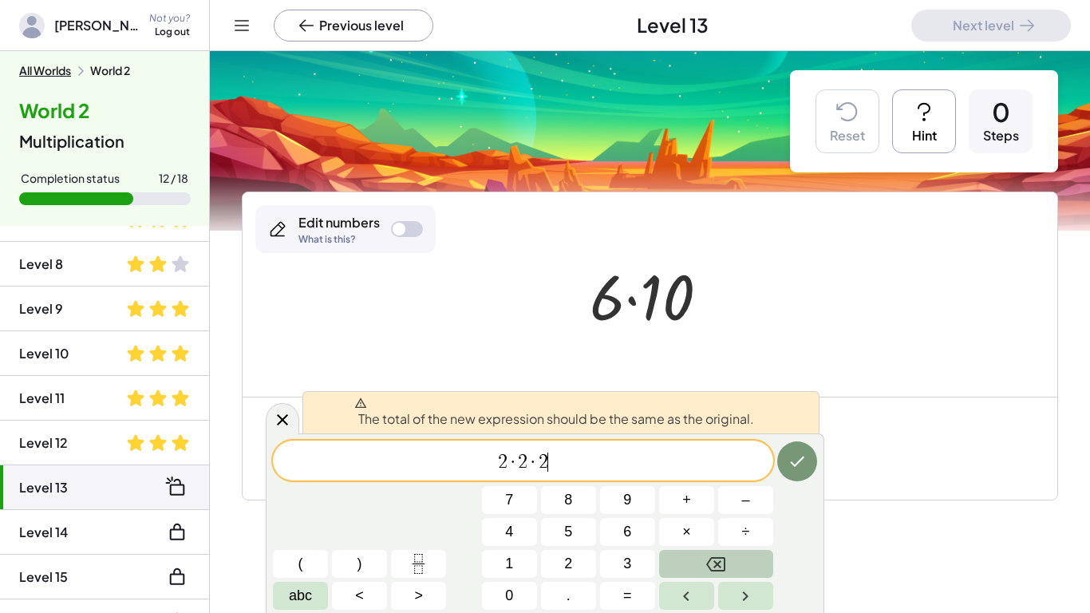
click at [700, 477] on button "Backspace" at bounding box center [716, 564] width 114 height 28
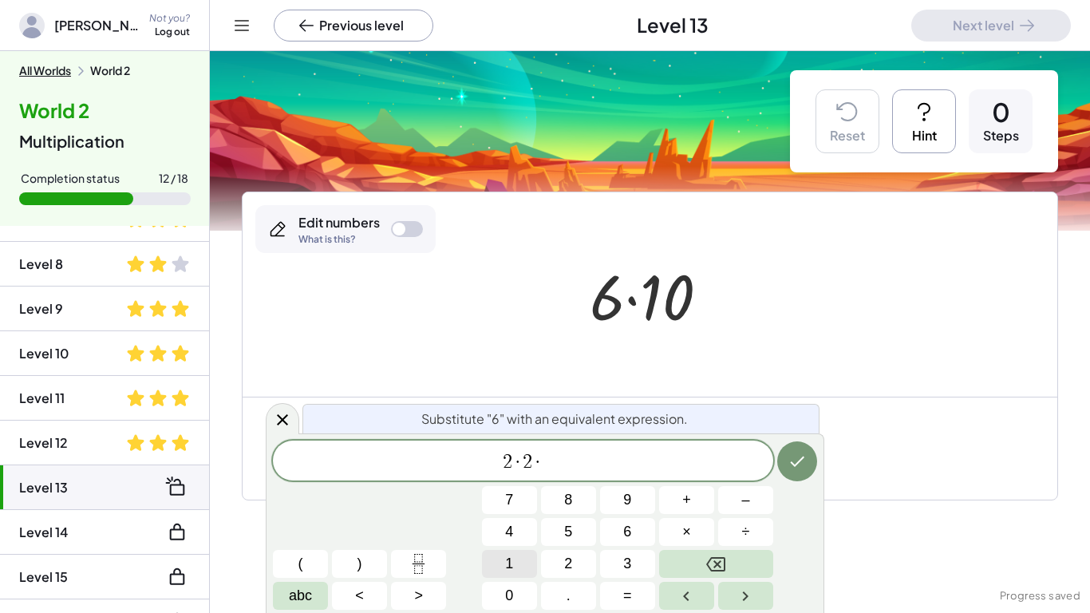
click at [521, 477] on button "1" at bounding box center [509, 564] width 55 height 28
click at [795, 465] on icon "Done" at bounding box center [797, 461] width 14 height 10
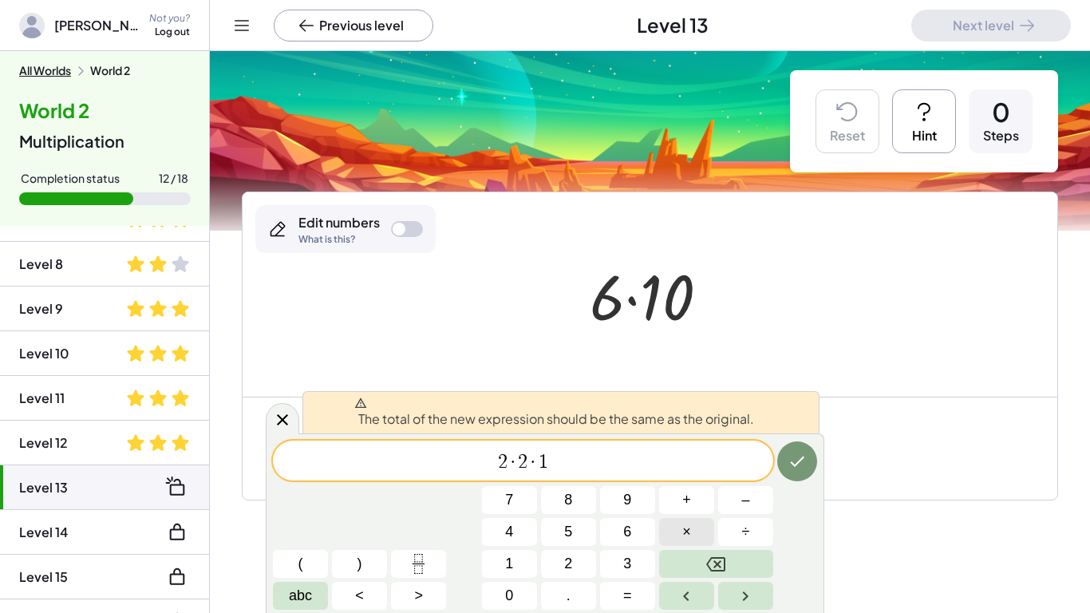
click at [697, 477] on button "×" at bounding box center [686, 532] width 55 height 28
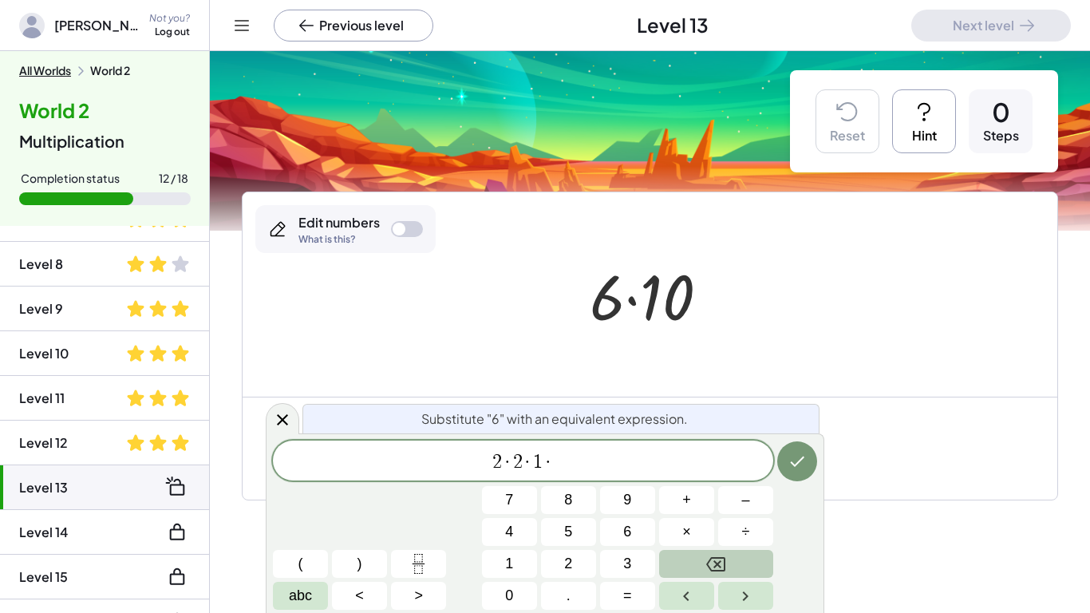
click at [692, 477] on button "Backspace" at bounding box center [716, 564] width 114 height 28
click at [691, 477] on button "Backspace" at bounding box center [716, 564] width 114 height 28
click at [690, 477] on button "Backspace" at bounding box center [716, 564] width 114 height 28
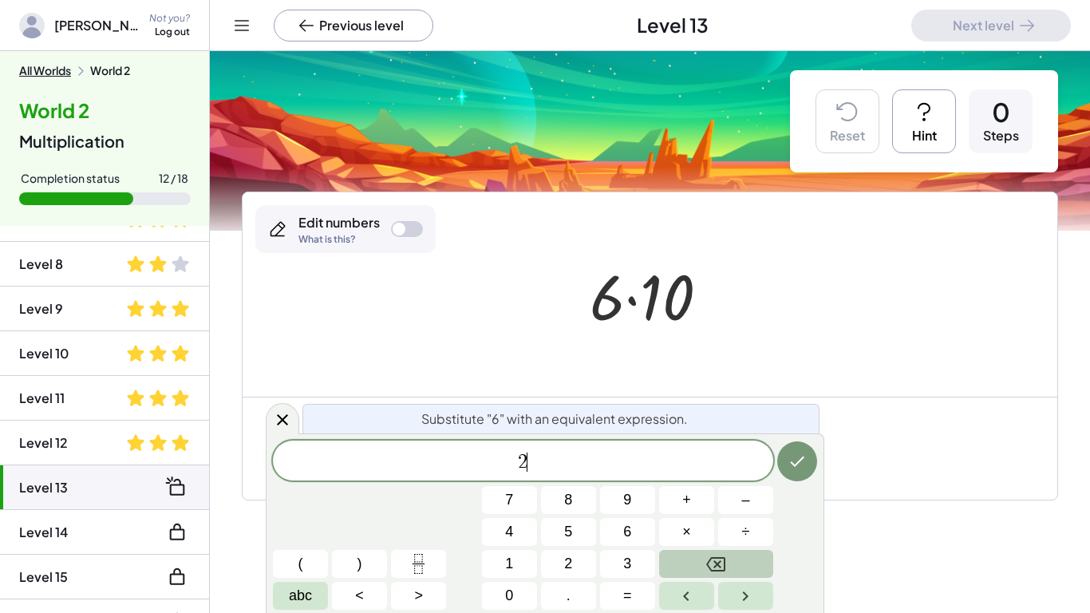
click at [689, 477] on button "Backspace" at bounding box center [716, 564] width 114 height 28
click at [278, 416] on icon at bounding box center [282, 418] width 19 height 19
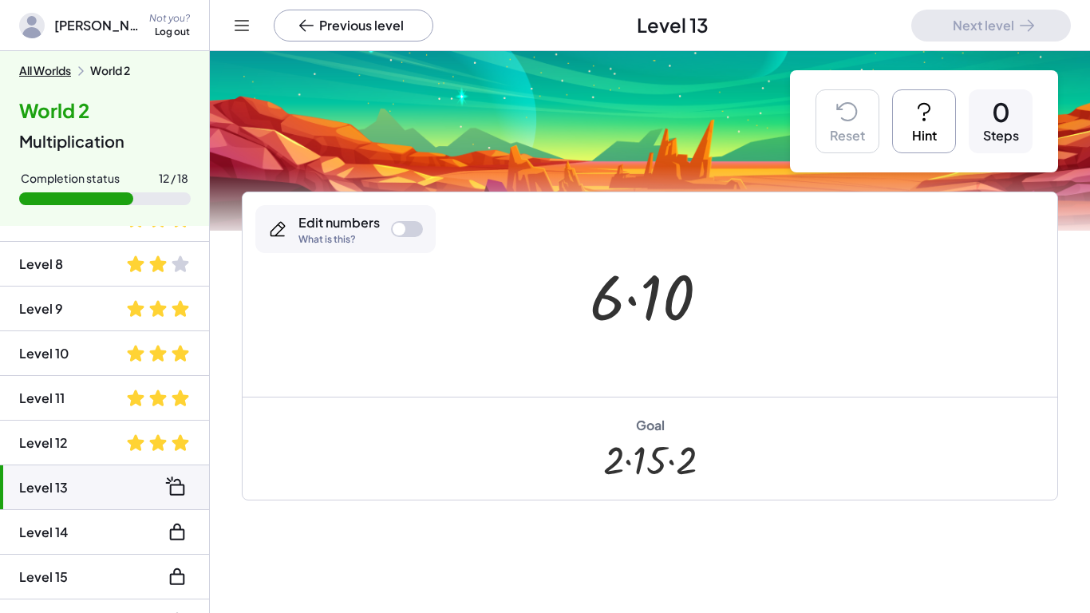
click at [918, 110] on icon at bounding box center [924, 112] width 26 height 26
